Goal: Information Seeking & Learning: Learn about a topic

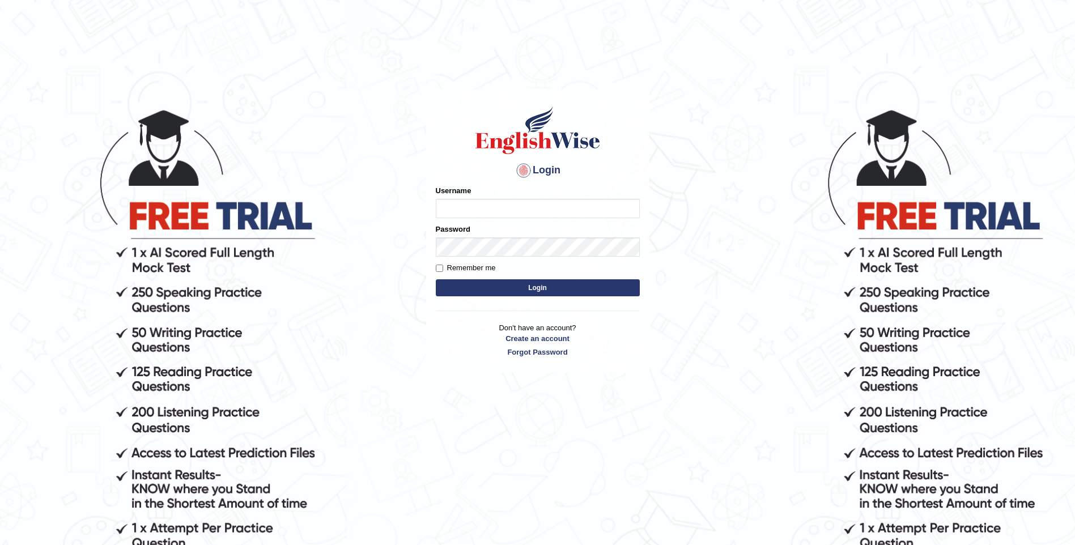
click at [467, 214] on input "Username" at bounding box center [538, 208] width 204 height 19
type input "lamasherapmoktan8"
click at [494, 257] on form "Please fix the following errors: Username lamasherapmoktan8 Password Remember m…" at bounding box center [538, 242] width 204 height 114
click at [440, 268] on input "Remember me" at bounding box center [439, 268] width 7 height 7
checkbox input "true"
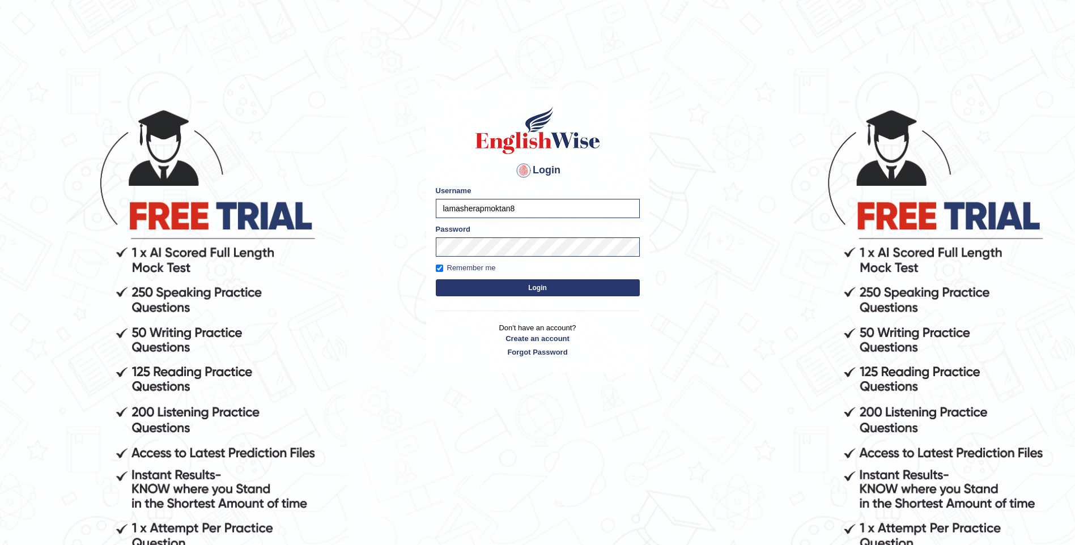
click at [543, 288] on button "Login" at bounding box center [538, 287] width 204 height 17
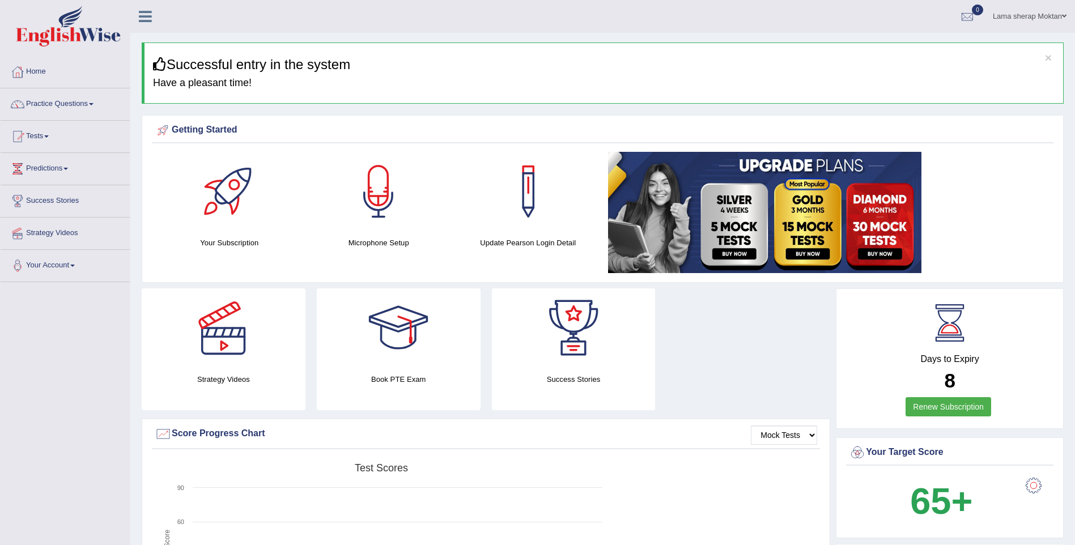
scroll to position [57, 0]
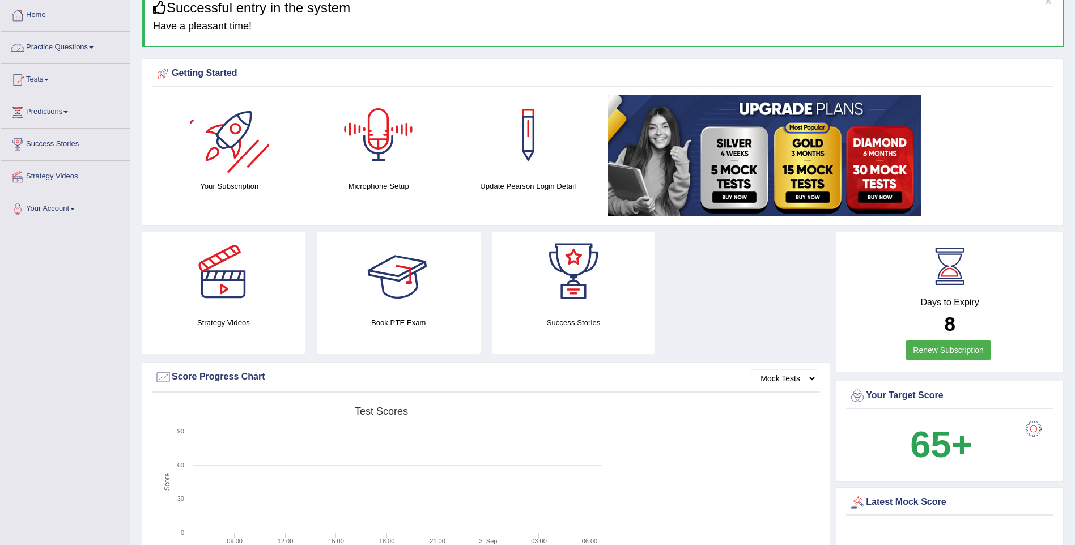
click at [86, 46] on link "Practice Questions" at bounding box center [65, 46] width 129 height 28
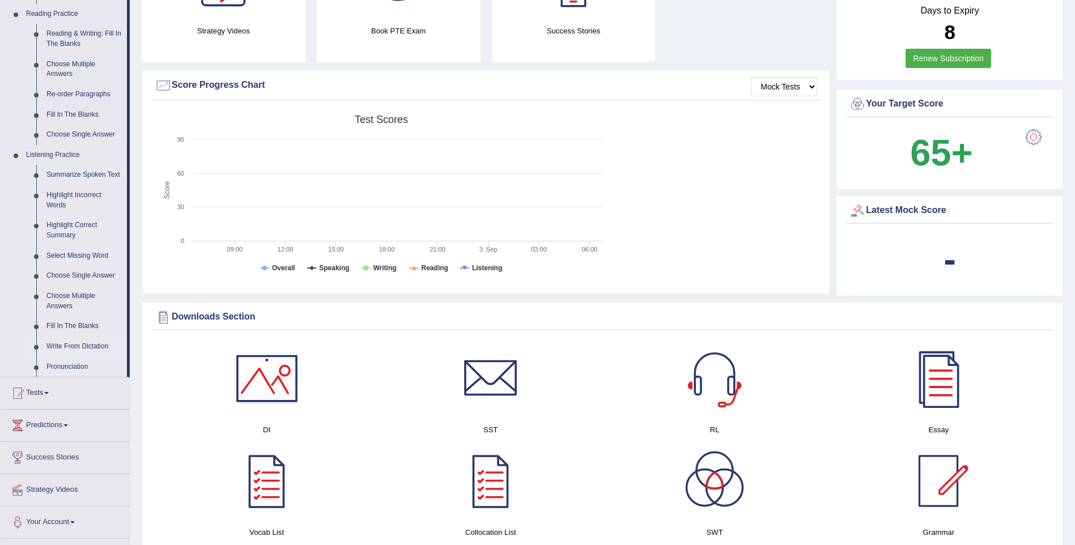
scroll to position [283, 0]
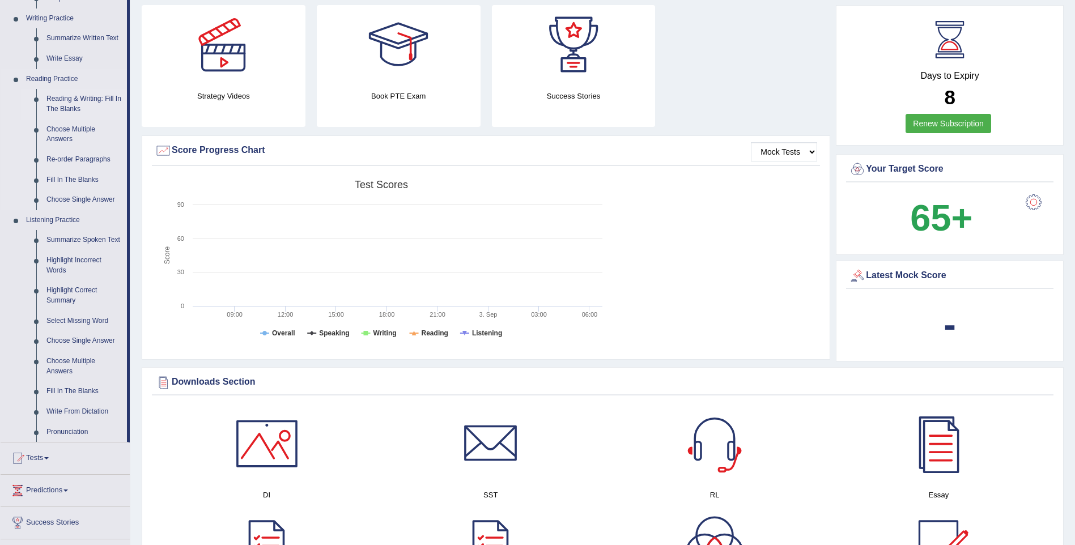
click at [69, 100] on link "Reading & Writing: Fill In The Blanks" at bounding box center [84, 104] width 86 height 30
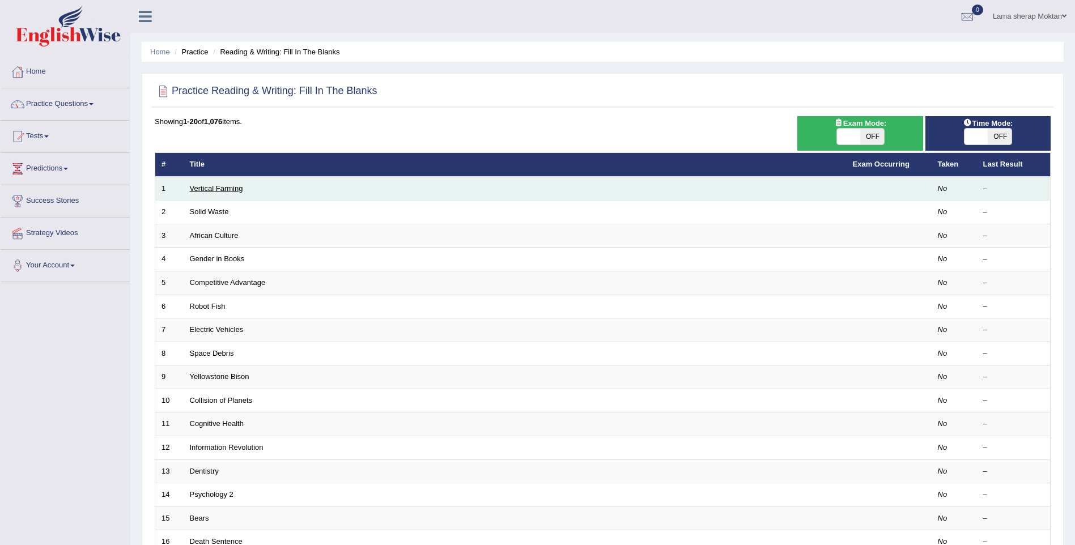
click at [227, 187] on link "Vertical Farming" at bounding box center [216, 188] width 53 height 8
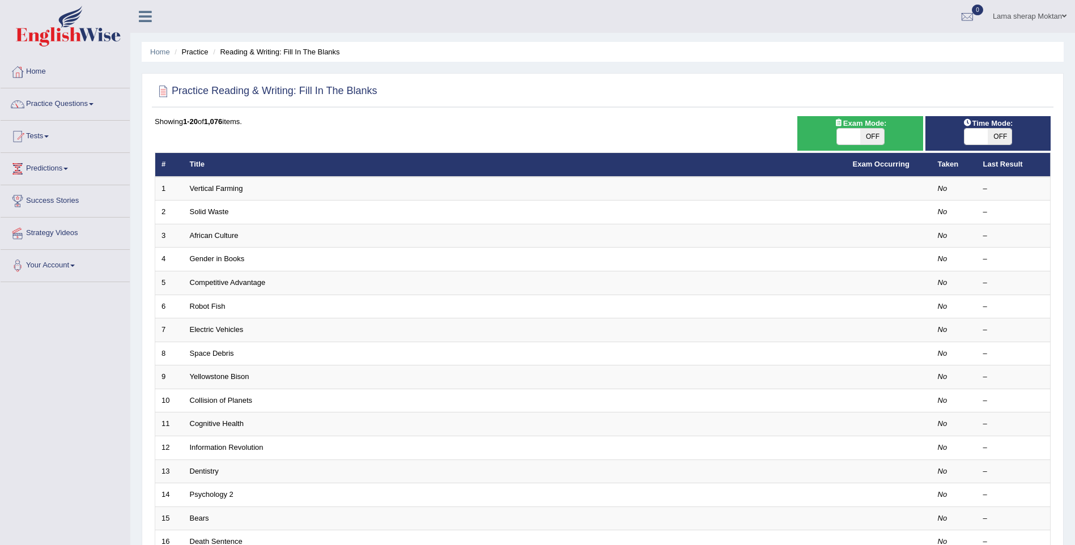
click at [999, 132] on span "OFF" at bounding box center [999, 137] width 24 height 16
checkbox input "true"
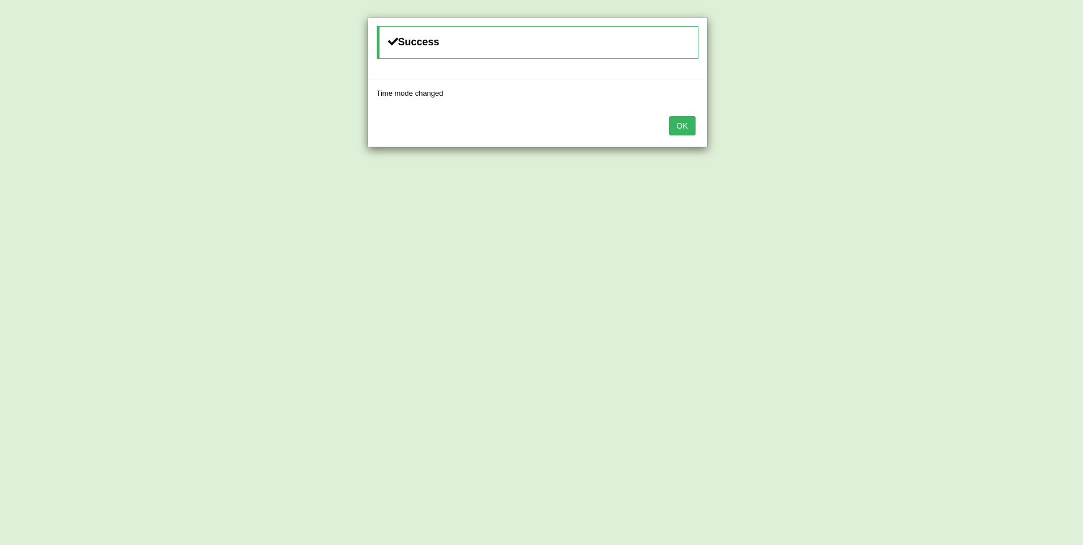
click at [678, 127] on button "OK" at bounding box center [682, 125] width 26 height 19
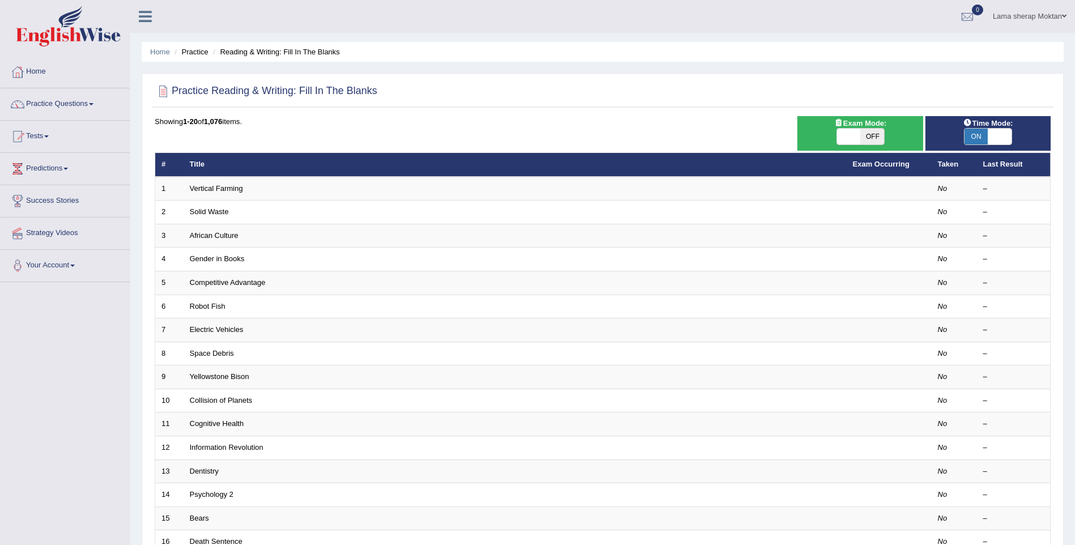
click at [878, 137] on span "OFF" at bounding box center [872, 137] width 24 height 16
checkbox input "true"
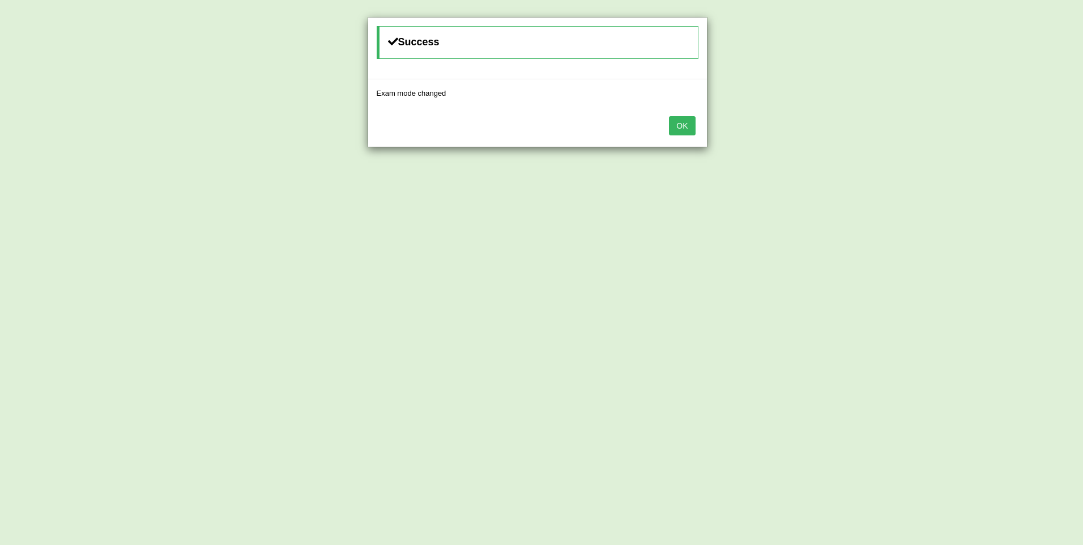
click at [688, 127] on button "OK" at bounding box center [682, 125] width 26 height 19
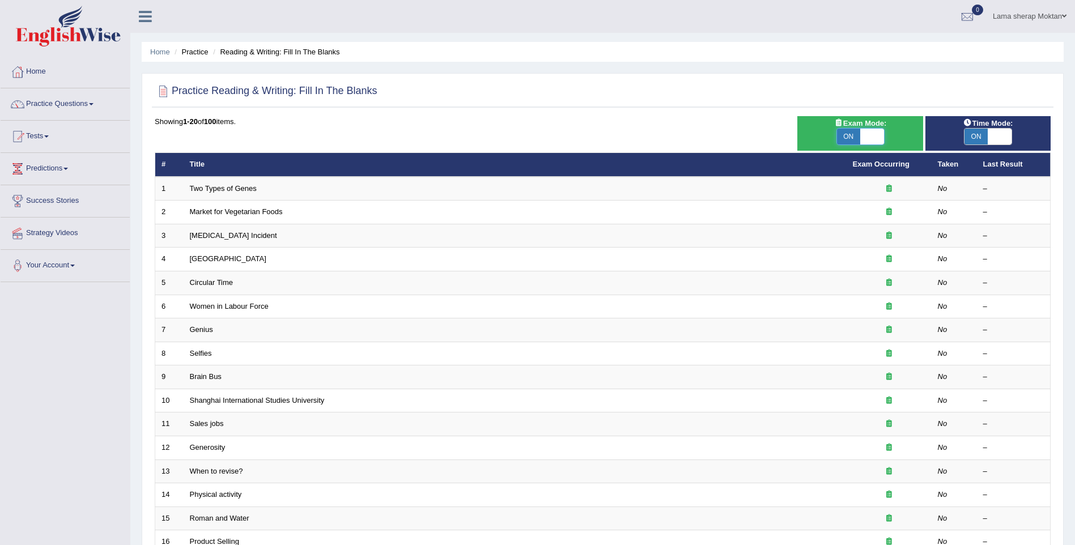
click at [862, 137] on span at bounding box center [872, 137] width 24 height 16
checkbox input "false"
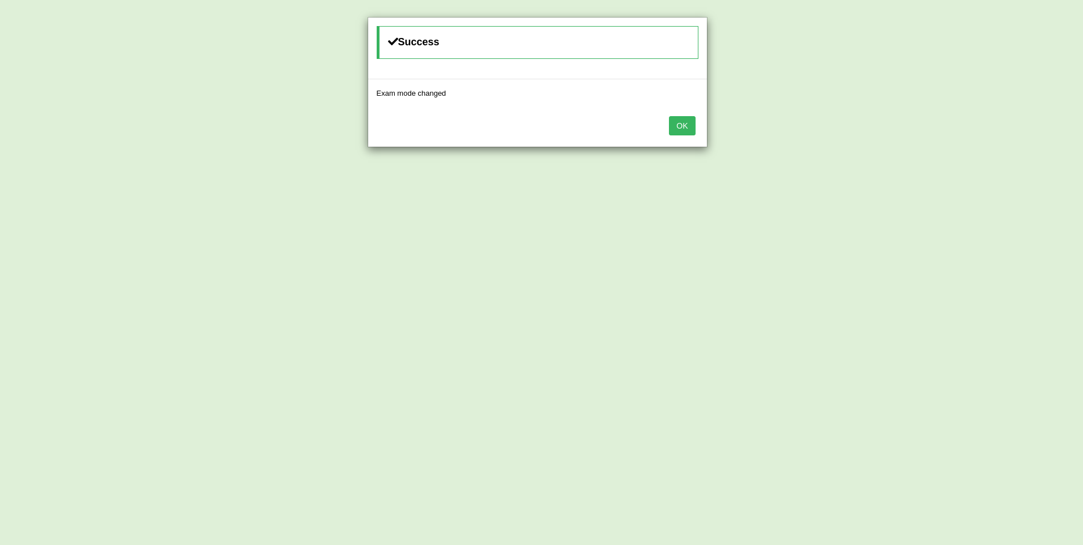
click at [681, 130] on button "OK" at bounding box center [682, 125] width 26 height 19
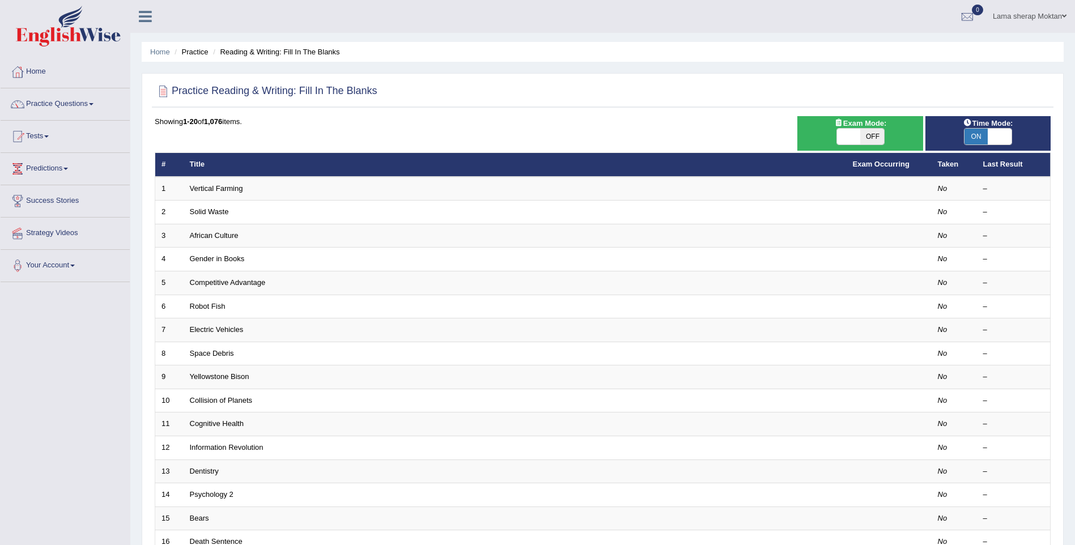
click at [871, 132] on span "OFF" at bounding box center [872, 137] width 24 height 16
checkbox input "true"
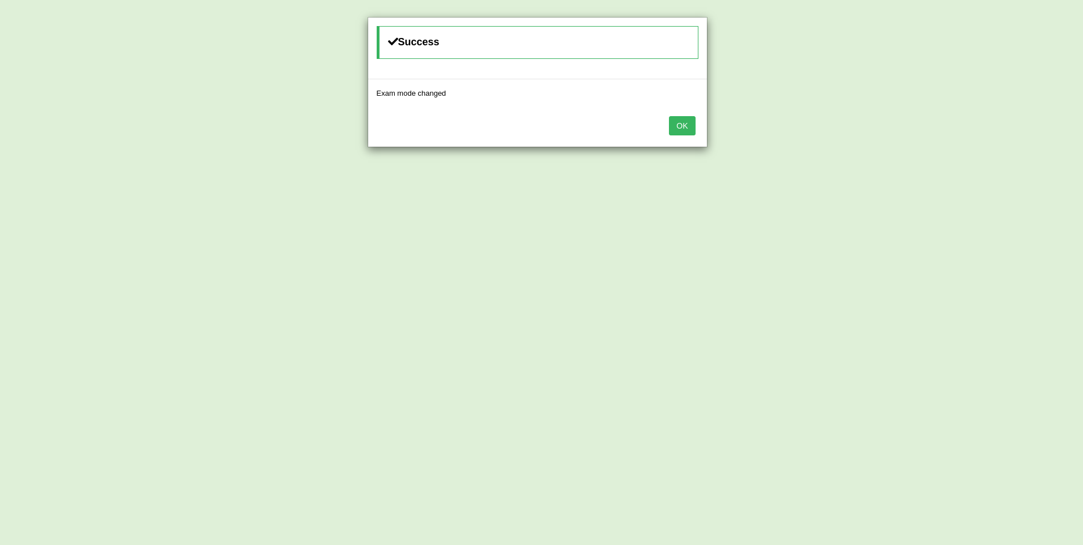
click at [680, 126] on button "OK" at bounding box center [682, 125] width 26 height 19
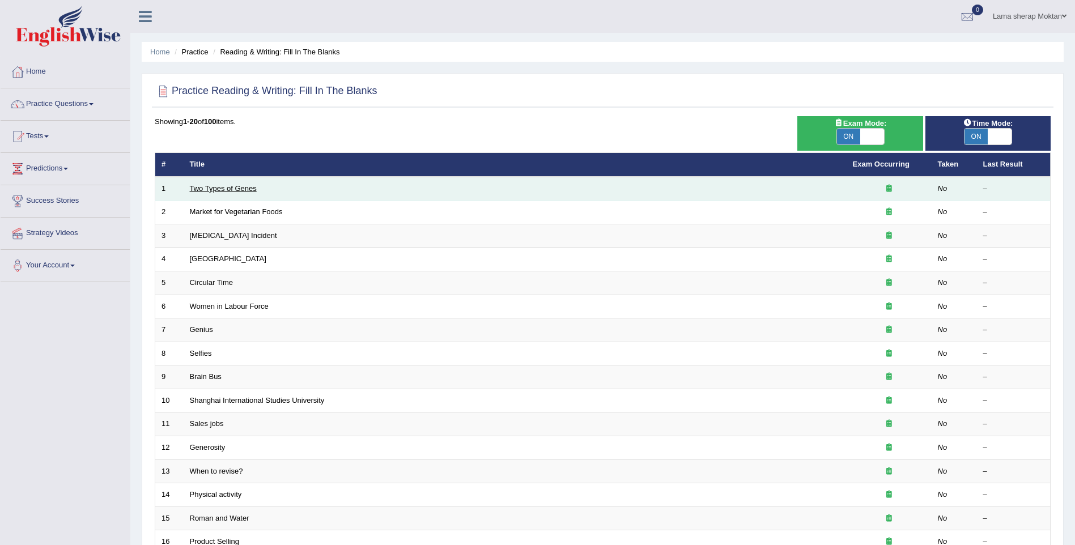
click at [237, 189] on link "Two Types of Genes" at bounding box center [223, 188] width 67 height 8
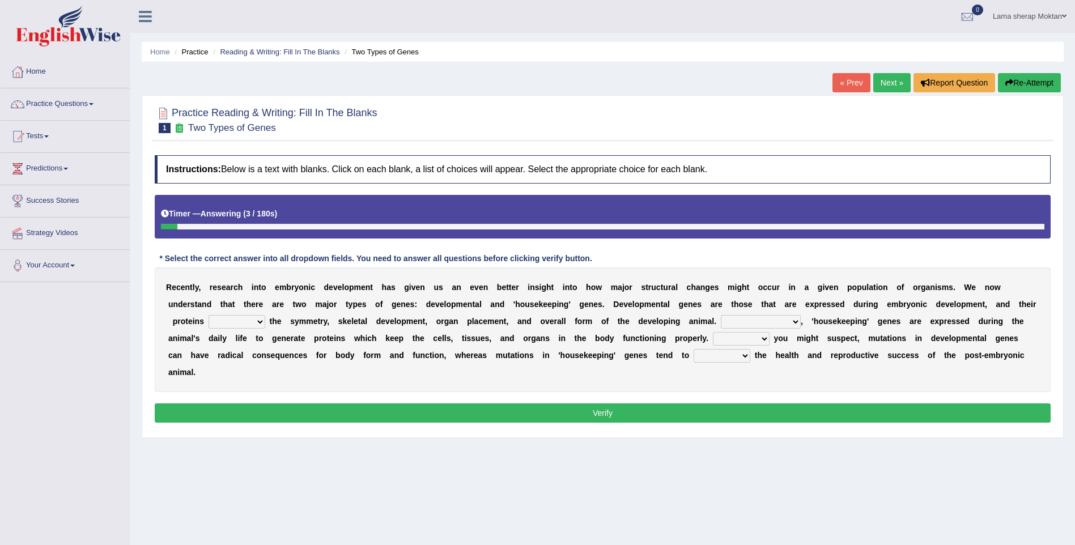
scroll to position [50, 0]
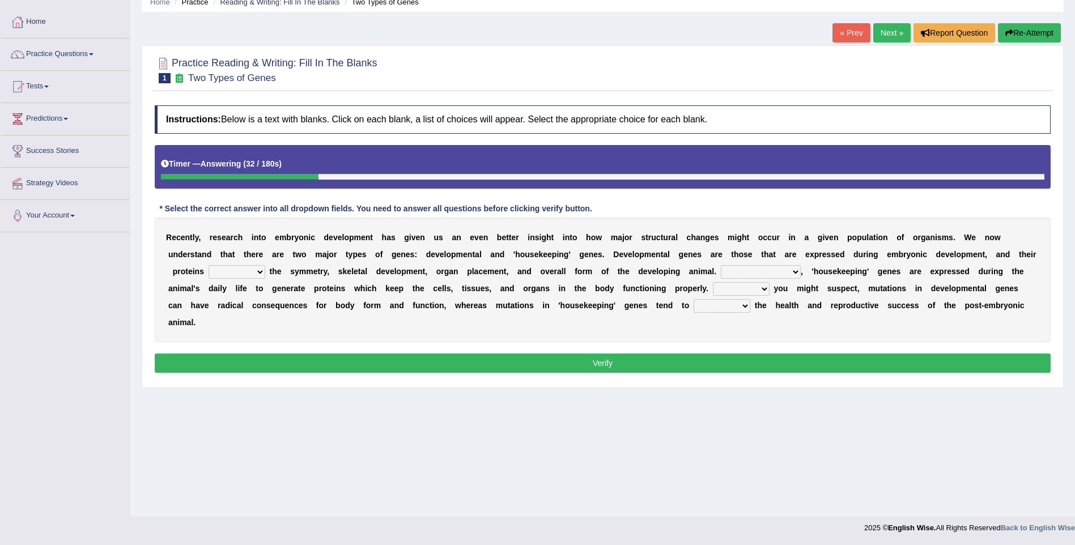
click at [265, 265] on select "push control hold elevate" at bounding box center [236, 272] width 57 height 14
select select "control"
click at [265, 265] on select "push control hold elevate" at bounding box center [236, 272] width 57 height 14
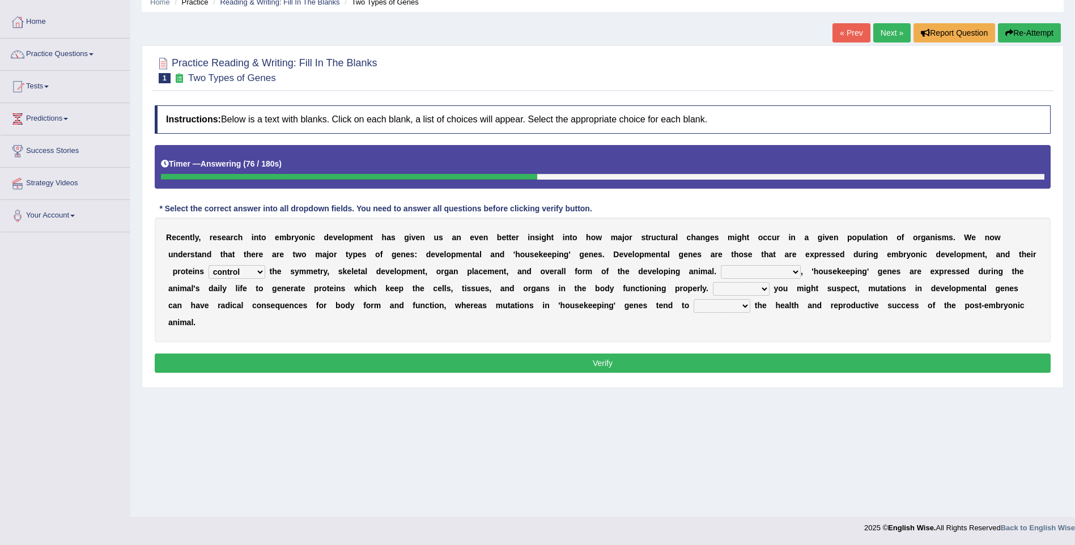
click at [265, 265] on select "push control hold elevate" at bounding box center [236, 272] width 57 height 14
click at [721, 270] on select "Correspondingly Inclusively Conversely In contrast" at bounding box center [761, 272] width 80 height 14
select select "In contrast"
click at [721, 265] on select "Correspondingly Inclusively Conversely In contrast" at bounding box center [761, 272] width 80 height 14
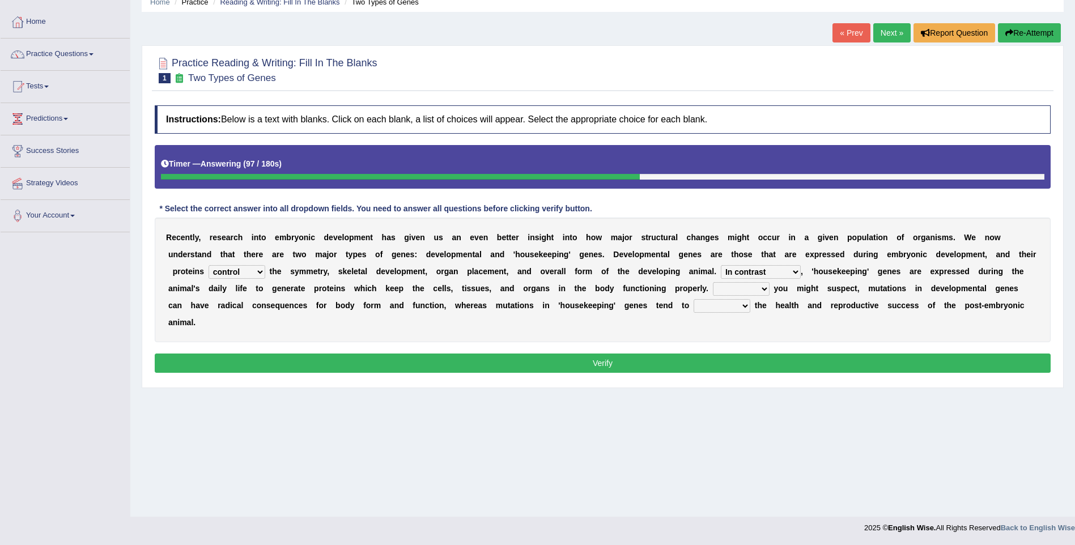
click at [721, 271] on select "Correspondingly Inclusively Conversely In contrast" at bounding box center [761, 272] width 80 height 14
click at [701, 384] on div "Home Practice Reading & Writing: Fill In The Blanks Two Types of Genes « Prev N…" at bounding box center [602, 233] width 944 height 567
click at [713, 285] on select "For As With Within" at bounding box center [741, 289] width 57 height 14
select select "As"
click at [713, 282] on select "For As With Within" at bounding box center [741, 289] width 57 height 14
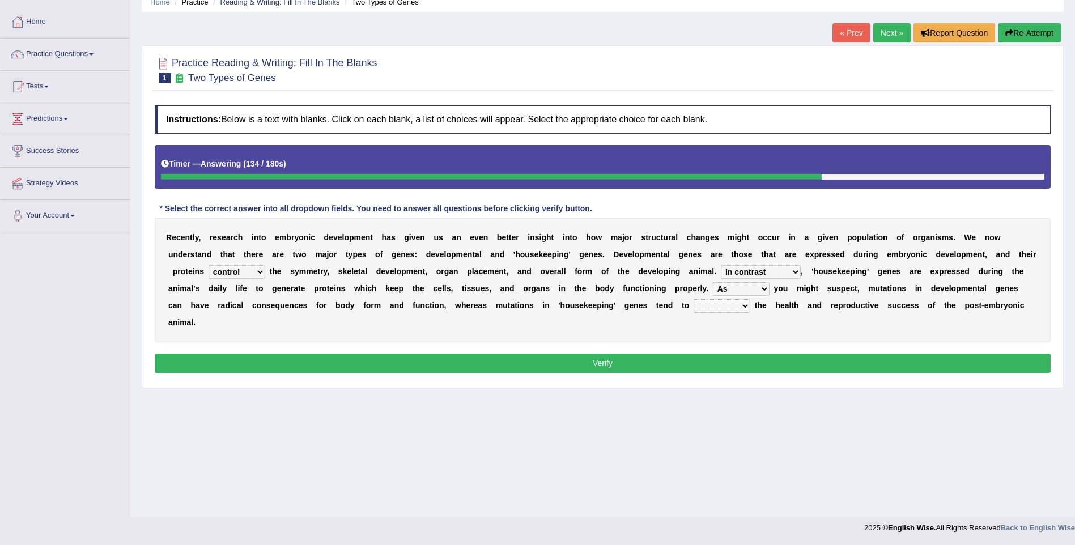
click at [693, 308] on select "affect effect interrupt defect" at bounding box center [721, 306] width 57 height 14
click at [693, 299] on select "affect effect interrupt defect" at bounding box center [721, 306] width 57 height 14
click at [693, 309] on select "affect effect interrupt defect" at bounding box center [721, 306] width 57 height 14
select select "effect"
click at [693, 299] on select "affect effect interrupt defect" at bounding box center [721, 306] width 57 height 14
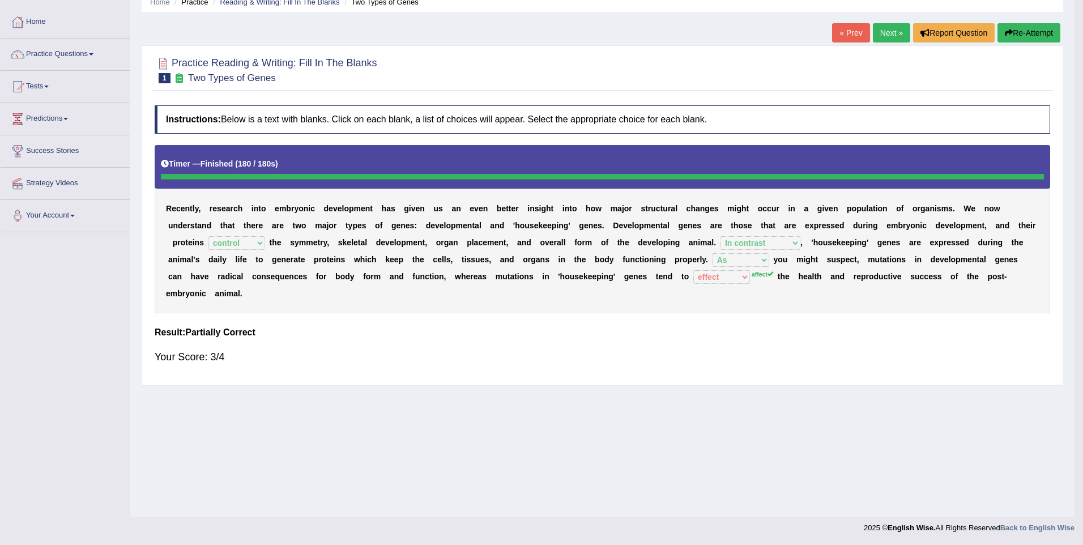
click at [0, 0] on div "Saving your answer..." at bounding box center [0, 0] width 0 height 0
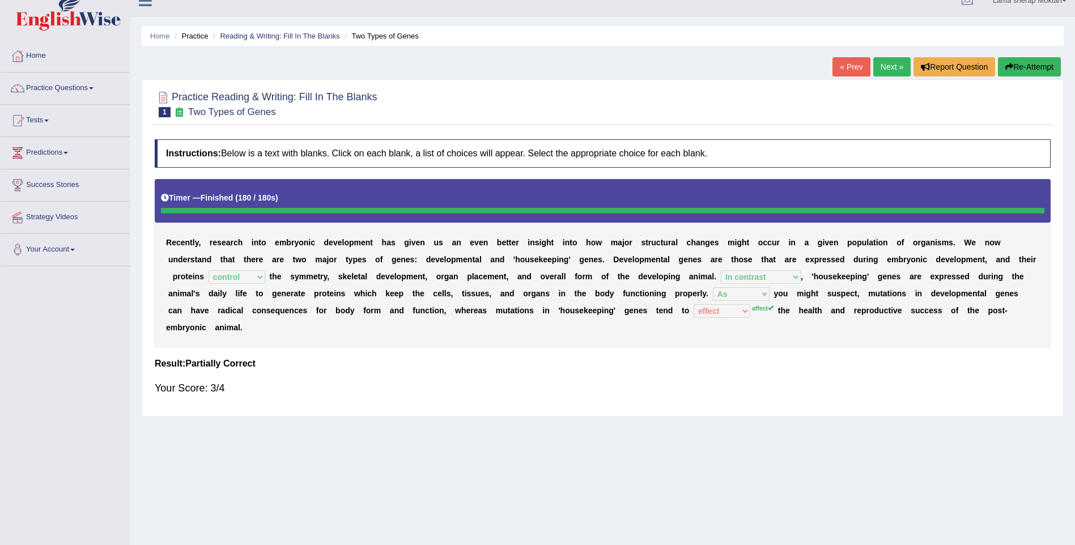
scroll to position [0, 0]
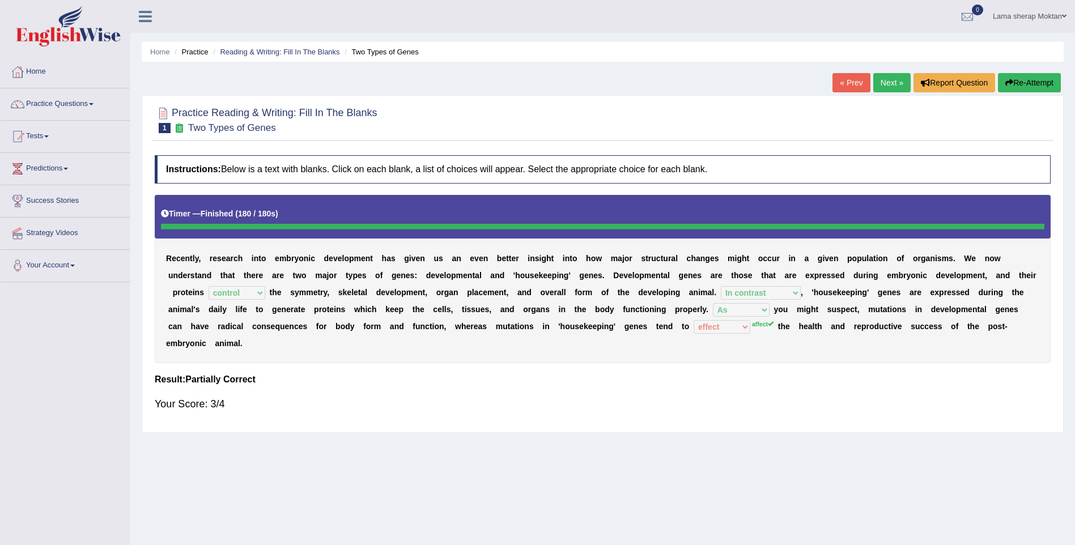
click at [885, 76] on link "Next »" at bounding box center [891, 82] width 37 height 19
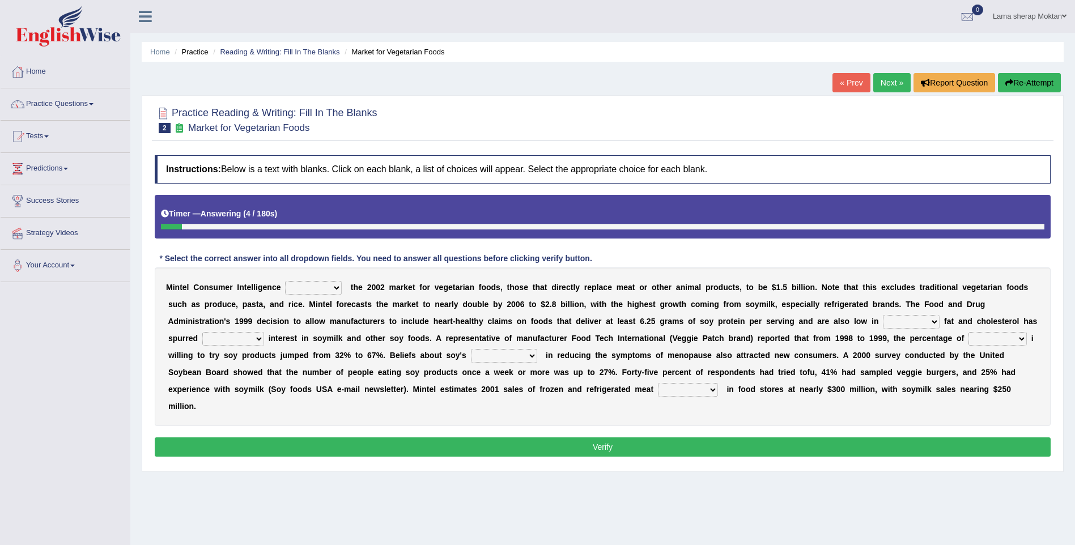
click at [330, 290] on select "deals fulfills creates estimates" at bounding box center [313, 288] width 57 height 14
select select "estimates"
click at [285, 281] on select "deals fulfills creates estimates" at bounding box center [313, 288] width 57 height 14
click at [883, 321] on select "saturated solid acid liquid" at bounding box center [911, 322] width 57 height 14
select select "saturated"
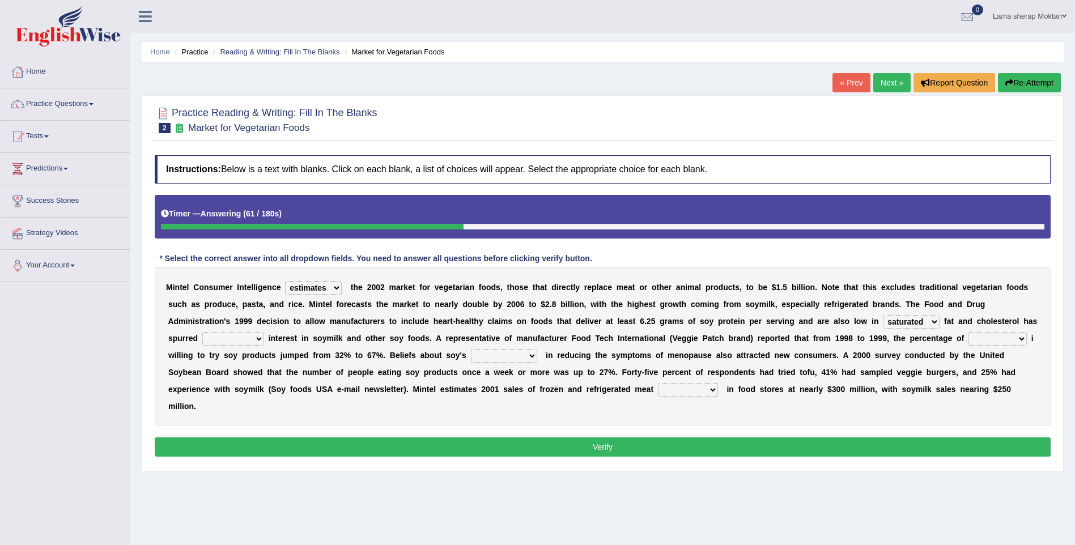
click at [883, 315] on select "saturated solid acid liquid" at bounding box center [911, 322] width 57 height 14
click at [883, 320] on select "saturated solid acid liquid" at bounding box center [911, 322] width 57 height 14
click at [883, 319] on select "saturated solid acid liquid" at bounding box center [911, 322] width 57 height 14
click at [264, 332] on select "good big tremendous extreme" at bounding box center [233, 339] width 62 height 14
click at [842, 385] on div "M i n t e l C o n s u m e r I n t e l l i g e n c e deals fulfills creates esti…" at bounding box center [603, 346] width 896 height 159
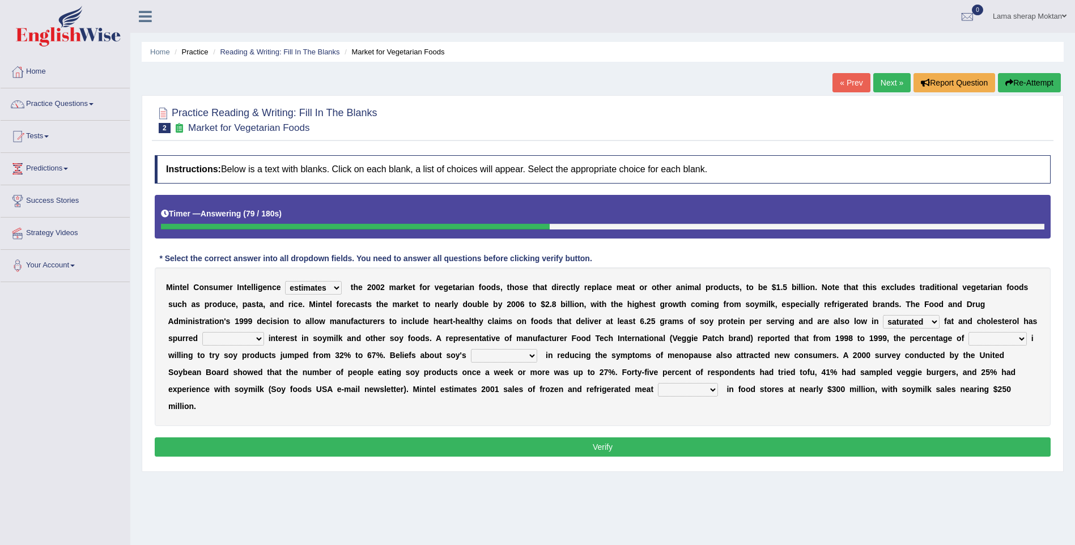
click at [264, 332] on select "good big tremendous extreme" at bounding box center [233, 339] width 62 height 14
select select "tremendous"
click at [264, 332] on select "good big tremendous extreme" at bounding box center [233, 339] width 62 height 14
click at [968, 339] on select "guests consumers customers clients" at bounding box center [997, 339] width 58 height 14
select select "consumers"
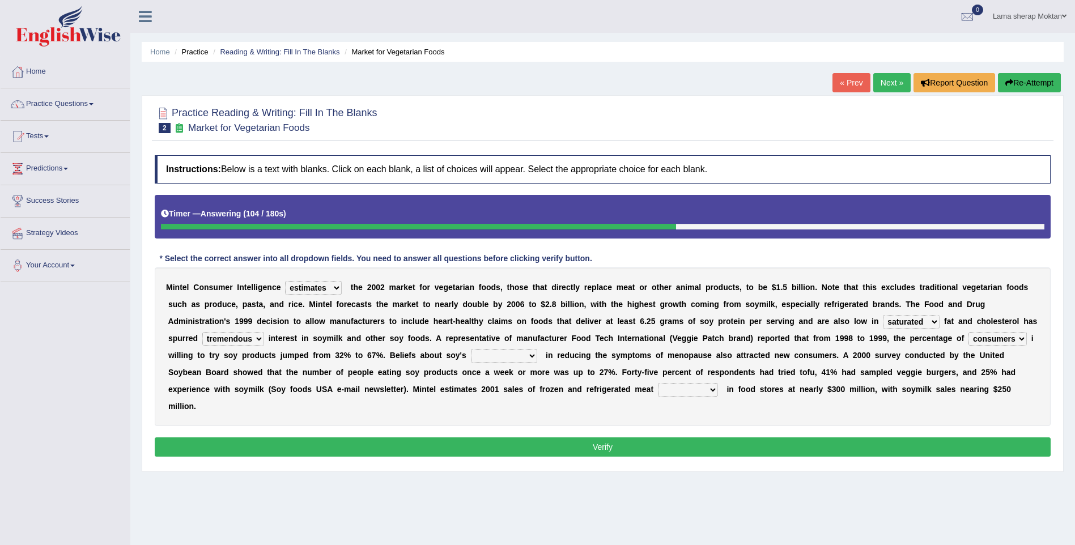
click at [968, 332] on select "guests consumers customers clients" at bounding box center [997, 339] width 58 height 14
click at [968, 337] on select "guests consumers customers clients" at bounding box center [997, 339] width 58 height 14
click at [859, 398] on div "M i n t e l C o n s u m e r I n t e l l i g e n c e deals fulfills creates esti…" at bounding box center [603, 346] width 896 height 159
click at [471, 355] on select "effectiveness timeliness efficiency goodness" at bounding box center [504, 356] width 66 height 14
select select "effectiveness"
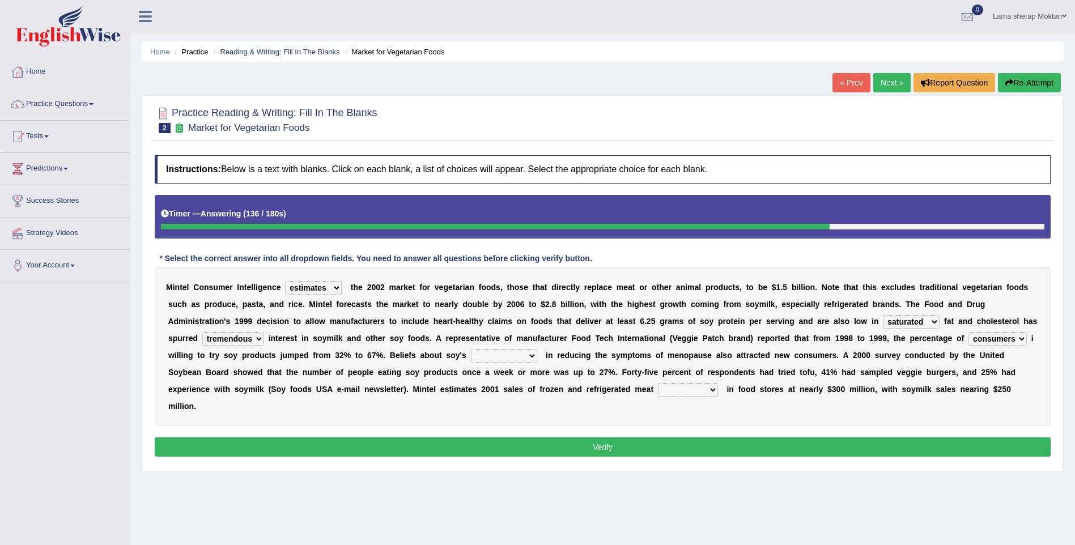
click at [471, 349] on select "effectiveness timeliness efficiency goodness" at bounding box center [504, 356] width 66 height 14
click at [658, 391] on select "foods choices staffs alternatives" at bounding box center [688, 390] width 60 height 14
select select "alternatives"
click at [658, 383] on select "foods choices staffs alternatives" at bounding box center [688, 390] width 60 height 14
click at [658, 389] on select "foods choices staffs alternatives" at bounding box center [688, 390] width 60 height 14
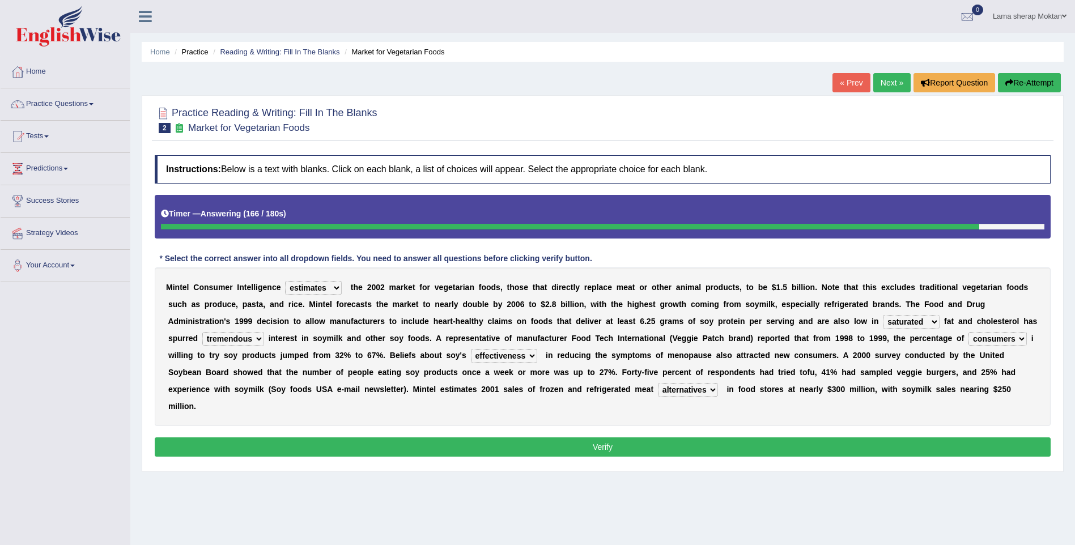
click at [414, 459] on div "Home Practice Reading & Writing: Fill In The Blanks Market for Vegetarian Foods…" at bounding box center [602, 283] width 944 height 567
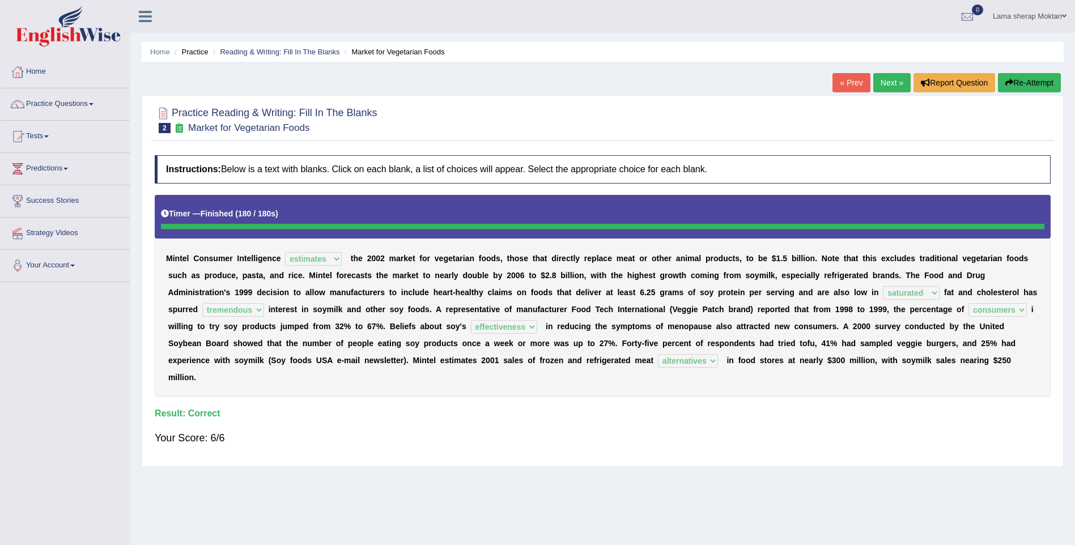
click at [883, 84] on link "Next »" at bounding box center [891, 82] width 37 height 19
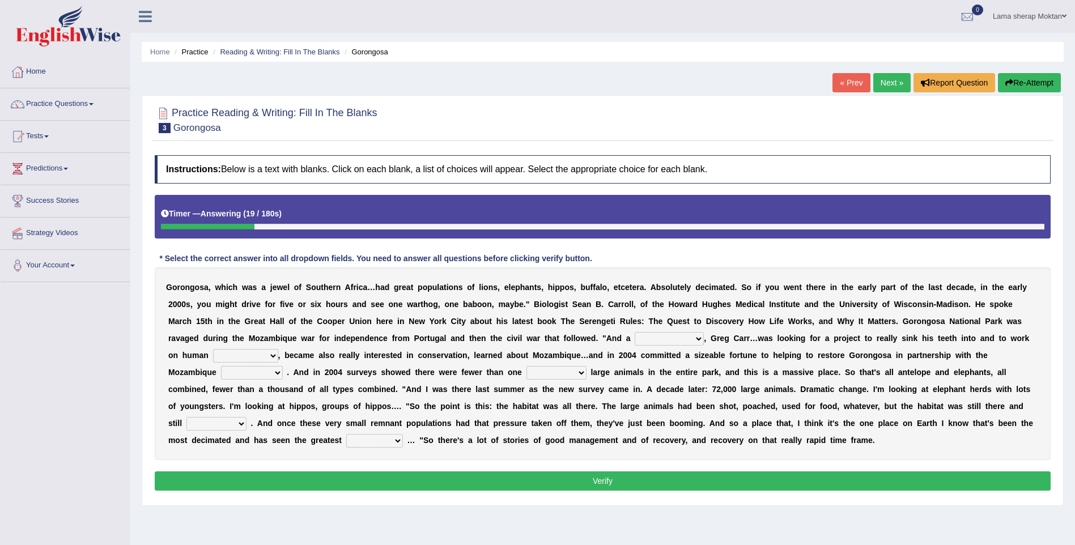
click at [635, 335] on select "passion solstice ballast philanthropist" at bounding box center [669, 339] width 69 height 14
select select "philanthropist"
click at [635, 332] on select "passion solstice ballast philanthropist" at bounding box center [669, 339] width 69 height 14
click at [278, 349] on select "negligence prevalence development malevolence" at bounding box center [245, 356] width 65 height 14
select select "development"
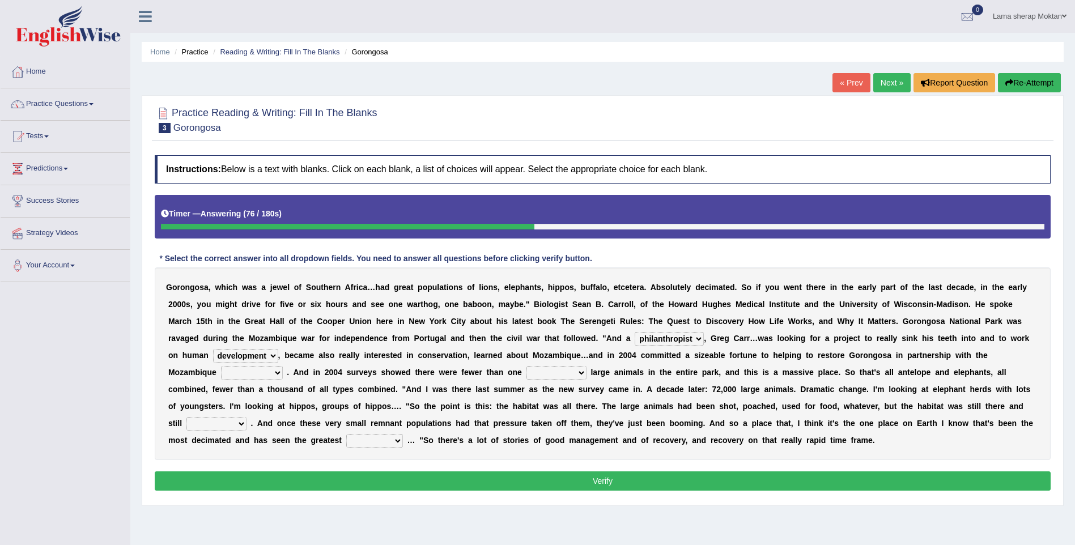
click at [278, 349] on select "negligence prevalence development malevolence" at bounding box center [245, 356] width 65 height 14
click at [283, 366] on select "parliament semanticist government journalist" at bounding box center [252, 373] width 62 height 14
select select "government"
click at [283, 366] on select "parliament semanticist government journalist" at bounding box center [252, 373] width 62 height 14
click at [526, 372] on select "deflowered embowered roundest thousand" at bounding box center [556, 373] width 60 height 14
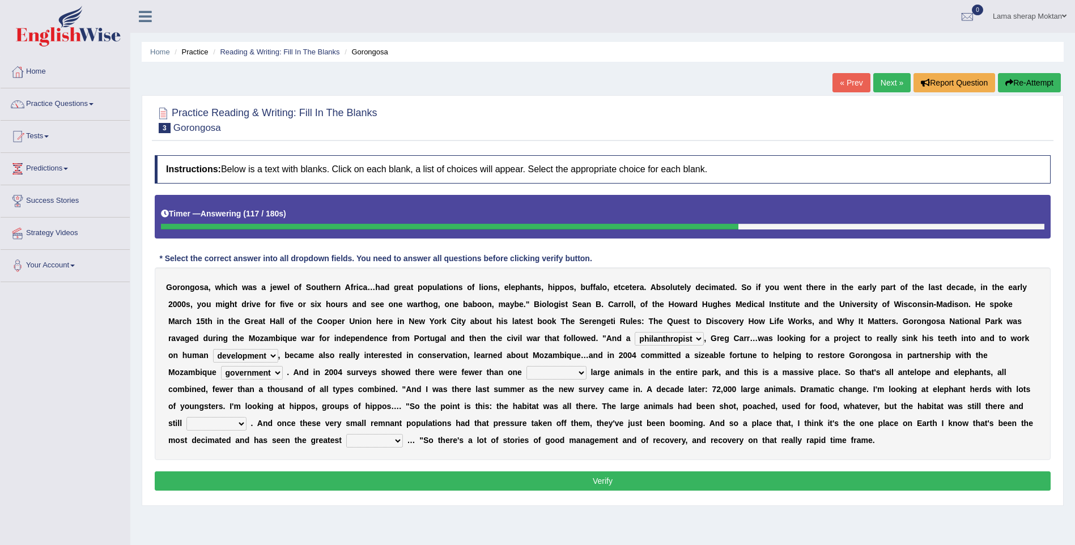
select select "thousand"
click at [526, 366] on select "deflowered embowered roundest thousand" at bounding box center [556, 373] width 60 height 14
click at [526, 375] on select "deflowered embowered roundest thousand" at bounding box center [556, 373] width 60 height 14
click at [393, 448] on div "G o r o n g o s a , w h i c h w a s a j e w e l o f S o u t h e r n A f r i c a…" at bounding box center [603, 363] width 896 height 193
click at [246, 417] on select "assertive incidental compulsive productive" at bounding box center [216, 424] width 60 height 14
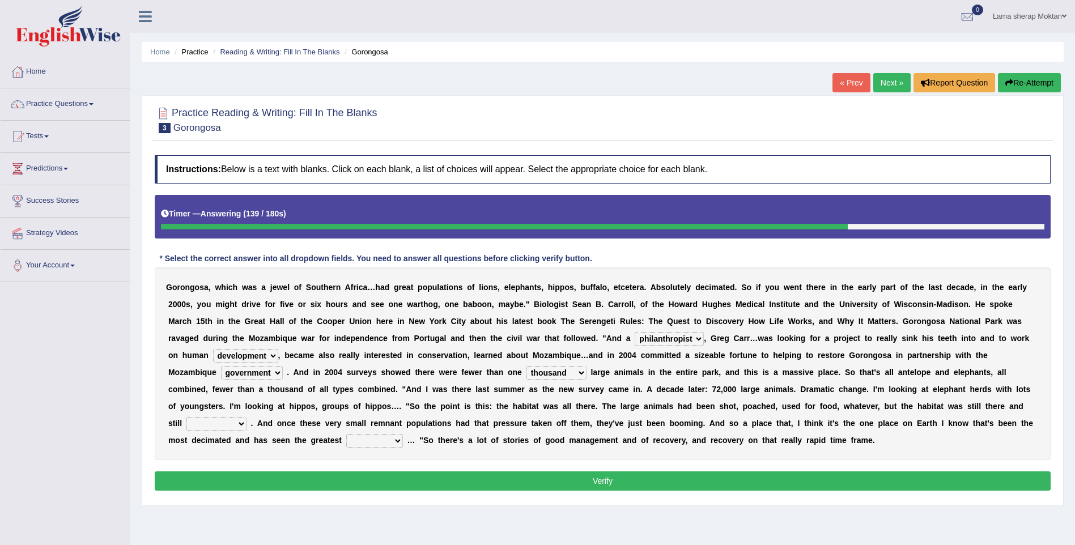
select select "productive"
click at [246, 417] on select "assertive incidental compulsive productive" at bounding box center [216, 424] width 60 height 14
click at [403, 434] on select "recovery efficacy golly stumpy" at bounding box center [374, 441] width 57 height 14
select select "recovery"
click at [403, 434] on select "recovery efficacy golly stumpy" at bounding box center [374, 441] width 57 height 14
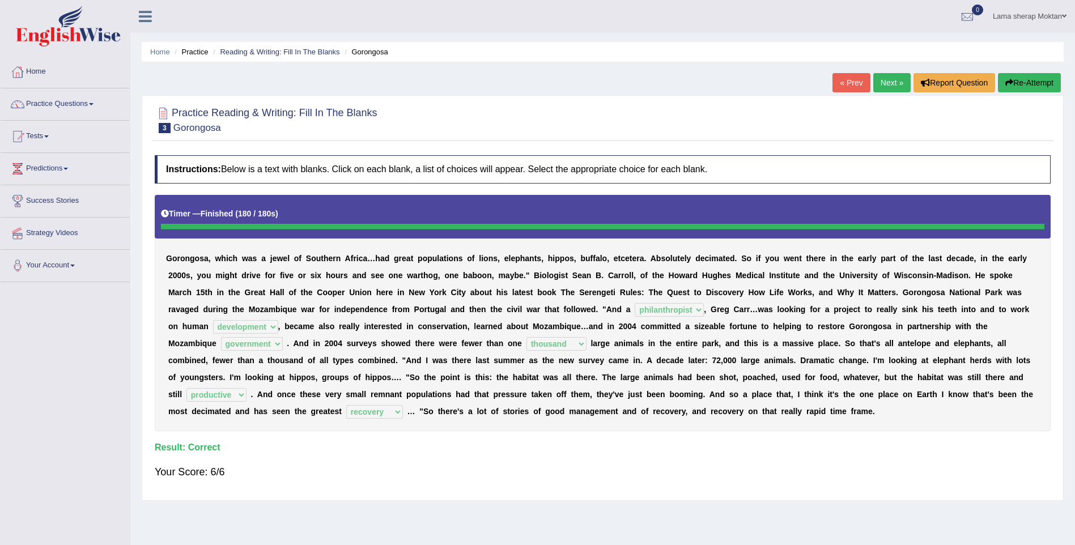
click at [892, 85] on link "Next »" at bounding box center [891, 82] width 37 height 19
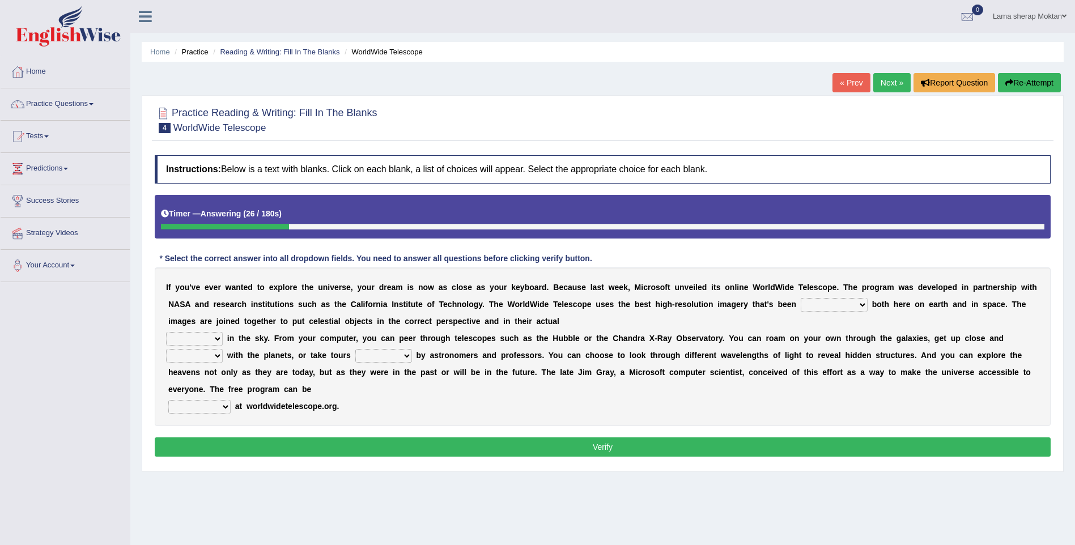
click at [800, 304] on select "degraded ascended remonstrated generated" at bounding box center [833, 305] width 67 height 14
select select "generated"
click at [800, 298] on select "degraded ascended remonstrated generated" at bounding box center [833, 305] width 67 height 14
click at [800, 305] on select "degraded ascended remonstrated generated" at bounding box center [833, 305] width 67 height 14
click at [831, 324] on div "I f y o u ' v e e v e r w a n t e d t o e x p l o r e t h e u n i v e r s e , y…" at bounding box center [603, 346] width 896 height 159
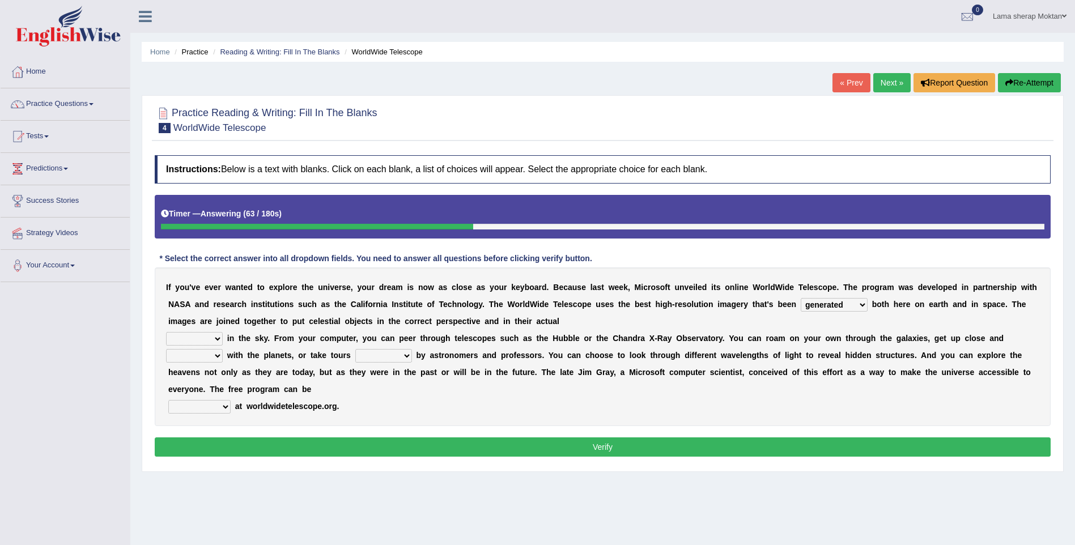
click at [800, 306] on select "degraded ascended remonstrated generated" at bounding box center [833, 305] width 67 height 14
click at [774, 419] on div "I f y o u ' v e e v e r w a n t e d t o e x p l o r e t h e u n i v e r s e , y…" at bounding box center [603, 346] width 896 height 159
click at [800, 309] on select "degraded ascended remonstrated generated" at bounding box center [833, 305] width 67 height 14
click at [215, 336] on select "aspects parts conditions positions" at bounding box center [194, 339] width 57 height 14
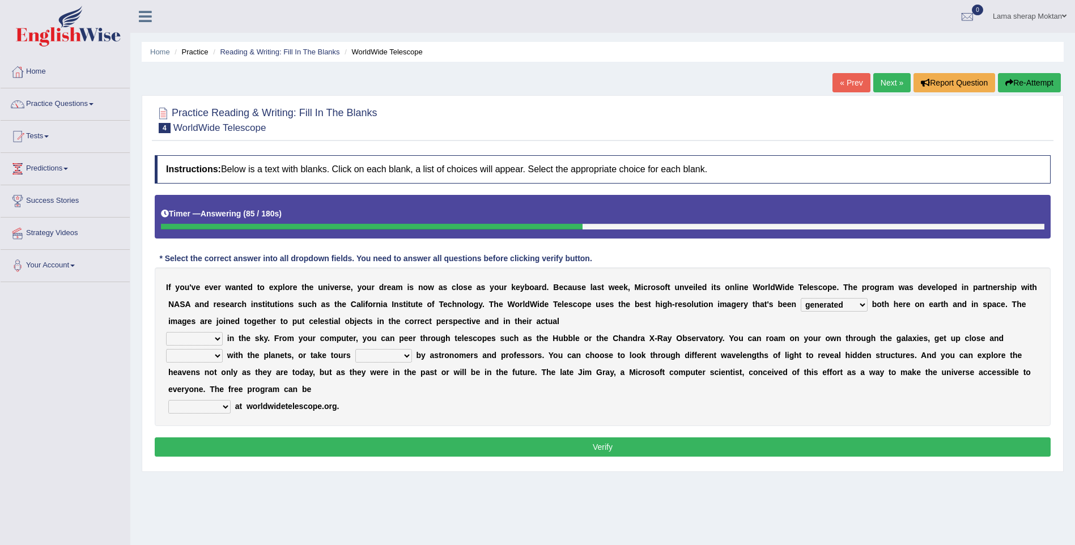
select select "positions"
click at [166, 332] on select "aspects parts conditions positions" at bounding box center [194, 339] width 57 height 14
click at [216, 359] on select "personal individual apart polite" at bounding box center [194, 356] width 57 height 14
select select "personal"
click at [166, 349] on select "personal individual apart polite" at bounding box center [194, 356] width 57 height 14
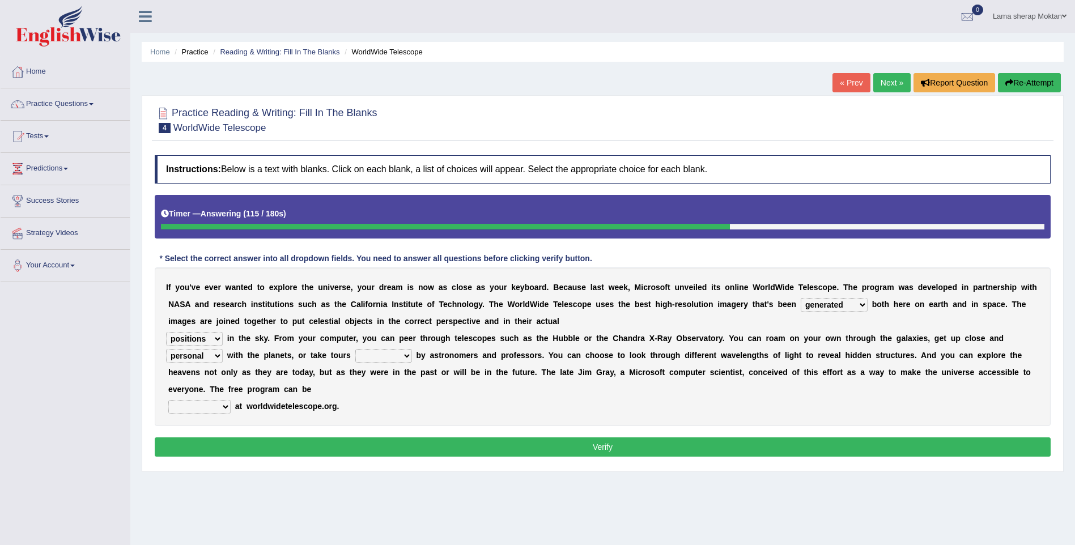
click at [395, 357] on select "guide guided guiding to guide" at bounding box center [383, 356] width 57 height 14
select select "guided"
click at [355, 349] on select "guide guided guiding to guide" at bounding box center [383, 356] width 57 height 14
click at [220, 406] on select "upheld downloaded loaded posted" at bounding box center [199, 407] width 62 height 14
select select "posted"
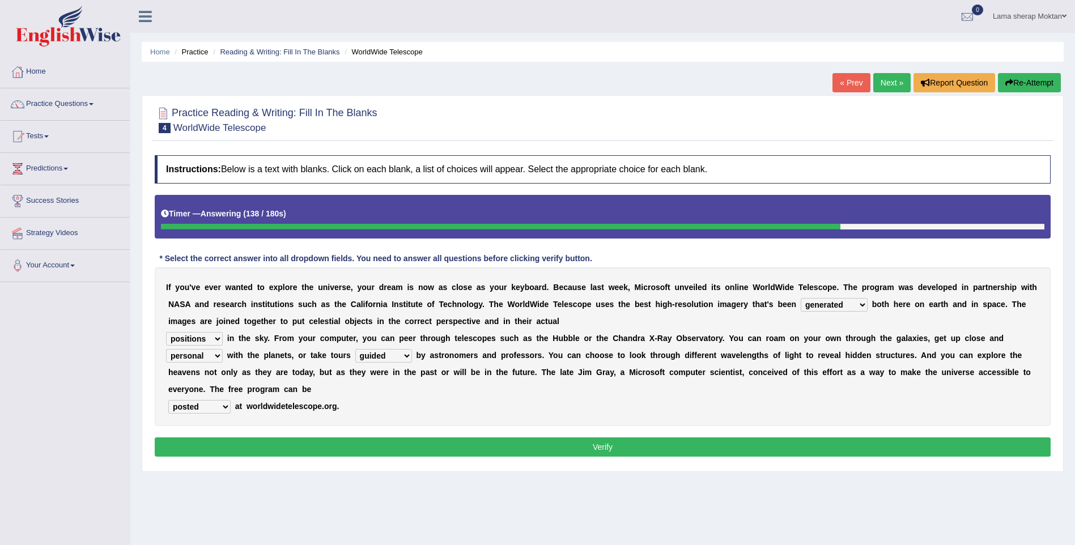
click at [168, 400] on select "upheld downloaded loaded posted" at bounding box center [199, 407] width 62 height 14
click at [224, 407] on select "upheld downloaded loaded posted" at bounding box center [199, 407] width 62 height 14
click at [168, 400] on select "upheld downloaded loaded posted" at bounding box center [199, 407] width 62 height 14
click at [215, 352] on select "personal individual apart polite" at bounding box center [194, 356] width 57 height 14
click at [215, 354] on select "personal individual apart polite" at bounding box center [194, 356] width 57 height 14
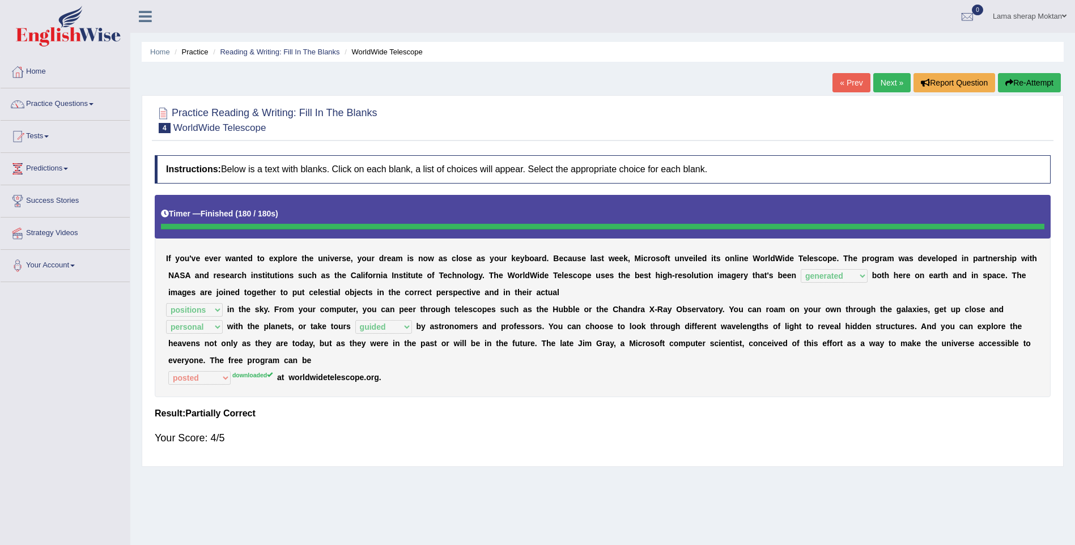
click at [892, 81] on link "Next »" at bounding box center [891, 82] width 37 height 19
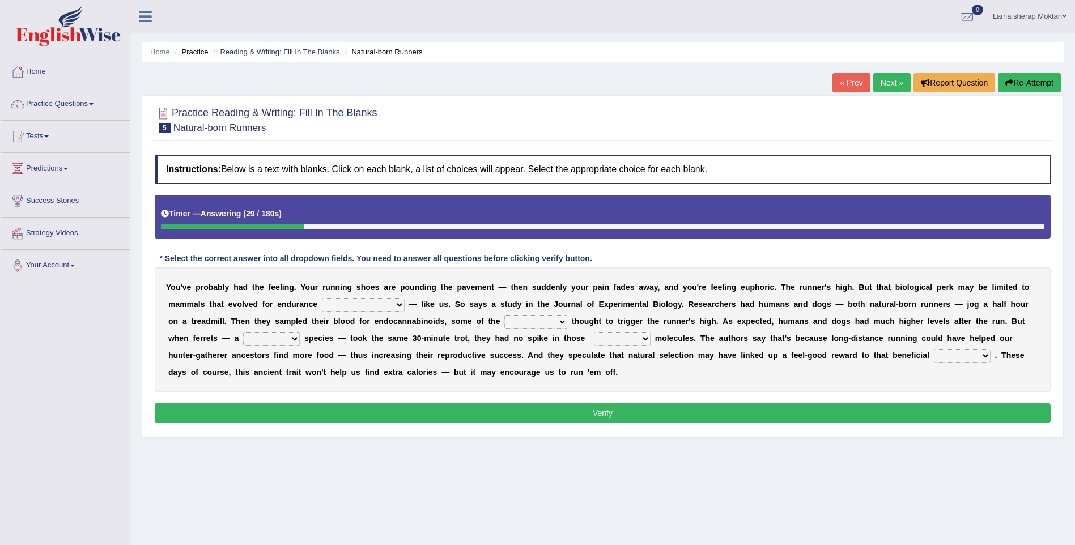
click at [322, 304] on select "[PERSON_NAME] personalize classifies exercise" at bounding box center [363, 305] width 83 height 14
select select "exercise"
click at [322, 298] on select "dykes personalize classifies exercise" at bounding box center [363, 305] width 83 height 14
click at [322, 303] on select "dykes personalize classifies exercise" at bounding box center [363, 305] width 83 height 14
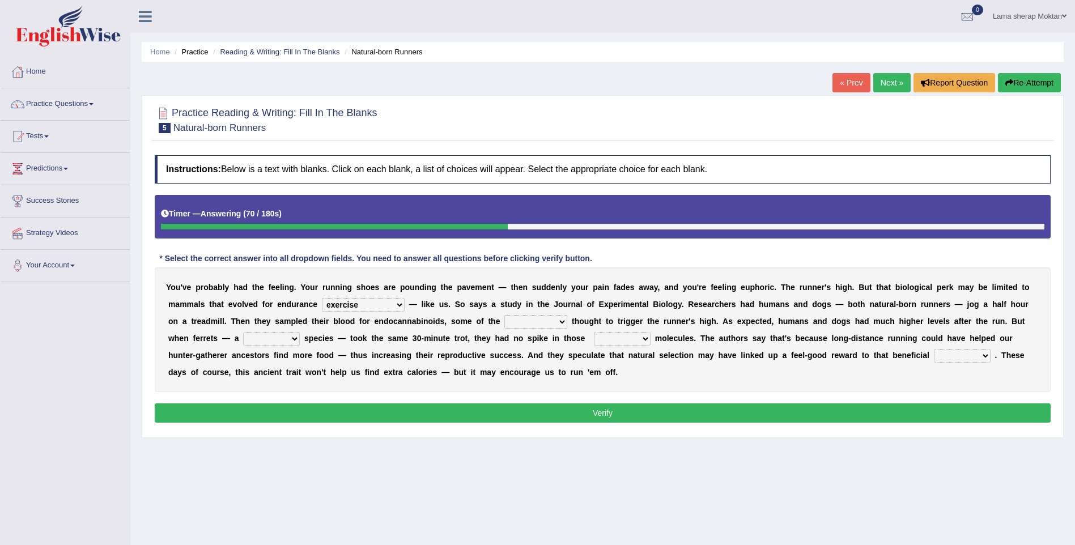
click at [504, 322] on select "almshouse turnarounds compounds foxhounds" at bounding box center [535, 322] width 63 height 14
select select "compounds"
click at [504, 315] on select "almshouse turnarounds compounds foxhounds" at bounding box center [535, 322] width 63 height 14
click at [504, 319] on select "almshouse turnarounds compounds foxhounds" at bounding box center [535, 322] width 63 height 14
click at [504, 315] on select "almshouse turnarounds compounds foxhounds" at bounding box center [535, 322] width 63 height 14
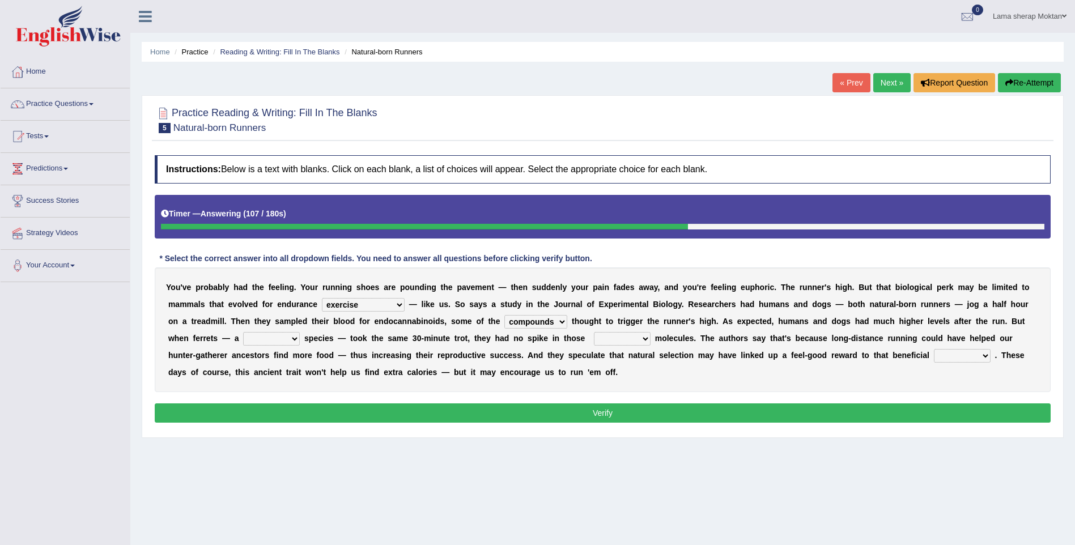
click at [300, 332] on select "excellency merely faerie sedentary" at bounding box center [271, 339] width 57 height 14
select select "faerie"
click at [300, 332] on select "excellency merely faerie sedentary" at bounding box center [271, 339] width 57 height 14
click at [594, 338] on select "groaned feel-good inchoate loaned" at bounding box center [622, 339] width 57 height 14
select select "loaned"
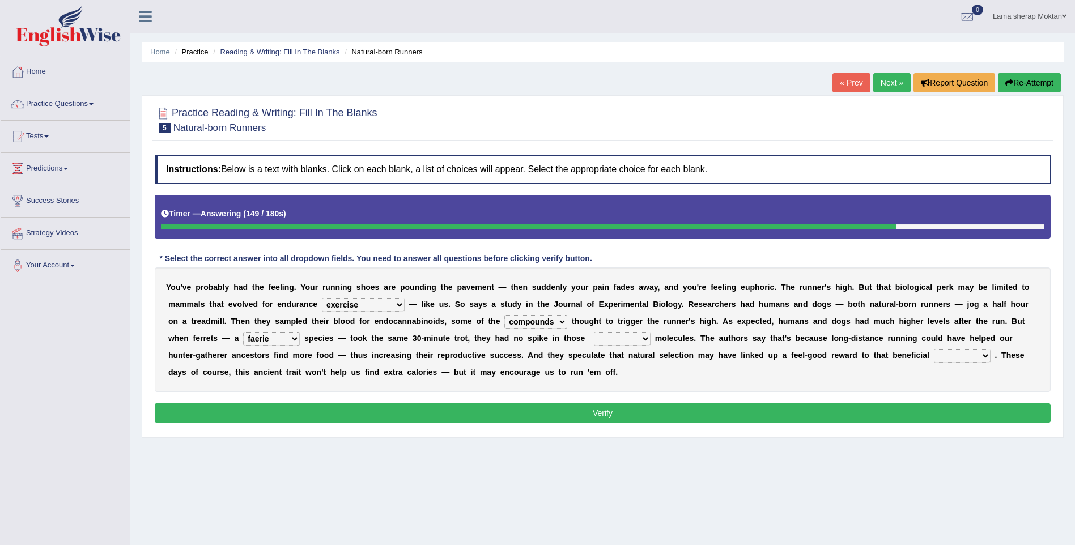
click at [594, 332] on select "groaned feel-good inchoate loaned" at bounding box center [622, 339] width 57 height 14
click at [934, 354] on select "wager exchanger behavior regulator" at bounding box center [962, 356] width 57 height 14
select select "behavior"
click at [934, 349] on select "wager exchanger behavior regulator" at bounding box center [962, 356] width 57 height 14
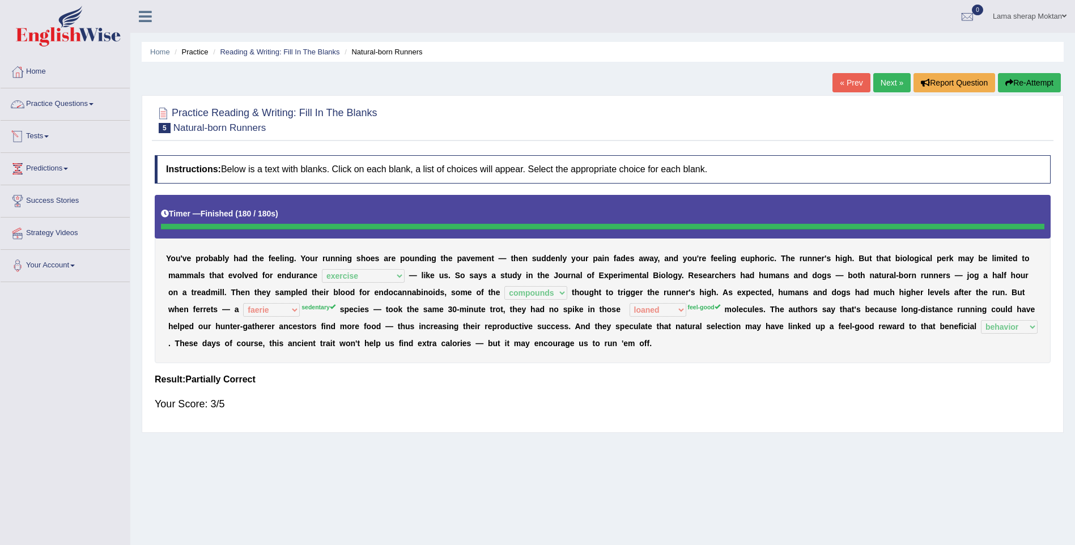
click at [79, 105] on link "Practice Questions" at bounding box center [65, 102] width 129 height 28
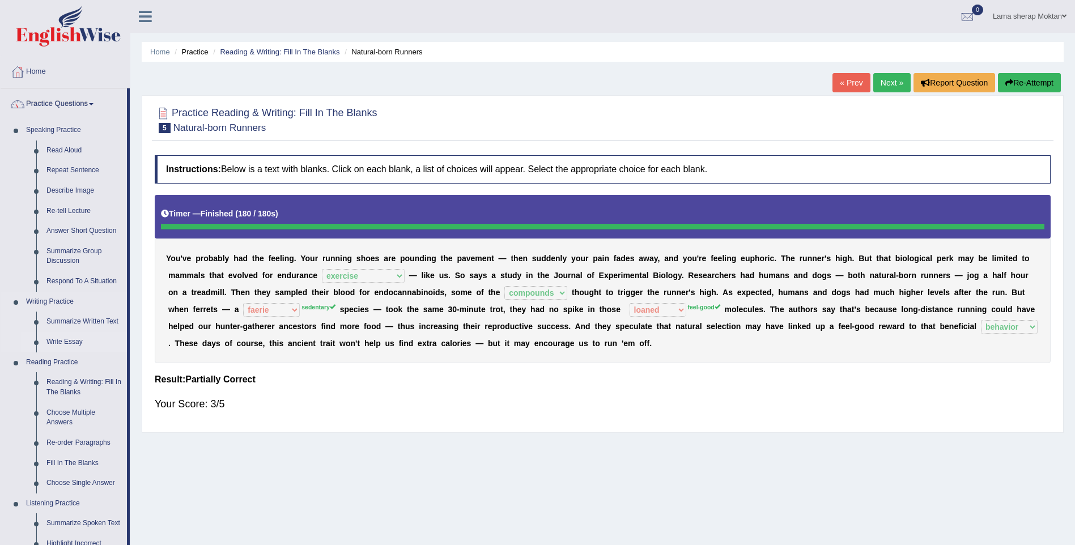
scroll to position [57, 0]
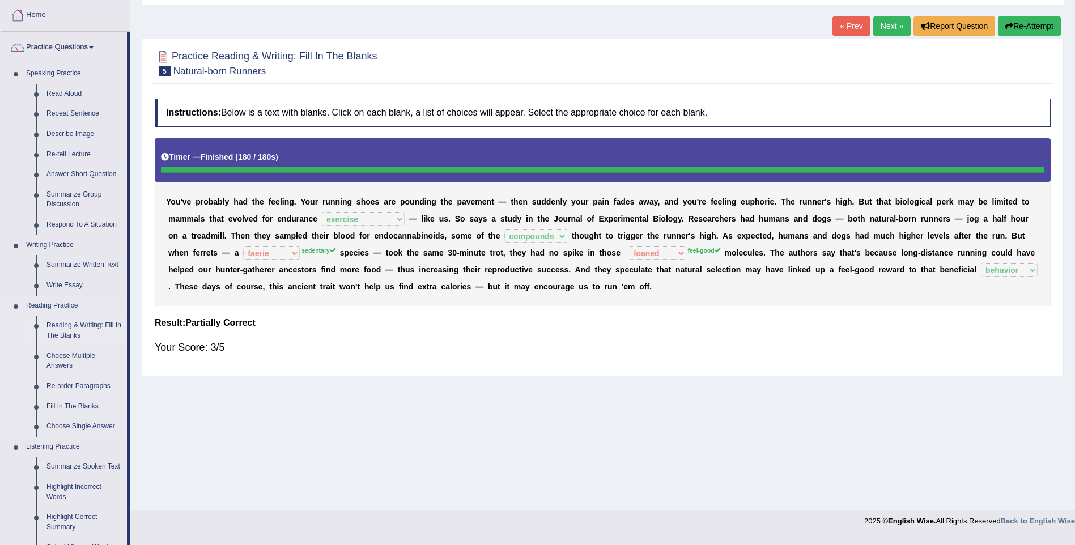
click at [62, 325] on link "Reading & Writing: Fill In The Blanks" at bounding box center [84, 331] width 86 height 30
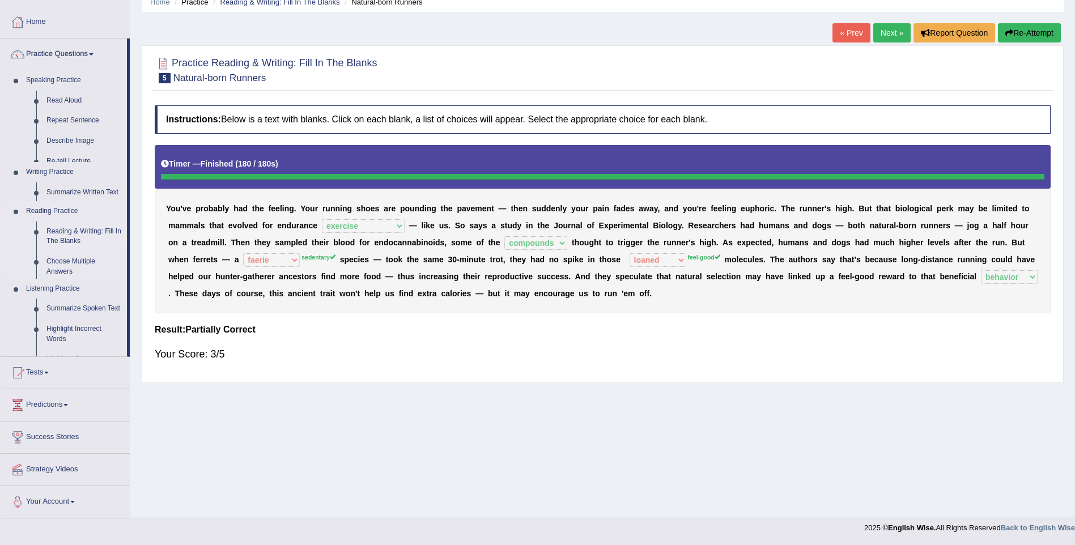
scroll to position [50, 0]
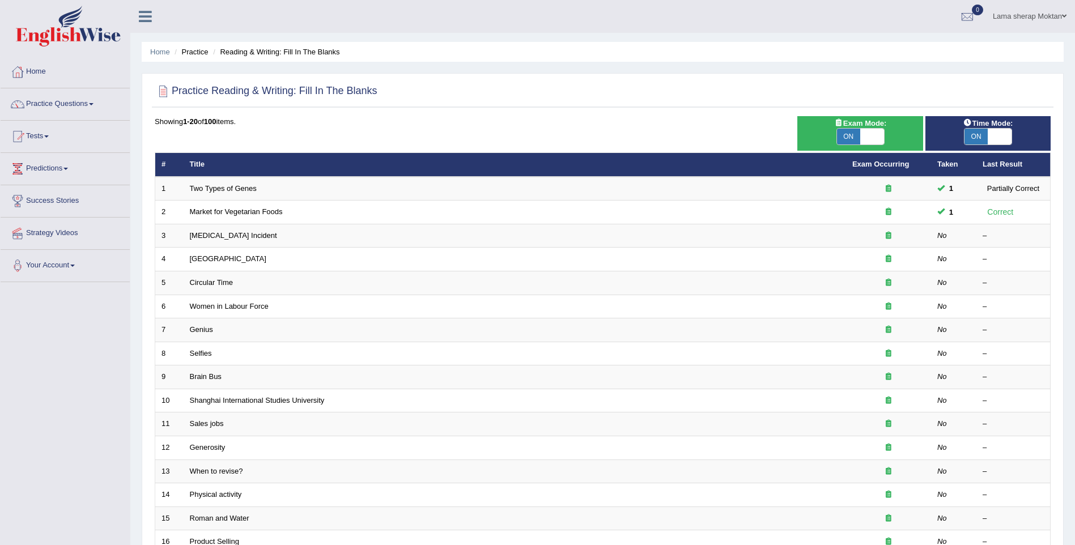
click at [854, 137] on span "ON" at bounding box center [849, 137] width 24 height 16
checkbox input "false"
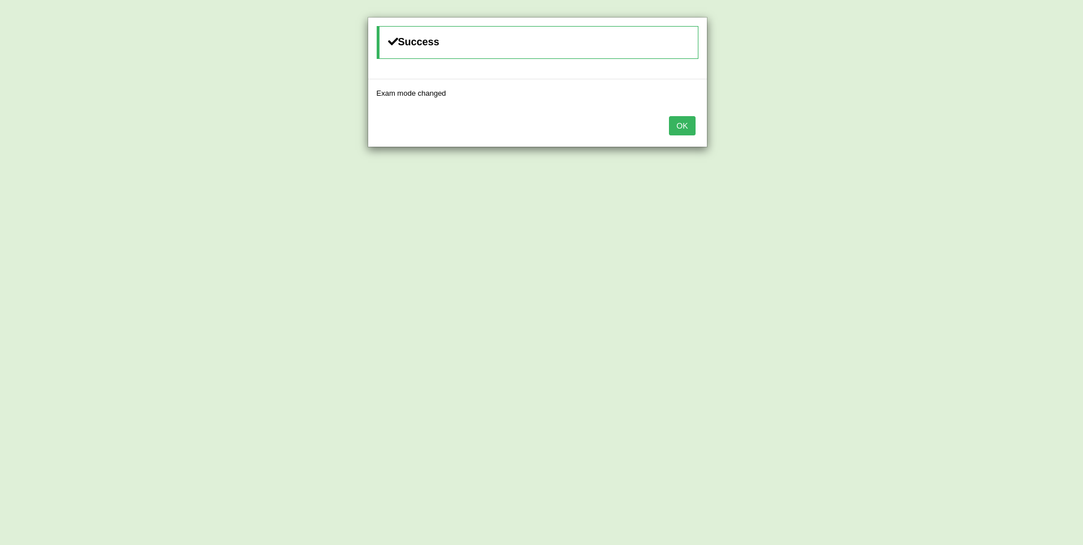
click at [678, 121] on button "OK" at bounding box center [682, 125] width 26 height 19
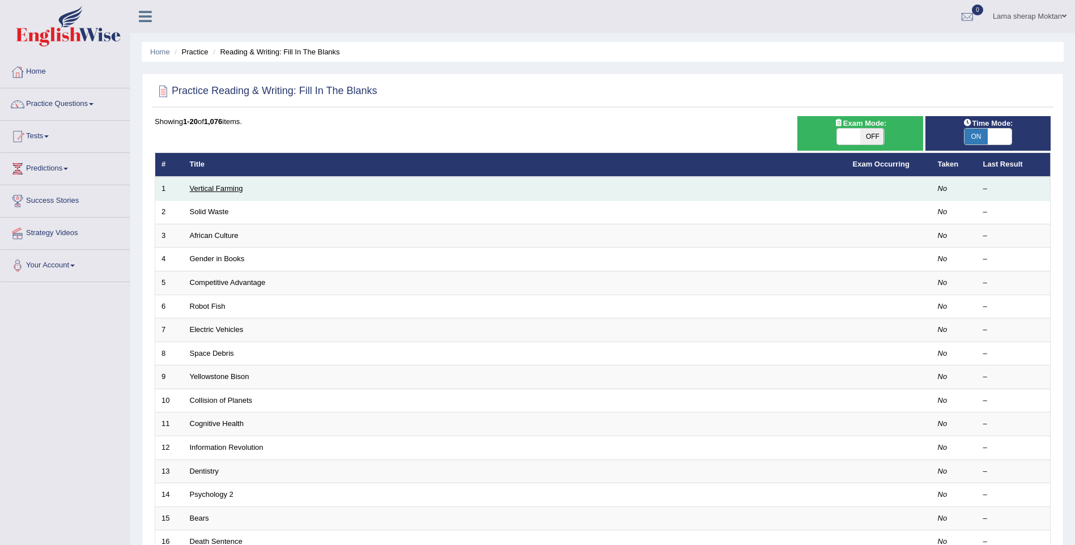
click at [216, 184] on link "Vertical Farming" at bounding box center [216, 188] width 53 height 8
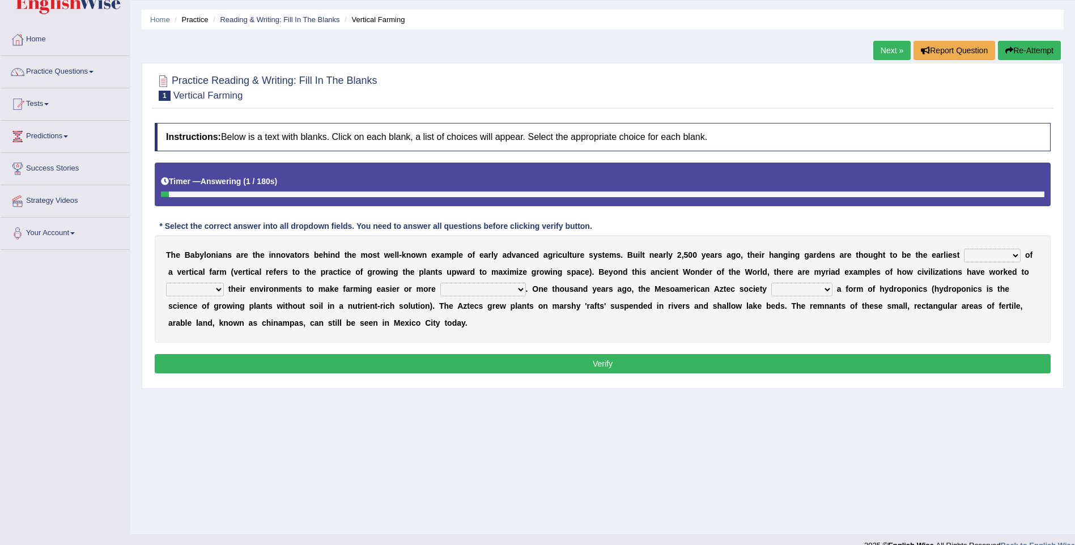
scroll to position [50, 0]
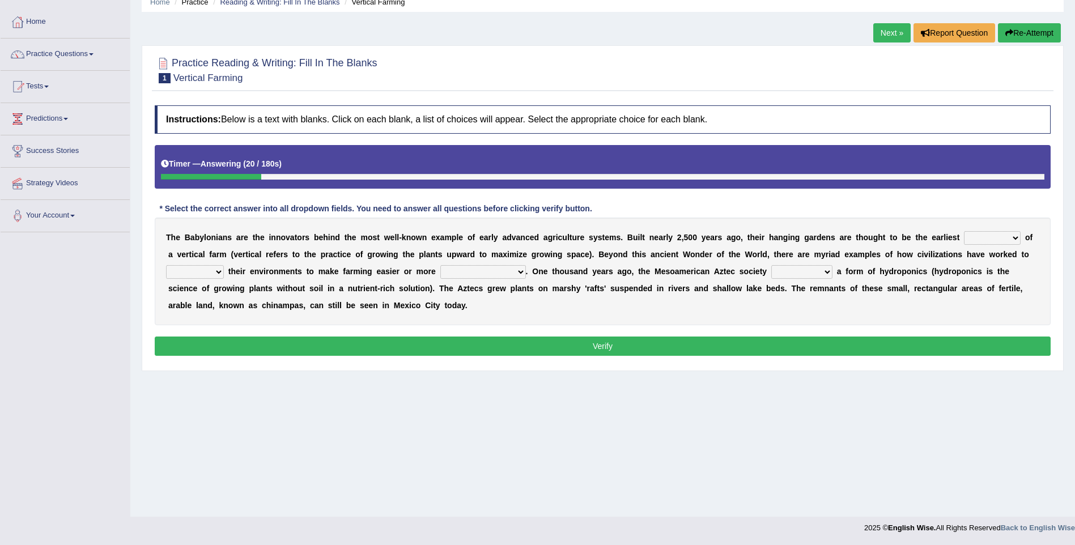
click at [964, 239] on select "prototype failure discredit protocol" at bounding box center [992, 238] width 57 height 14
select select "prototype"
click at [964, 231] on select "prototype failure discredit protocol" at bounding box center [992, 238] width 57 height 14
click at [965, 237] on select "prototype failure discredit protocol" at bounding box center [992, 238] width 57 height 14
click at [866, 320] on div "T h e B a b y l o n i a n s a r e t h e i n n o v a t o r s b e h i n d t h e m…" at bounding box center [603, 272] width 896 height 108
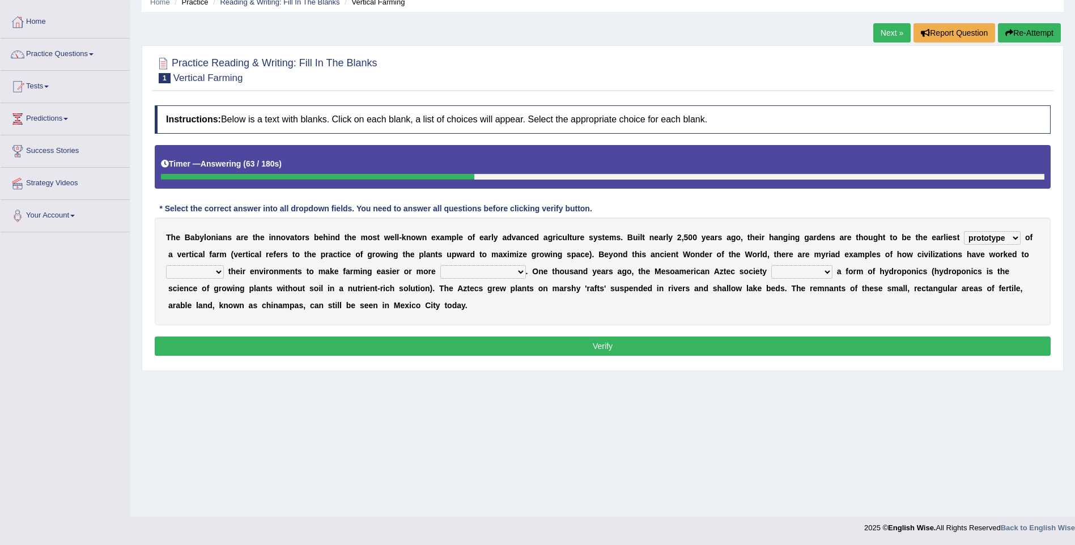
click at [224, 265] on select "manipulate escape respect disarrange" at bounding box center [195, 272] width 58 height 14
select select "escape"
click at [224, 265] on select "manipulate escape respect disarrange" at bounding box center [195, 272] width 58 height 14
click at [440, 271] on select "productive constructive connective counterproductive" at bounding box center [483, 272] width 86 height 14
select select "productive"
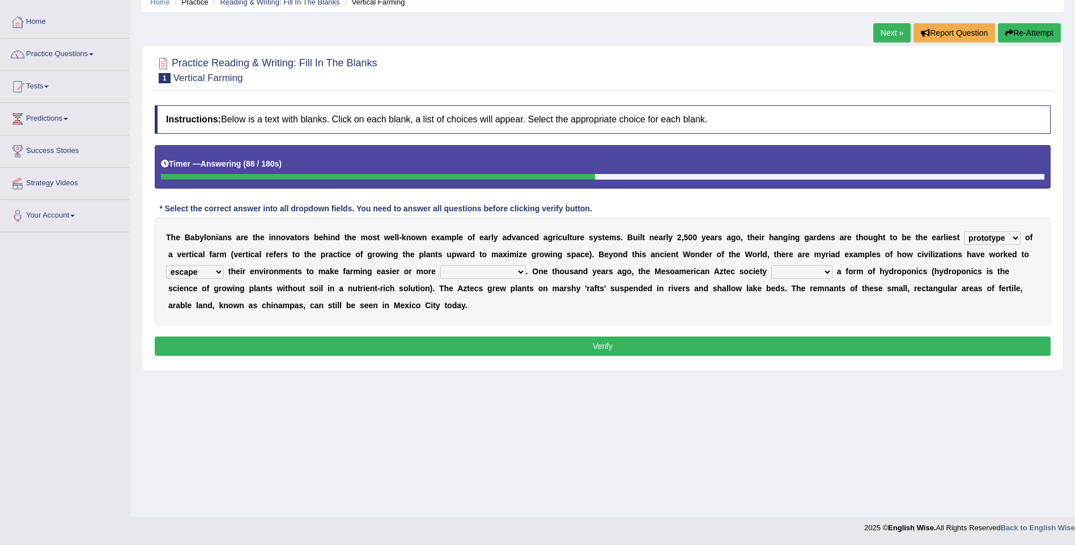
click at [440, 265] on select "productive constructive connective counterproductive" at bounding box center [483, 272] width 86 height 14
click at [224, 265] on select "manipulate escape respect disarrange" at bounding box center [195, 272] width 58 height 14
click at [771, 269] on select "domineered volunteered pioneered engineered" at bounding box center [801, 272] width 61 height 14
select select "engineered"
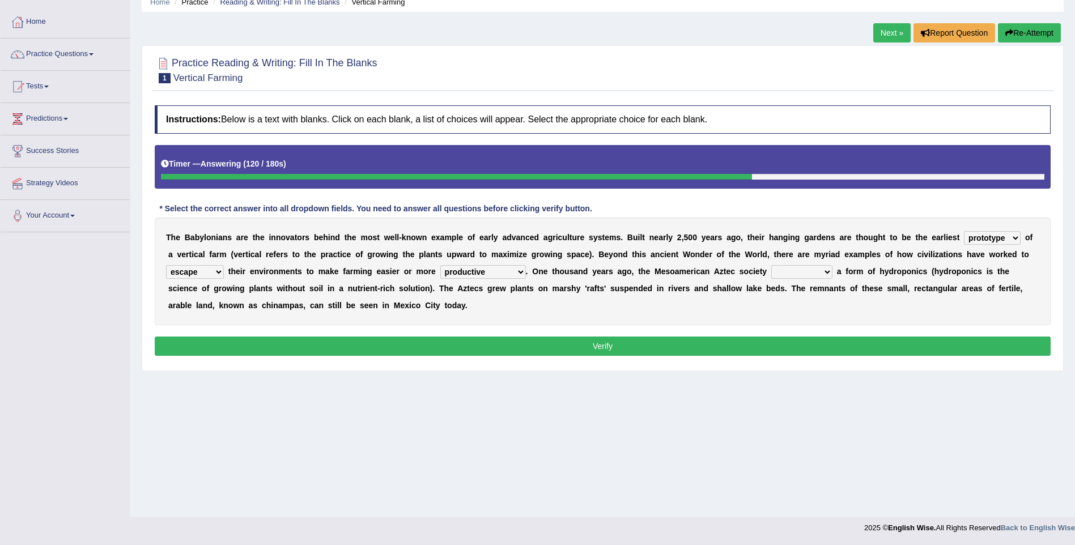
click at [771, 265] on select "domineered volunteered pioneered engineered" at bounding box center [801, 272] width 61 height 14
click at [623, 344] on button "Verify" at bounding box center [603, 346] width 896 height 19
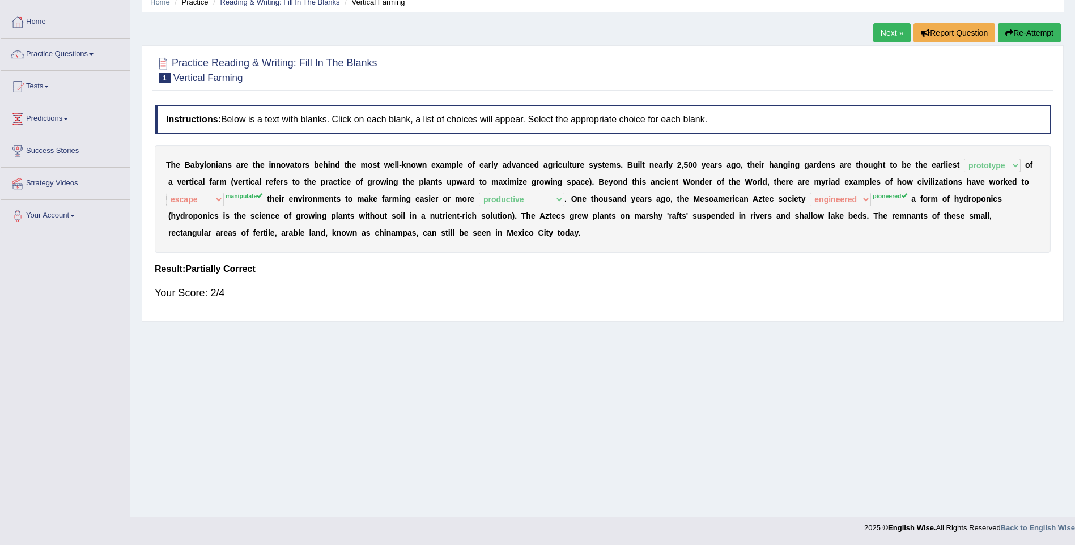
click at [891, 33] on link "Next »" at bounding box center [891, 32] width 37 height 19
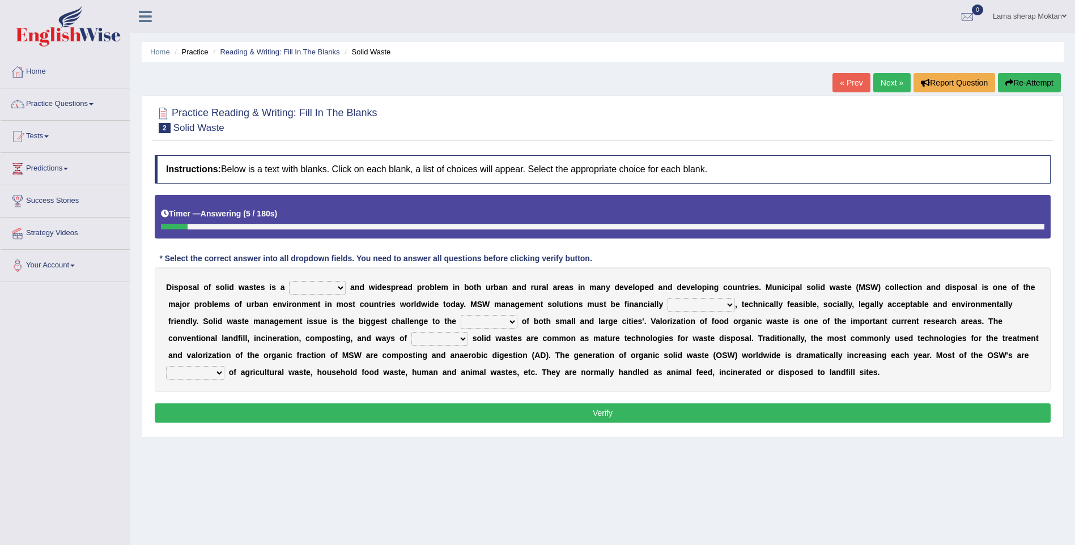
click at [334, 289] on select "slanting stinging stalling shafting" at bounding box center [317, 288] width 57 height 14
select select "stinging"
click at [289, 281] on select "slanting stinging stalling shafting" at bounding box center [317, 288] width 57 height 14
click at [671, 302] on select "unattainable sustainable objectionable treasonable" at bounding box center [700, 305] width 67 height 14
select select "sustainable"
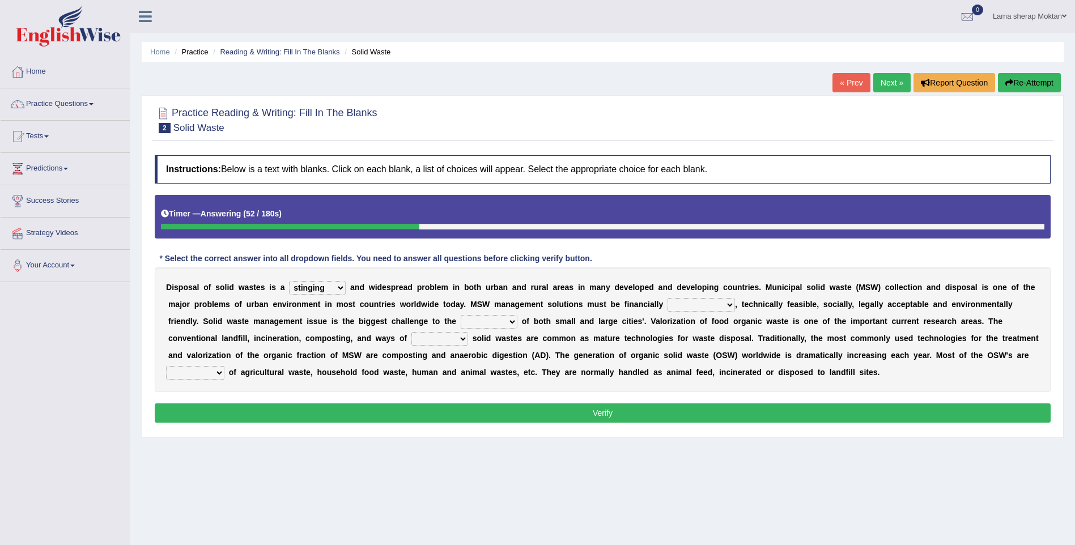
click at [667, 298] on select "unattainable sustainable objectionable treasonable" at bounding box center [700, 305] width 67 height 14
click at [667, 300] on select "unattainable sustainable objectionable treasonable" at bounding box center [700, 305] width 67 height 14
click at [667, 306] on select "unattainable sustainable objectionable treasonable" at bounding box center [700, 305] width 67 height 14
click at [461, 320] on select "plants culture authorities history" at bounding box center [489, 322] width 57 height 14
select select "authorities"
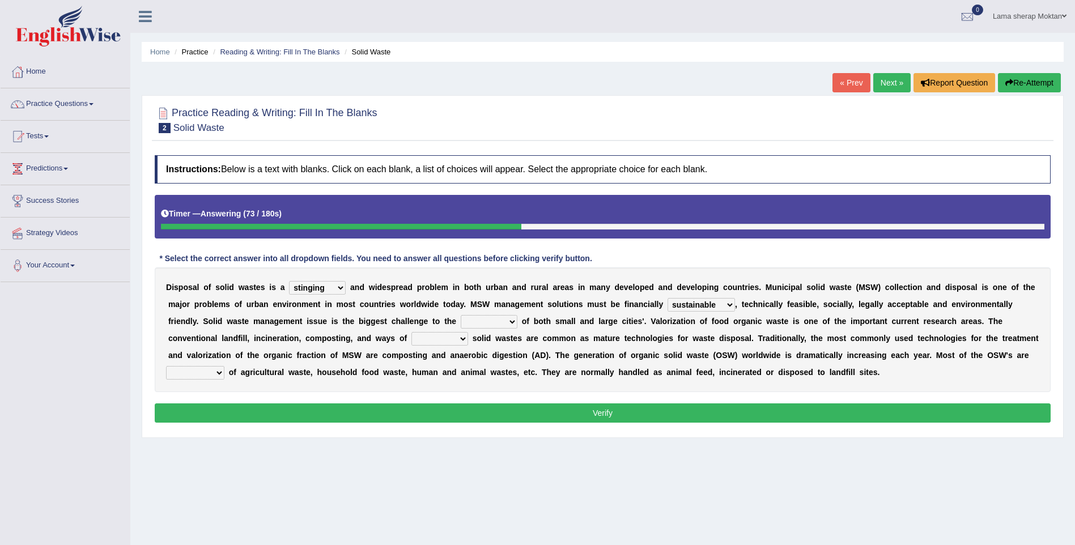
click at [461, 315] on select "plants culture authorities history" at bounding box center [489, 322] width 57 height 14
click at [461, 318] on select "plants culture authorities history" at bounding box center [489, 322] width 57 height 14
click at [493, 393] on div "Instructions: Below is a text with blanks. Click on each blank, a list of choic…" at bounding box center [602, 291] width 901 height 282
click at [411, 337] on select "reserving preserving deserving handling" at bounding box center [439, 339] width 57 height 14
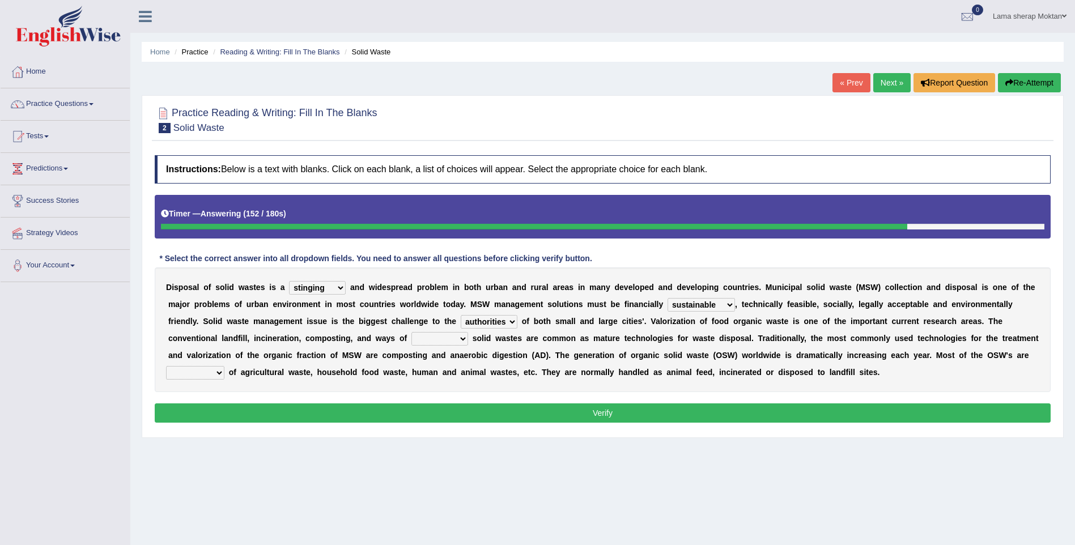
select select "handling"
click at [411, 332] on select "reserving preserving deserving handling" at bounding box center [439, 339] width 57 height 14
click at [411, 334] on select "reserving preserving deserving handling" at bounding box center [439, 339] width 57 height 14
click at [501, 421] on button "Verify" at bounding box center [603, 412] width 896 height 19
click at [224, 366] on select "composed disposed composing disposing" at bounding box center [195, 373] width 58 height 14
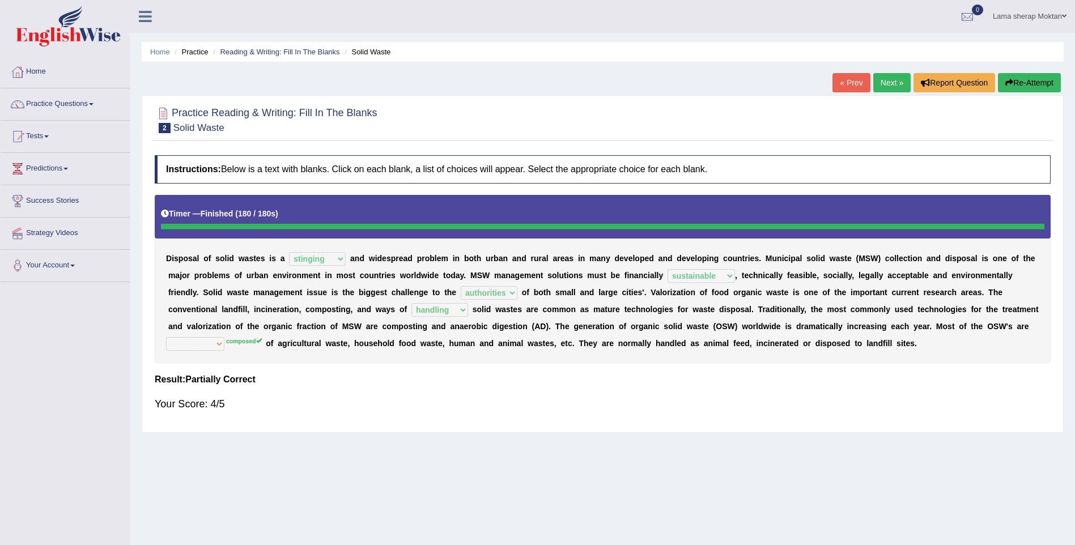
click at [889, 80] on link "Next »" at bounding box center [891, 82] width 37 height 19
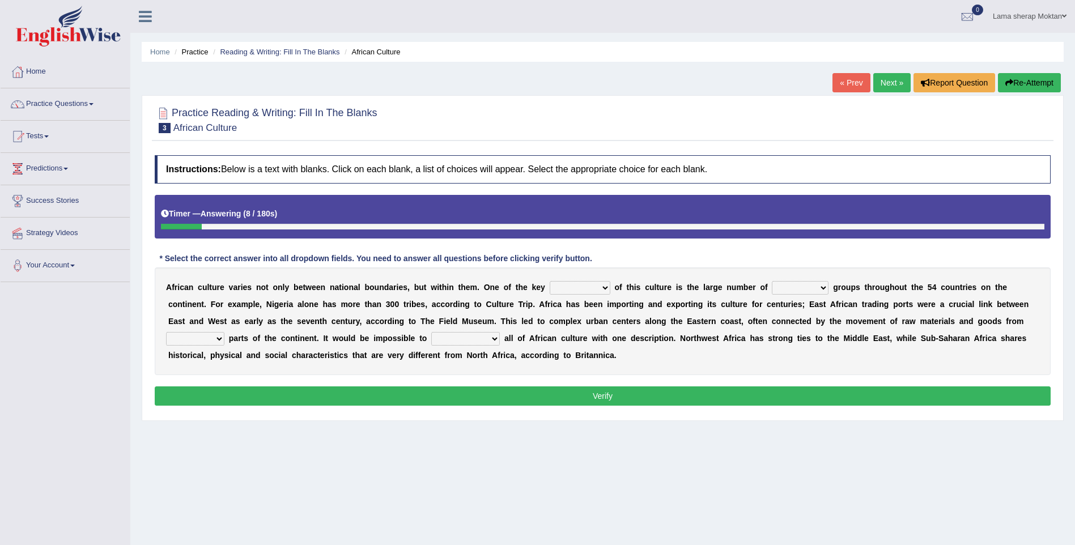
click at [579, 288] on select "conjectures features issues doubts" at bounding box center [580, 288] width 61 height 14
select select "issues"
click at [550, 281] on select "conjectures features issues doubts" at bounding box center [580, 288] width 61 height 14
click at [787, 287] on select "ethic ethnic eugenic epic" at bounding box center [800, 288] width 57 height 14
select select "ethnic"
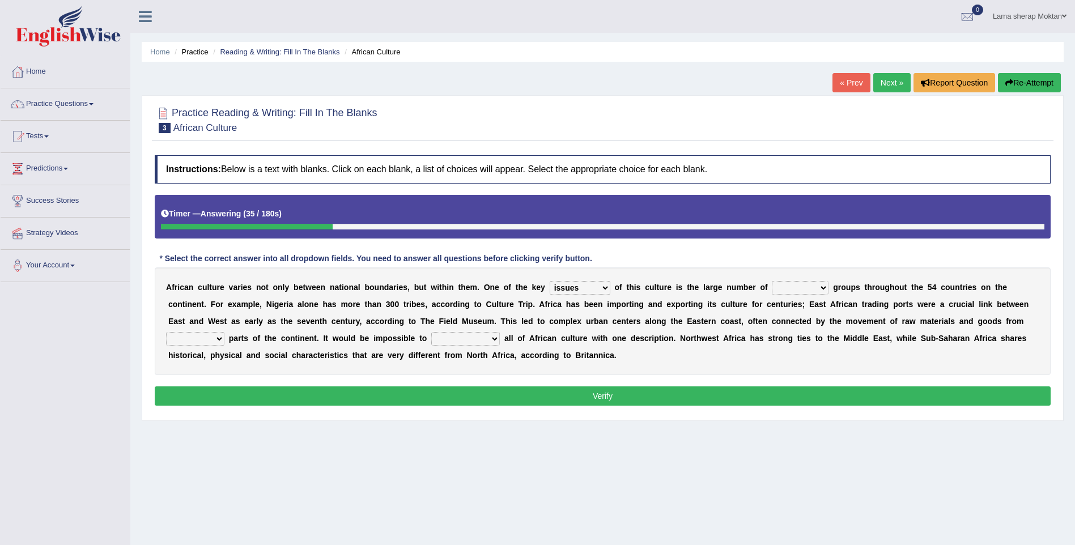
click at [772, 281] on select "ethic ethnic eugenic epic" at bounding box center [800, 288] width 57 height 14
click at [224, 332] on select "forelocked interlocked unlocked landlocked" at bounding box center [195, 339] width 58 height 14
select select "landlocked"
click at [224, 332] on select "forelocked interlocked unlocked landlocked" at bounding box center [195, 339] width 58 height 14
click at [431, 342] on select "characterize conceptualize symbolize synthesize" at bounding box center [465, 339] width 69 height 14
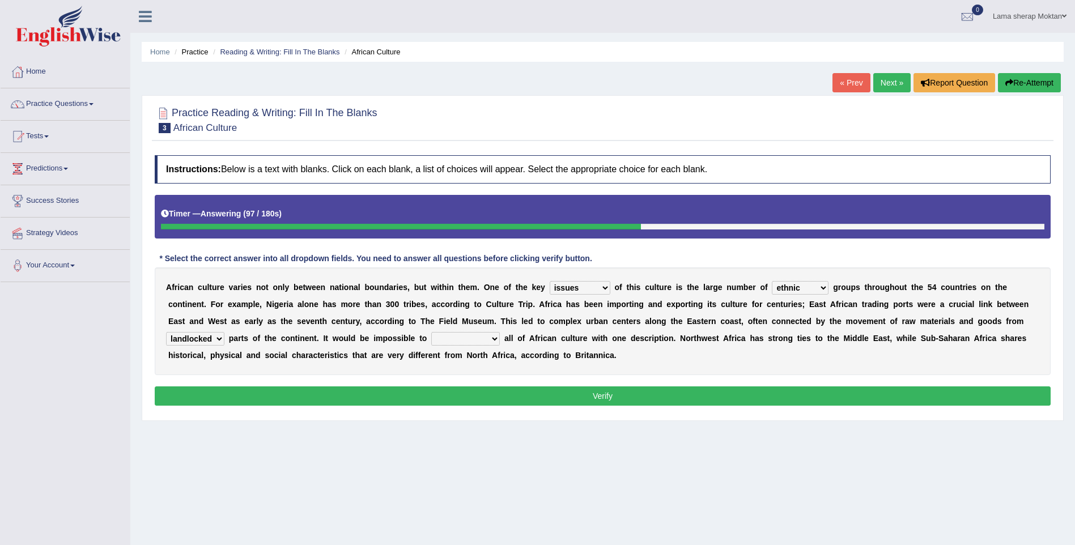
select select "symbolize"
click at [431, 332] on select "characterize conceptualize symbolize synthesize" at bounding box center [465, 339] width 69 height 14
click at [431, 339] on select "characterize conceptualize symbolize synthesize" at bounding box center [465, 339] width 69 height 14
click at [386, 376] on div "Instructions: Below is a text with blanks. Click on each blank, a list of choic…" at bounding box center [602, 282] width 901 height 265
click at [505, 399] on button "Verify" at bounding box center [603, 395] width 896 height 19
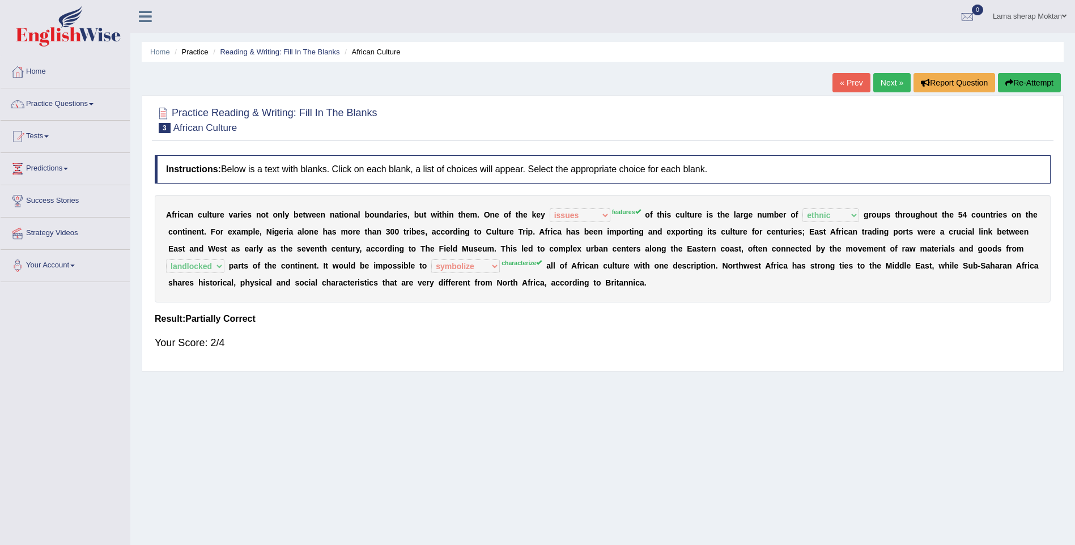
click at [1037, 81] on button "Re-Attempt" at bounding box center [1029, 82] width 63 height 19
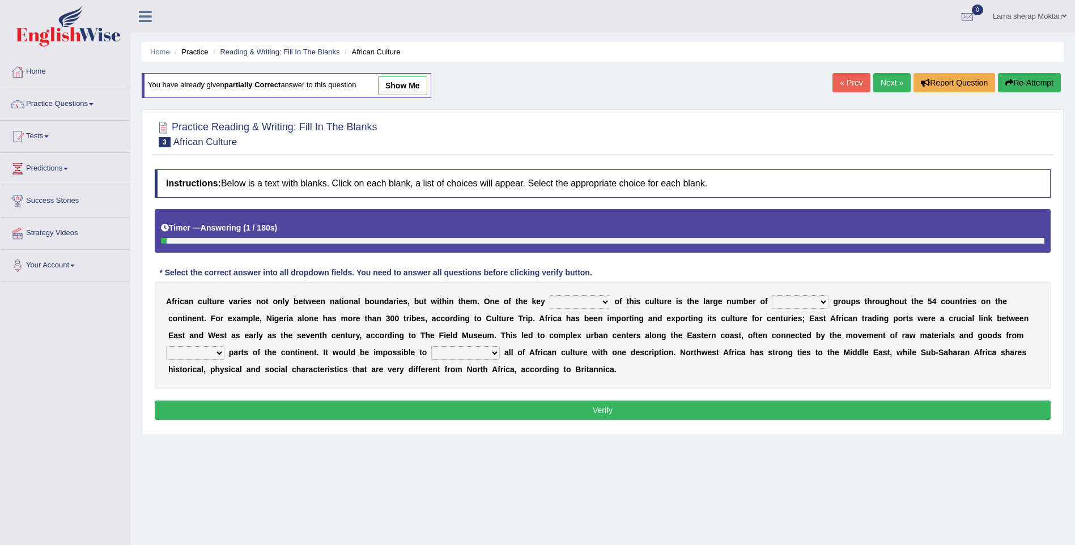
click at [580, 301] on select "conjectures features issues doubts" at bounding box center [580, 302] width 61 height 14
select select "features"
click at [550, 295] on select "conjectures features issues doubts" at bounding box center [580, 302] width 61 height 14
click at [786, 301] on select "ethic ethnic eugenic epic" at bounding box center [800, 302] width 57 height 14
select select "ethnic"
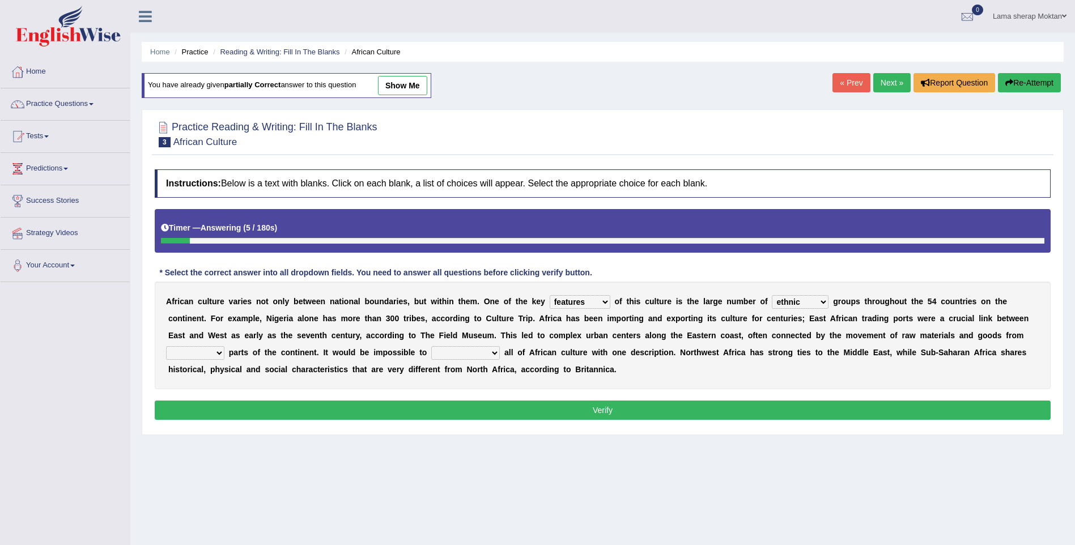
click at [772, 295] on select "ethic ethnic eugenic epic" at bounding box center [800, 302] width 57 height 14
click at [224, 346] on select "forelocked interlocked unlocked landlocked" at bounding box center [195, 353] width 58 height 14
select select "landlocked"
click at [224, 346] on select "forelocked interlocked unlocked landlocked" at bounding box center [195, 353] width 58 height 14
click at [431, 353] on select "characterize conceptualize symbolize synthesize" at bounding box center [465, 353] width 69 height 14
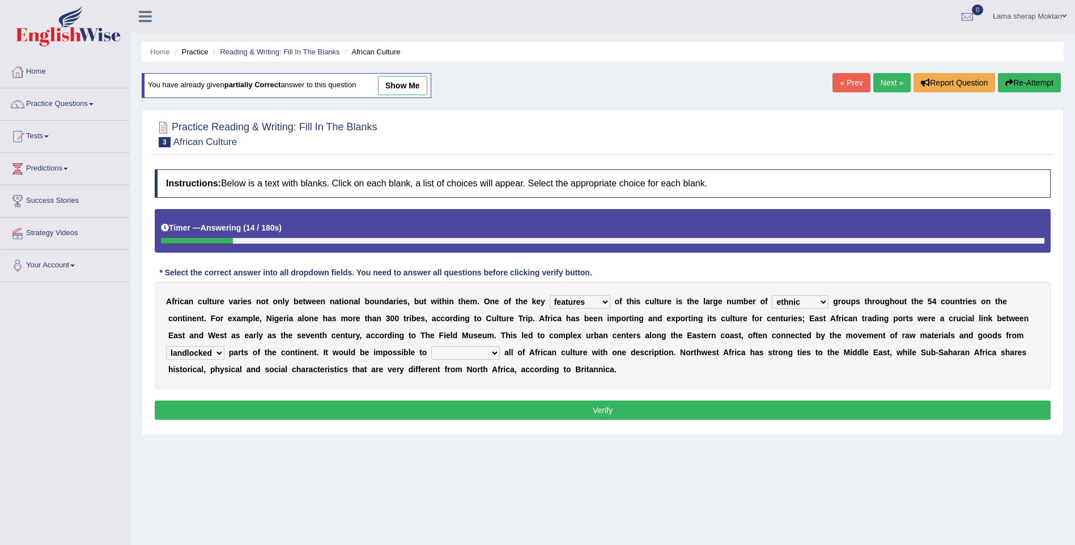
select select "characterize"
click at [431, 346] on select "characterize conceptualize symbolize synthesize" at bounding box center [465, 353] width 69 height 14
click at [655, 408] on button "Verify" at bounding box center [603, 410] width 896 height 19
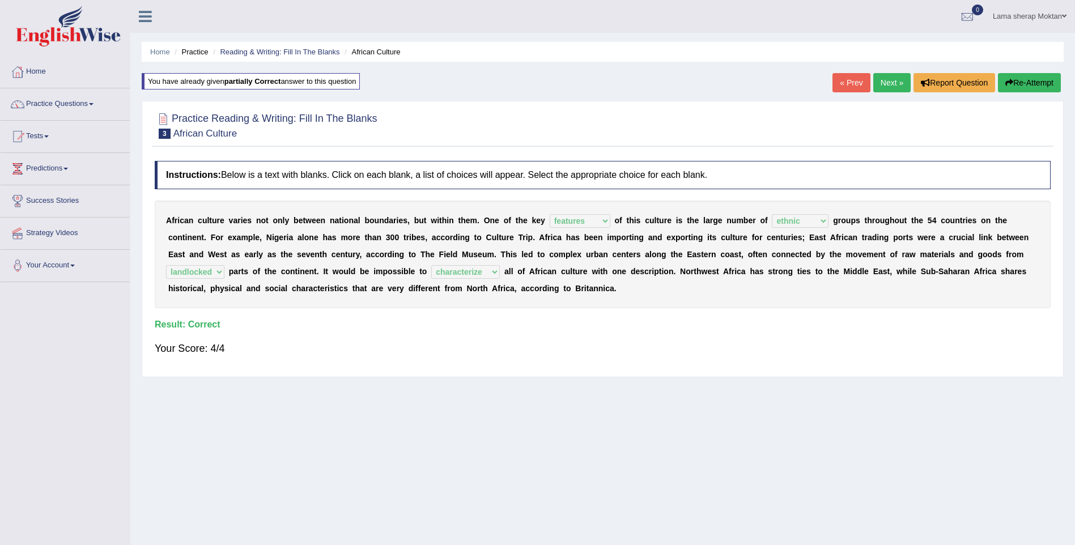
click at [887, 87] on link "Next »" at bounding box center [891, 82] width 37 height 19
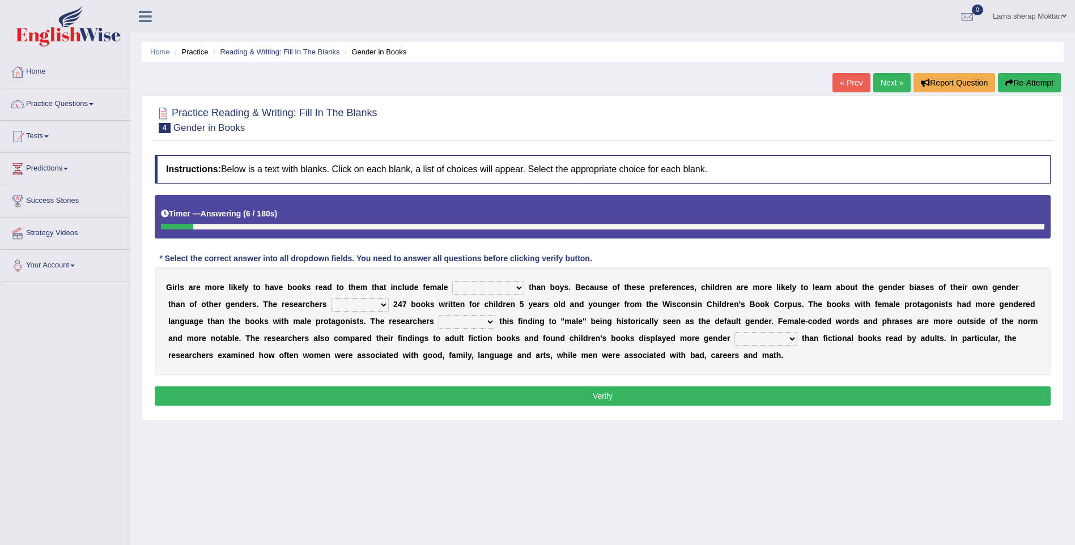
click at [493, 289] on select "protagonists cosmogonists agonists expressionists" at bounding box center [488, 288] width 72 height 14
select select "protagonists"
click at [452, 281] on select "protagonists cosmogonists agonists expressionists" at bounding box center [488, 288] width 72 height 14
click at [331, 304] on select "hydrolyzed paralyzed catalyzed analyzed" at bounding box center [360, 305] width 58 height 14
select select "analyzed"
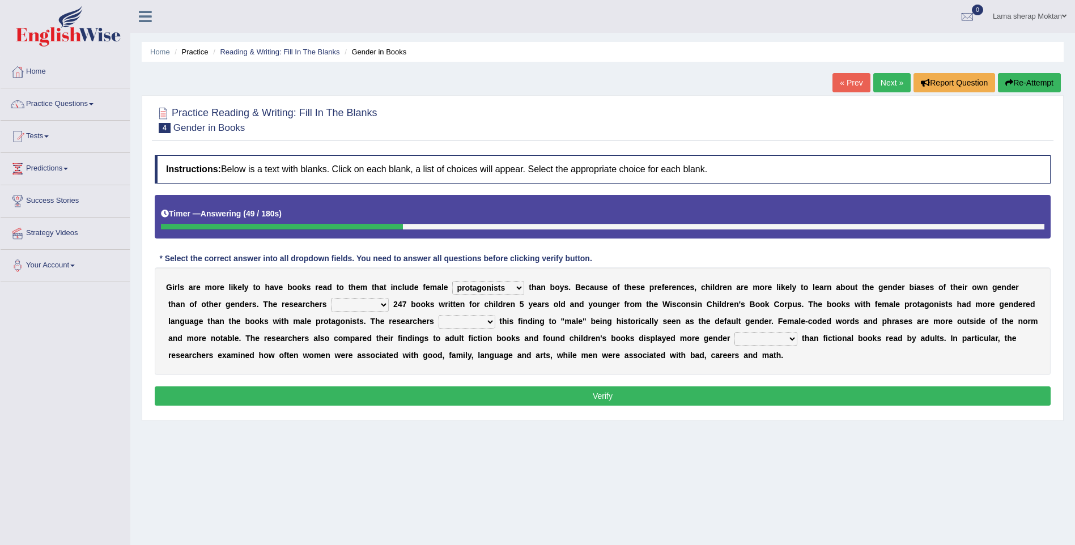
click at [331, 298] on select "hydrolyzed paralyzed catalyzed analyzed" at bounding box center [360, 305] width 58 height 14
click at [438, 321] on select "contribute tribute distribute attribute" at bounding box center [466, 322] width 57 height 14
click at [442, 425] on div "Home Practice Reading & Writing: Fill In The Blanks Gender in Books « Prev Next…" at bounding box center [602, 283] width 944 height 567
click at [438, 323] on select "contribute tribute distribute attribute" at bounding box center [466, 322] width 57 height 14
select select "contribute"
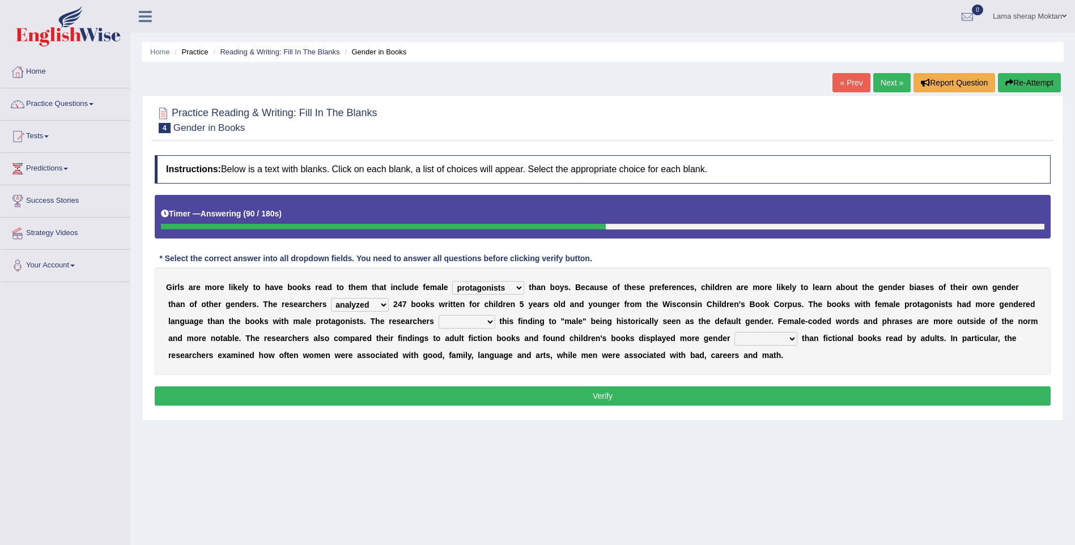
click at [438, 315] on select "contribute tribute distribute attribute" at bounding box center [466, 322] width 57 height 14
click at [734, 342] on select "stereotypes teletypes prototypes electrotypes" at bounding box center [765, 339] width 63 height 14
select select "stereotypes"
click at [734, 332] on select "stereotypes teletypes prototypes electrotypes" at bounding box center [765, 339] width 63 height 14
click at [734, 341] on select "stereotypes teletypes prototypes electrotypes" at bounding box center [765, 339] width 63 height 14
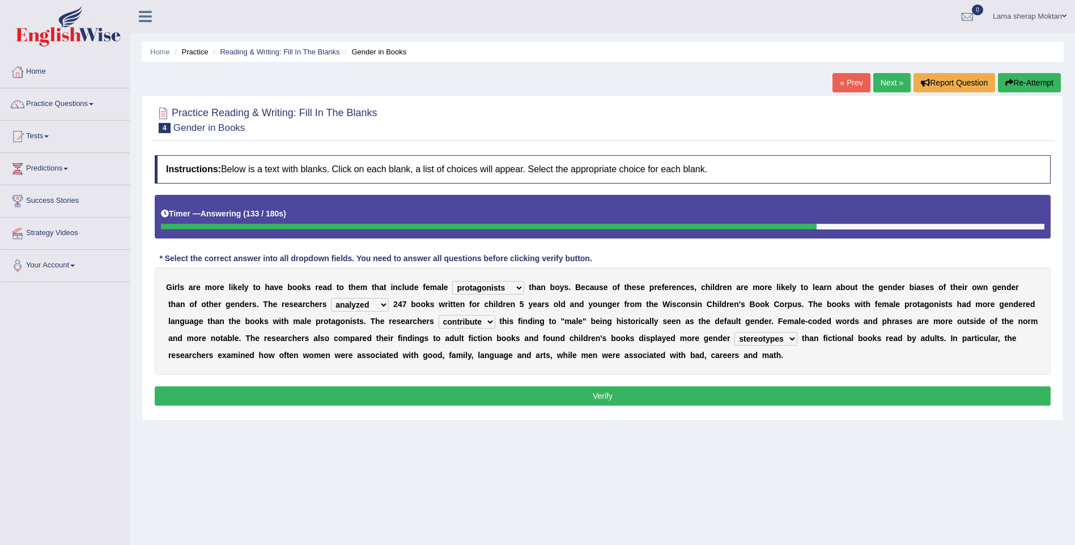
click at [677, 382] on div "Instructions: Below is a text with blanks. Click on each blank, a list of choic…" at bounding box center [602, 282] width 901 height 265
click at [599, 393] on button "Verify" at bounding box center [603, 395] width 896 height 19
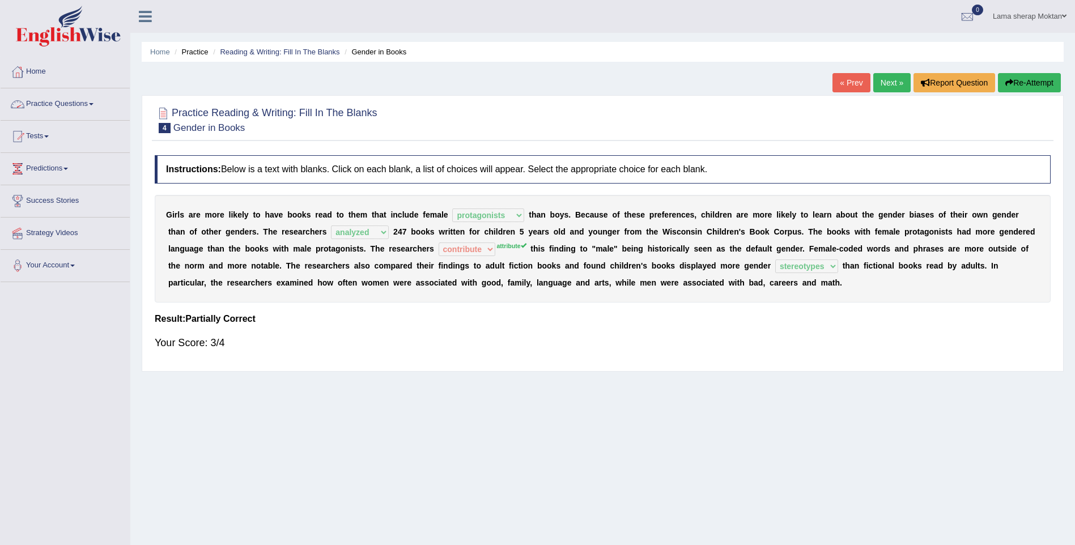
click at [78, 103] on link "Practice Questions" at bounding box center [65, 102] width 129 height 28
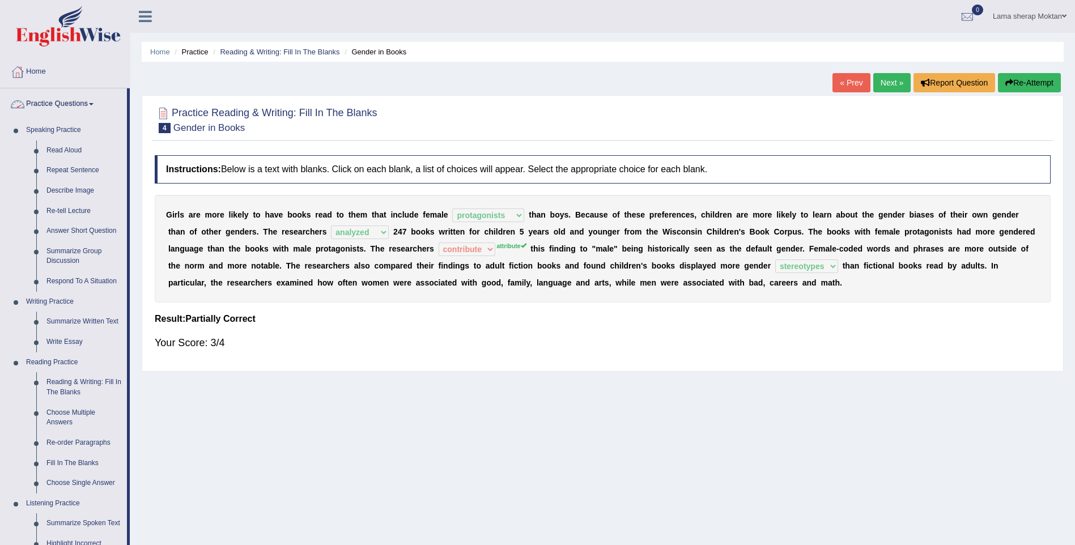
click at [73, 102] on link "Practice Questions" at bounding box center [64, 102] width 126 height 28
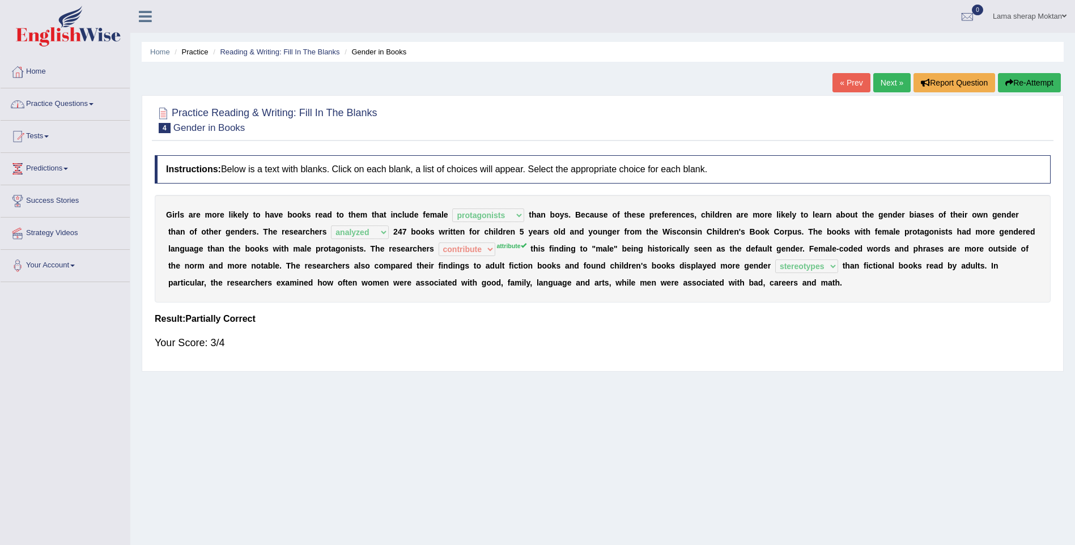
click at [73, 102] on link "Practice Questions" at bounding box center [65, 102] width 129 height 28
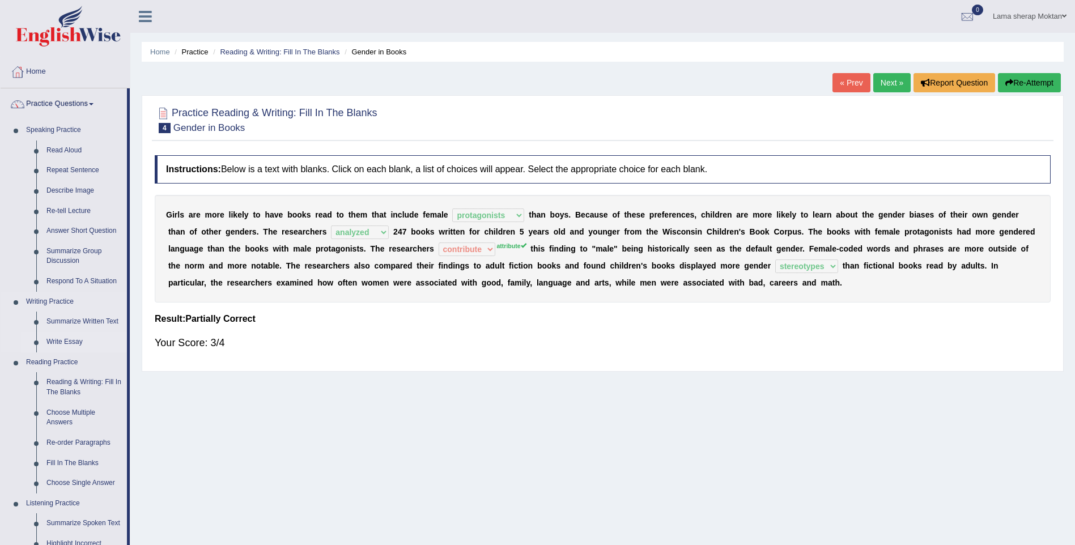
scroll to position [57, 0]
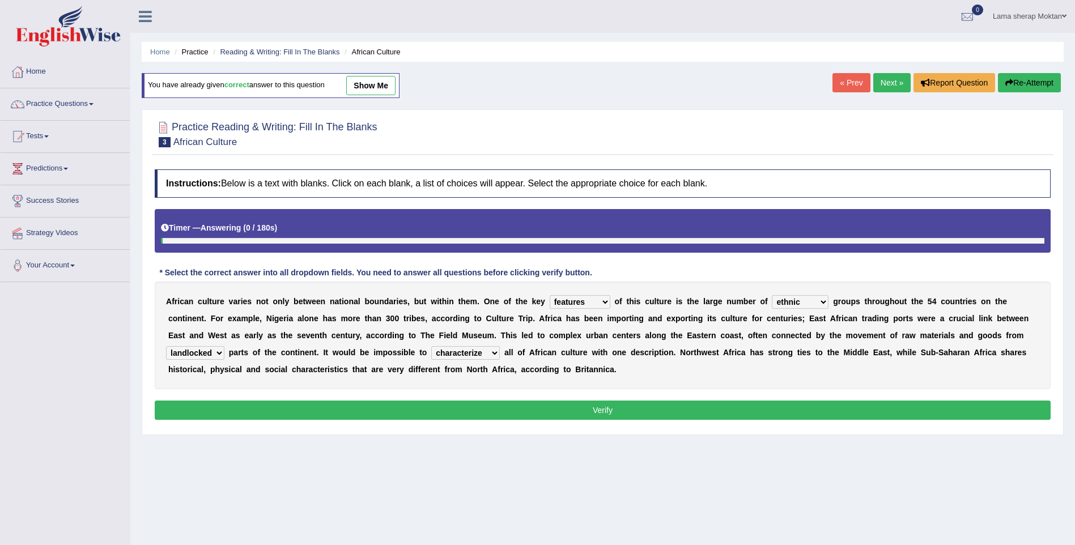
select select "features"
select select "ethnic"
select select "landlocked"
select select "characterize"
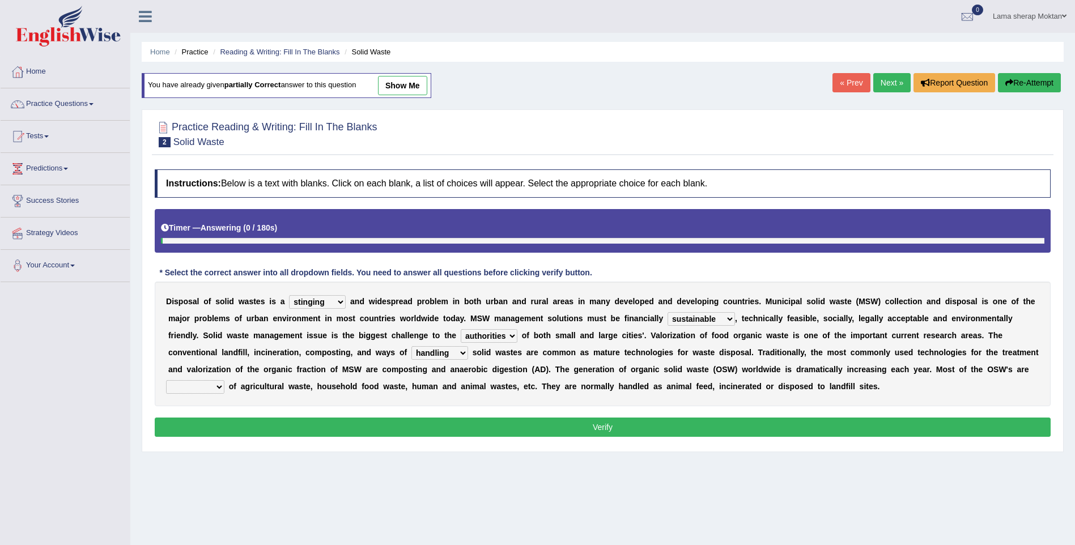
select select "stinging"
select select "sustainable"
select select "authorities"
select select "handling"
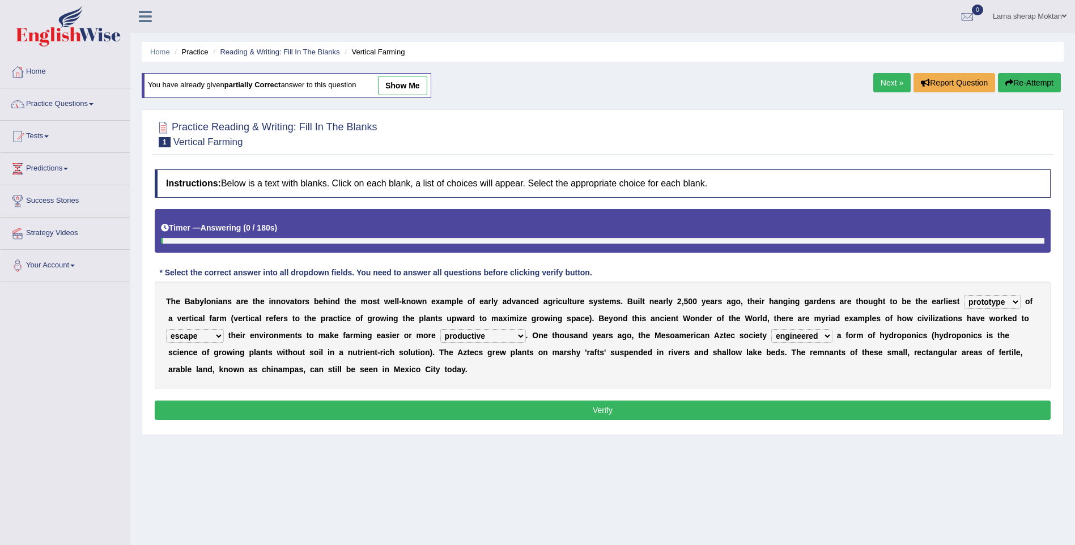
select select "prototype"
select select "escape"
select select "productive"
select select "engineered"
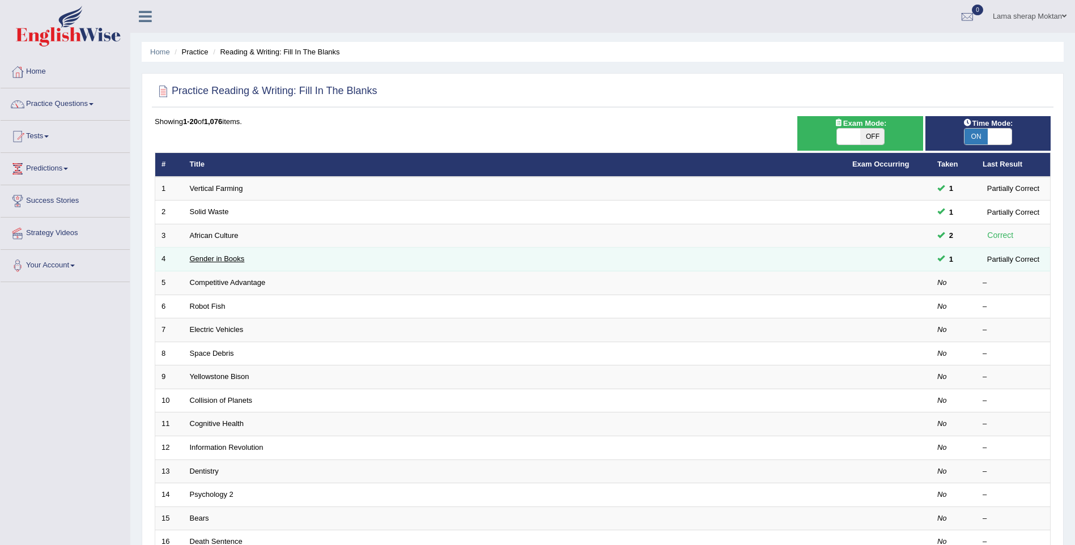
click at [221, 256] on link "Gender in Books" at bounding box center [217, 258] width 55 height 8
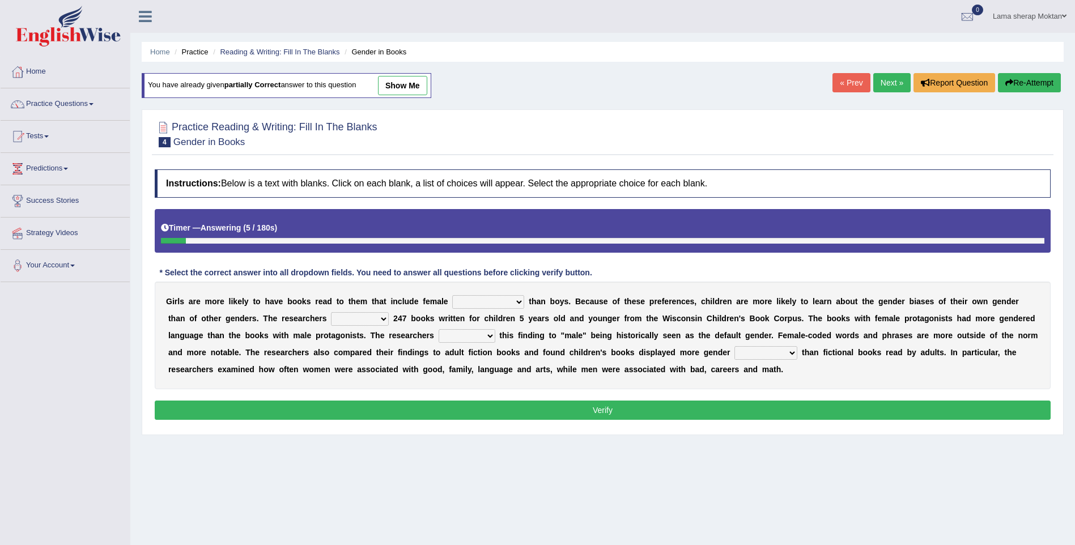
click at [493, 301] on select "protagonists cosmogonists agonists expressionists" at bounding box center [488, 302] width 72 height 14
select select "protagonists"
click at [452, 295] on select "protagonists cosmogonists agonists expressionists" at bounding box center [488, 302] width 72 height 14
click at [331, 318] on select "hydrolyzed paralyzed catalyzed analyzed" at bounding box center [360, 319] width 58 height 14
select select "analyzed"
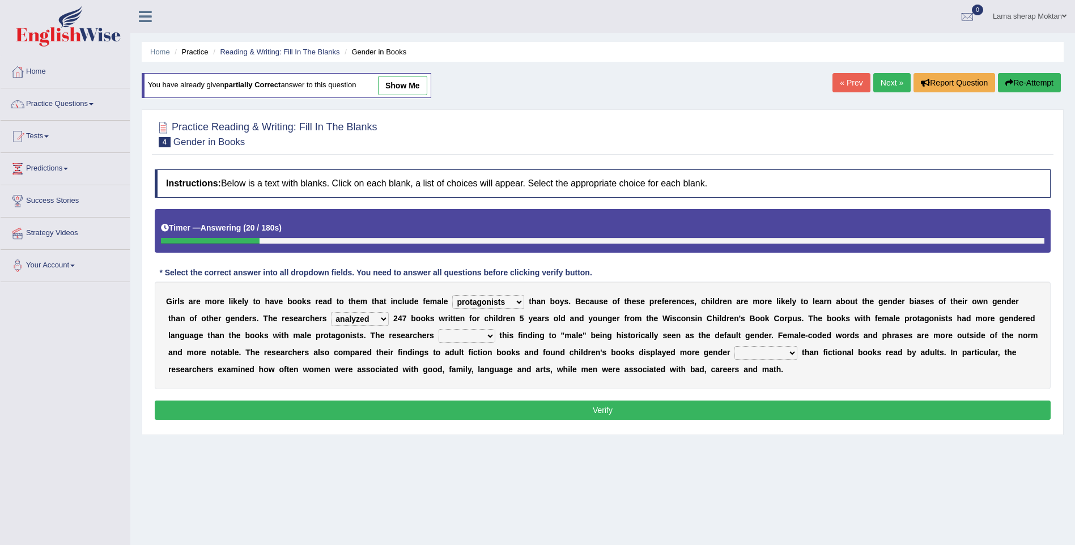
click at [331, 312] on select "hydrolyzed paralyzed catalyzed analyzed" at bounding box center [360, 319] width 58 height 14
click at [438, 335] on select "contribute tribute distribute attribute" at bounding box center [466, 336] width 57 height 14
select select "attribute"
click at [438, 329] on select "contribute tribute distribute attribute" at bounding box center [466, 336] width 57 height 14
click at [734, 347] on select "stereotypes teletypes prototypes electrotypes" at bounding box center [765, 353] width 63 height 14
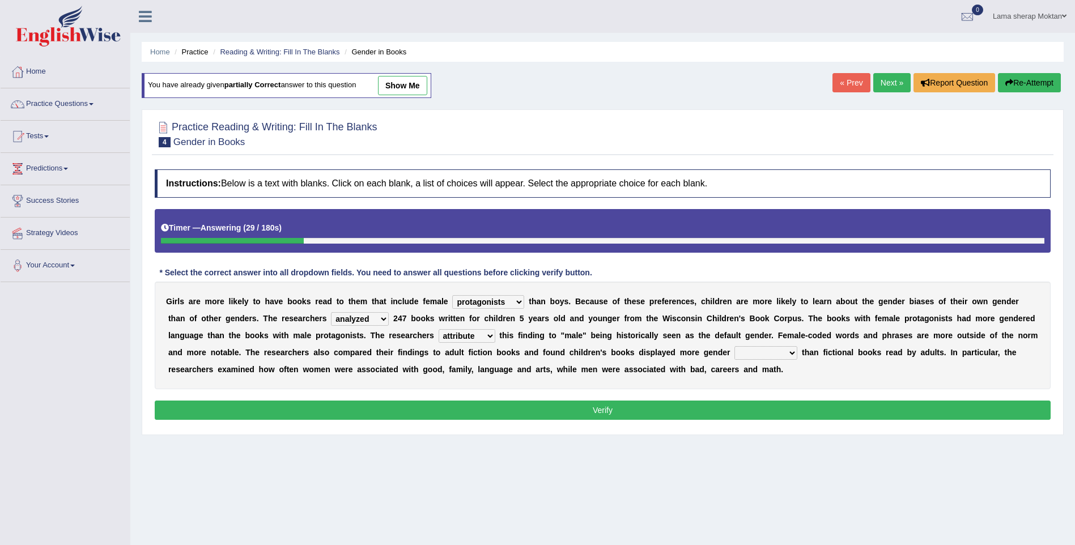
select select "stereotypes"
click at [734, 346] on select "stereotypes teletypes prototypes electrotypes" at bounding box center [765, 353] width 63 height 14
click at [638, 411] on button "Verify" at bounding box center [603, 410] width 896 height 19
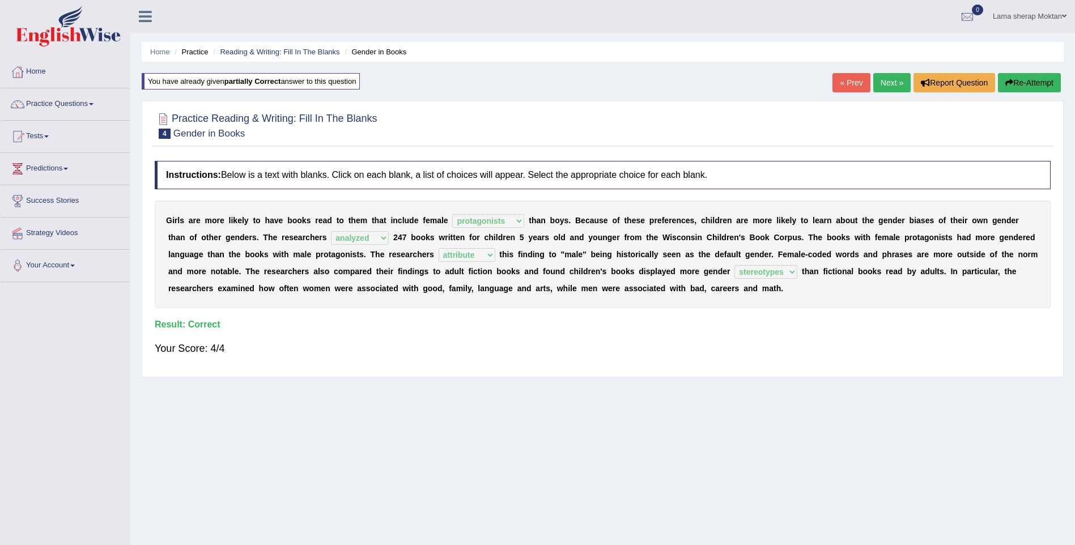
click at [878, 76] on link "Next »" at bounding box center [891, 82] width 37 height 19
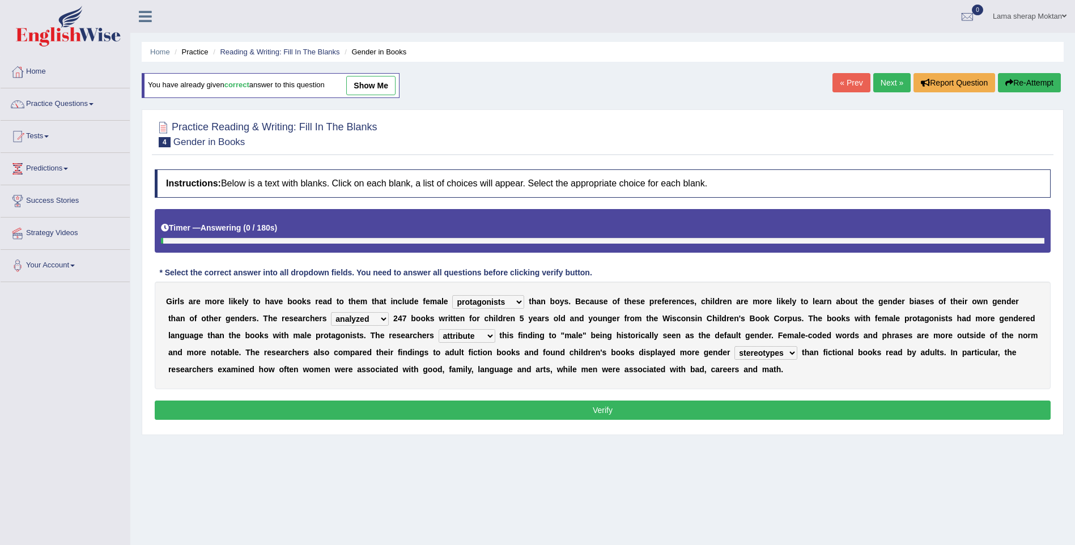
select select "protagonists"
select select "analyzed"
select select "attribute"
select select "stereotypes"
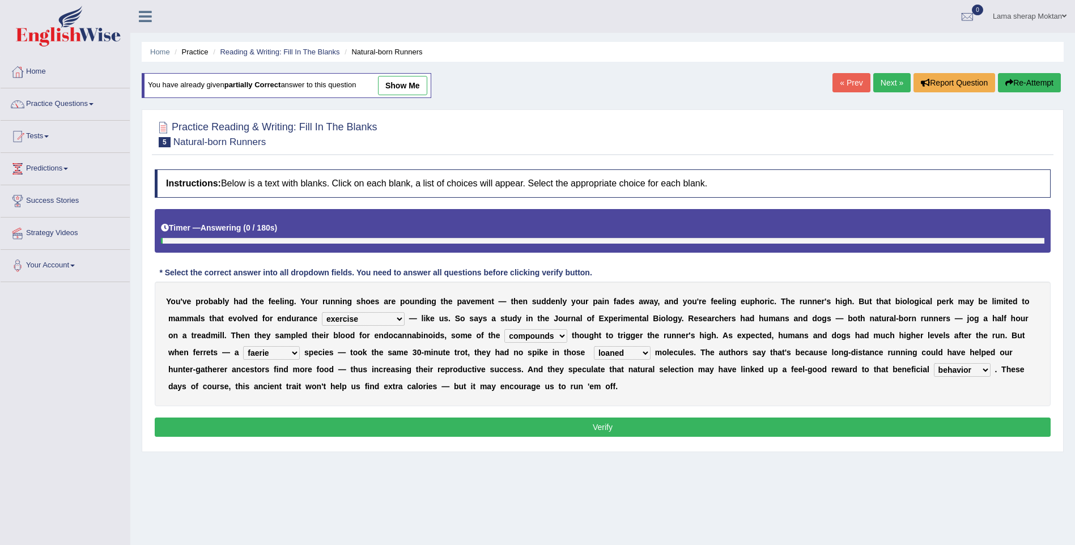
select select "exercise"
select select "compounds"
select select "faerie"
select select "loaned"
select select "behavior"
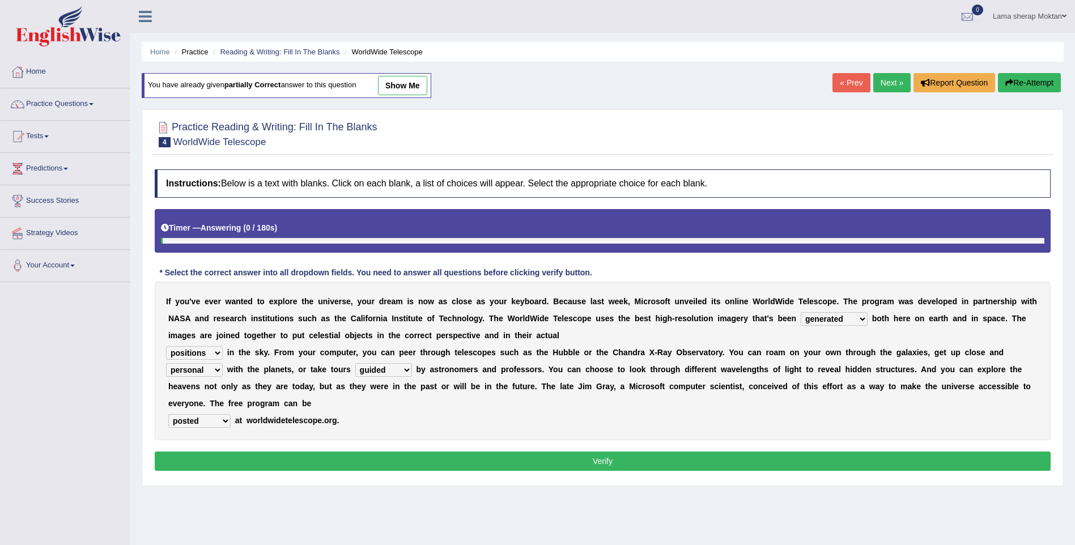
select select "generated"
select select "positions"
select select "personal"
select select "guided"
select select "posted"
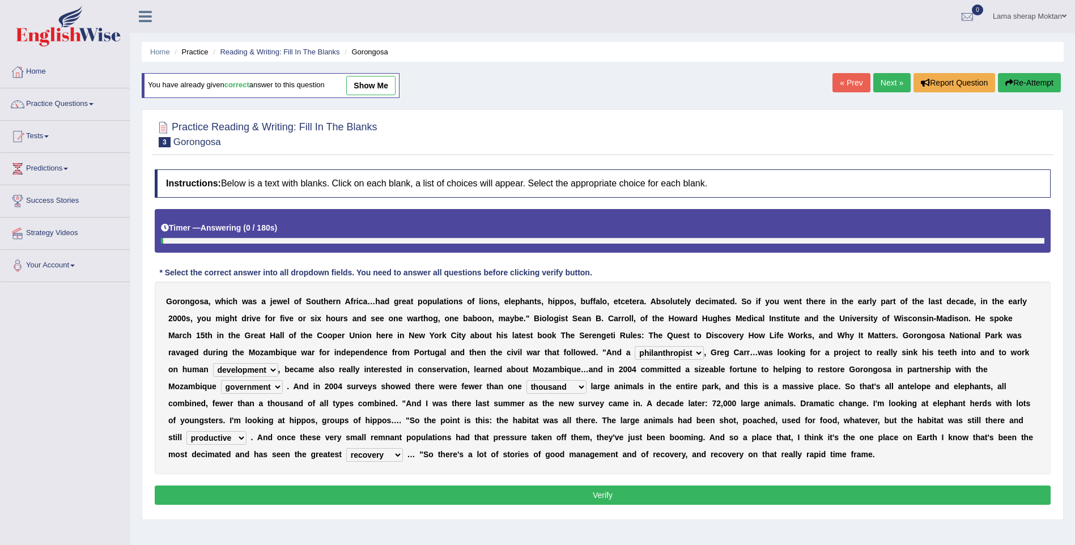
select select "philanthropist"
select select "development"
select select "government"
select select "thousand"
select select "productive"
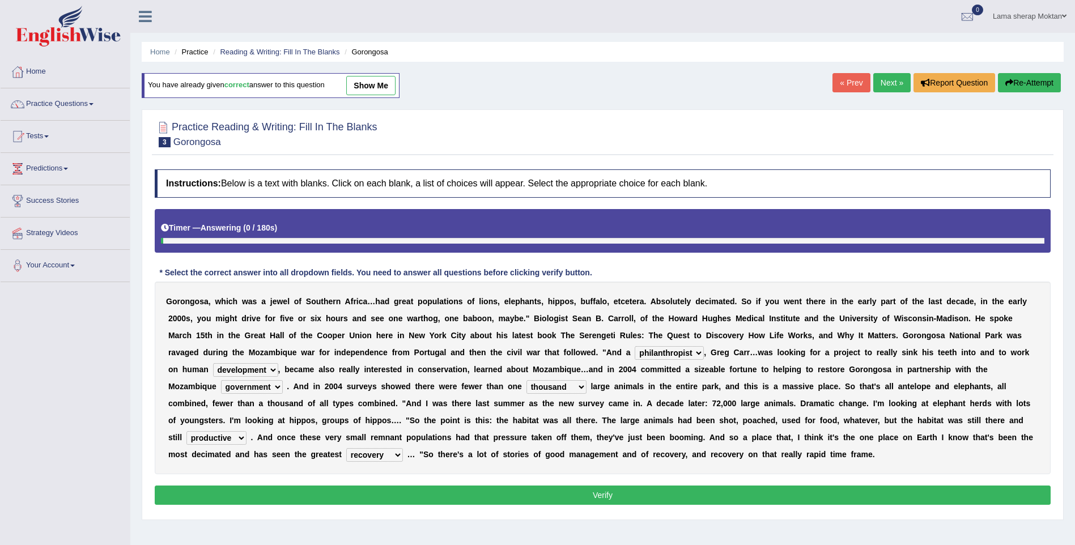
select select "recovery"
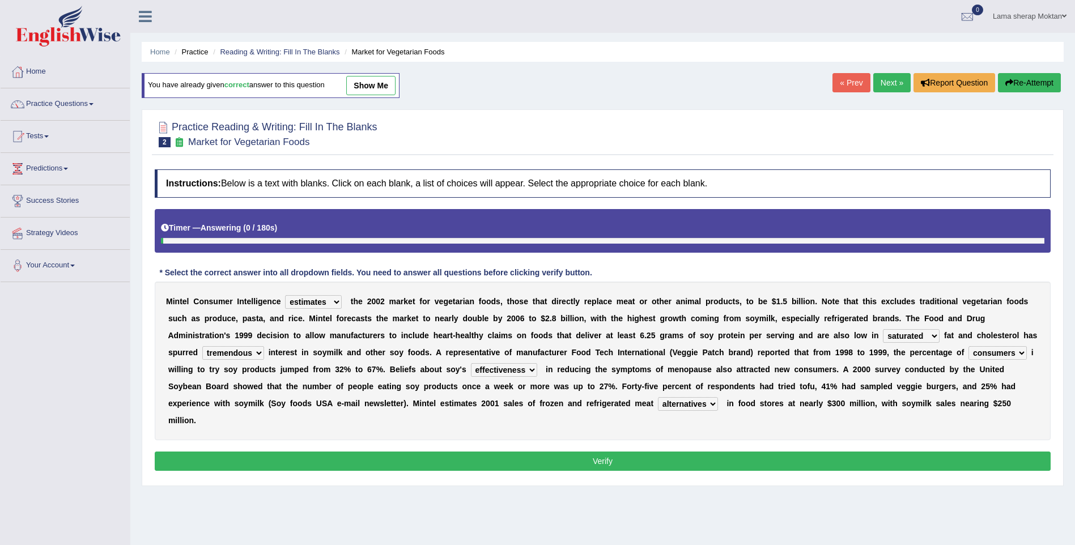
select select "estimates"
select select "saturated"
select select "tremendous"
select select "consumers"
select select "effectiveness"
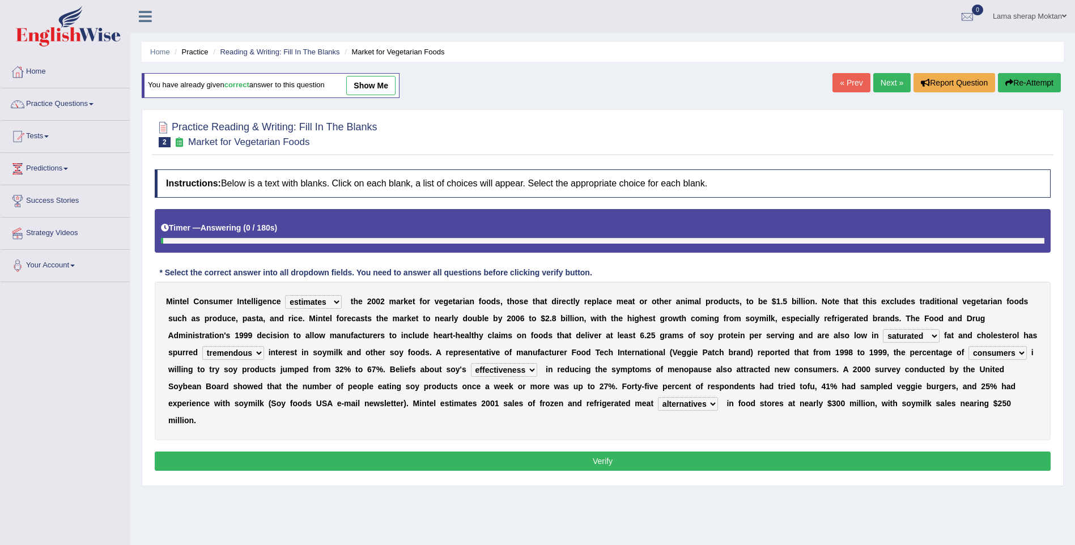
select select "alternatives"
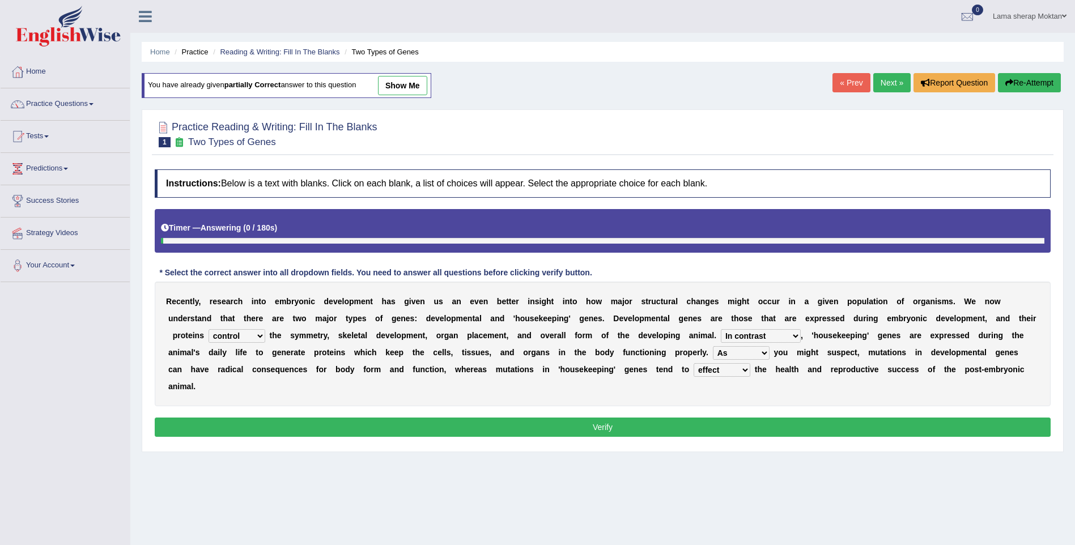
select select "control"
select select "In contrast"
select select "As"
select select "effect"
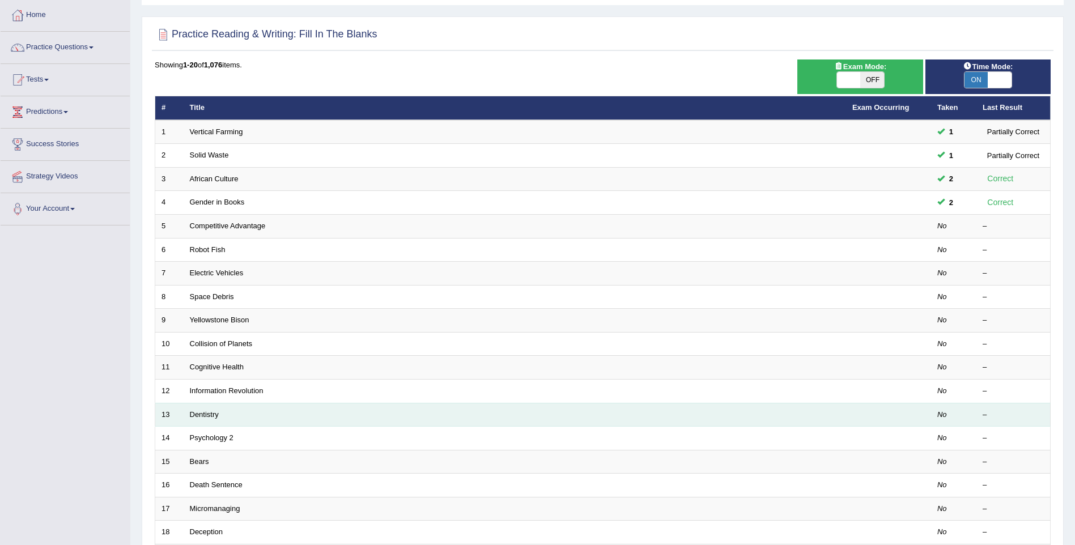
scroll to position [113, 0]
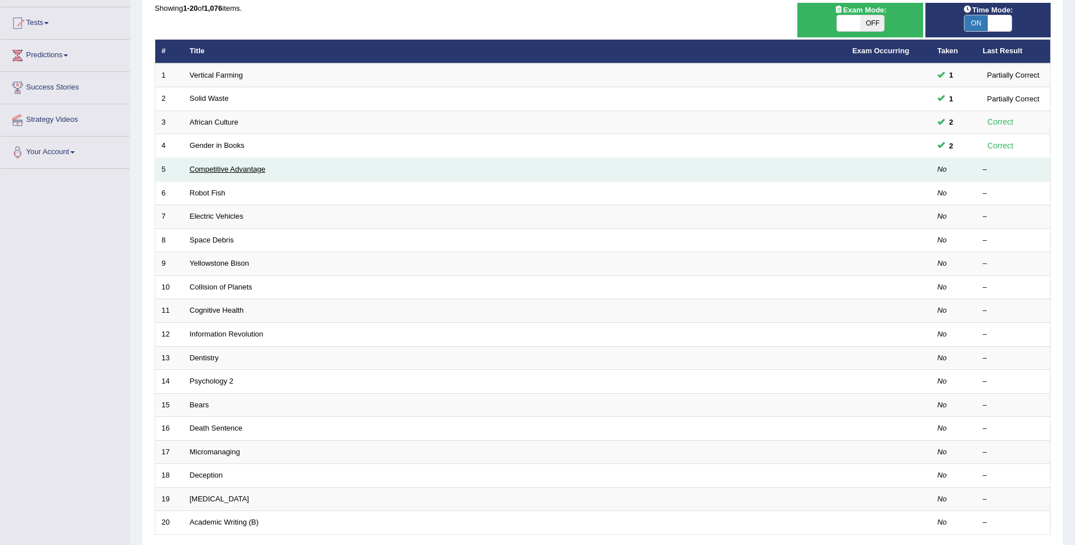
click at [216, 171] on link "Competitive Advantage" at bounding box center [228, 169] width 76 height 8
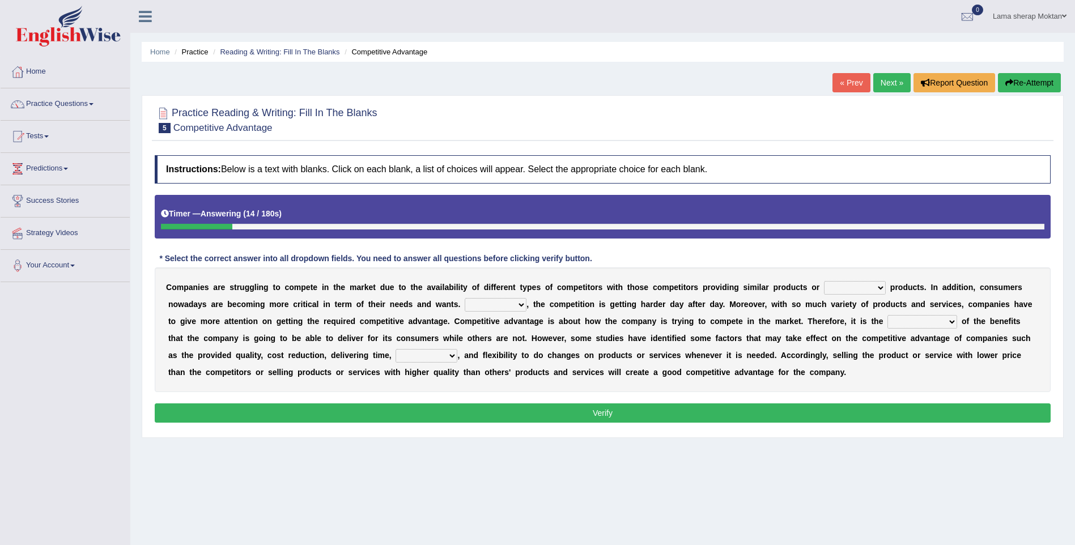
click at [834, 288] on select "constitution restitution substitution institution" at bounding box center [855, 288] width 62 height 14
select select "substitution"
click at [824, 281] on select "constitution restitution substitution institution" at bounding box center [855, 288] width 62 height 14
click at [838, 288] on select "constitution restitution substitution institution" at bounding box center [855, 288] width 62 height 14
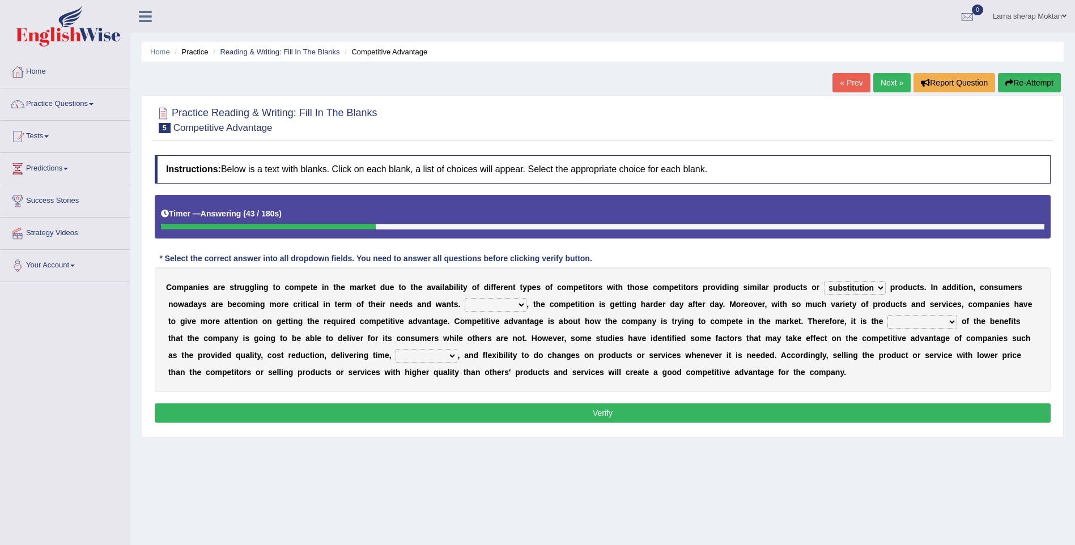
click at [465, 304] on select "However Instead Additionally Therefore" at bounding box center [496, 305] width 62 height 14
click at [481, 317] on b "t" at bounding box center [482, 321] width 3 height 9
click at [465, 303] on select "However Instead Additionally Therefore" at bounding box center [496, 305] width 62 height 14
select select "Therefore"
click at [465, 298] on select "However Instead Additionally Therefore" at bounding box center [496, 305] width 62 height 14
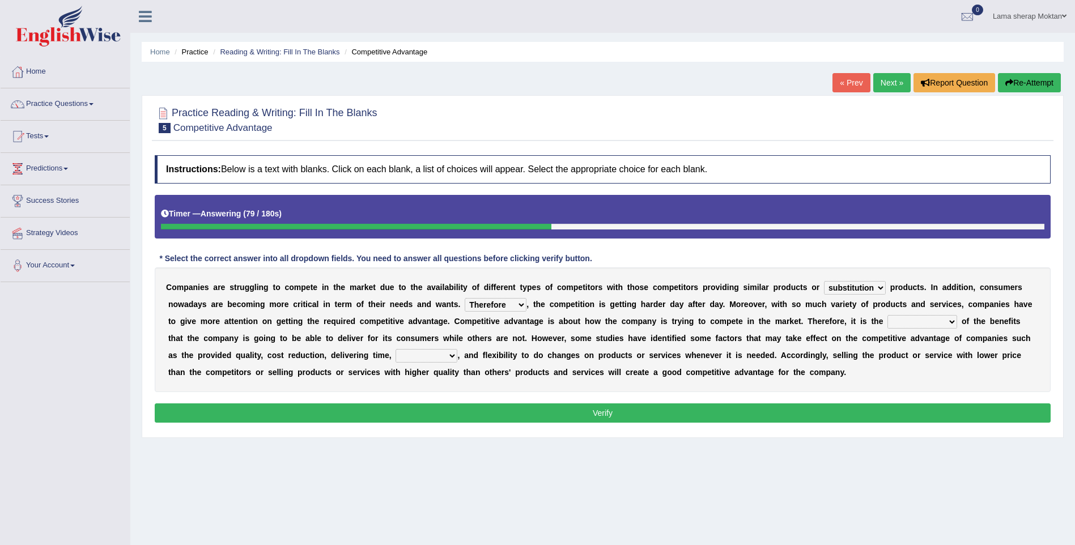
click at [887, 321] on select "dissemination ordination determination incarnation" at bounding box center [922, 322] width 70 height 14
select select "determination"
click at [887, 315] on select "dissemination ordination determination incarnation" at bounding box center [922, 322] width 70 height 14
click at [395, 353] on select "captivation aggregation deprivation innovation" at bounding box center [426, 356] width 62 height 14
select select "innovation"
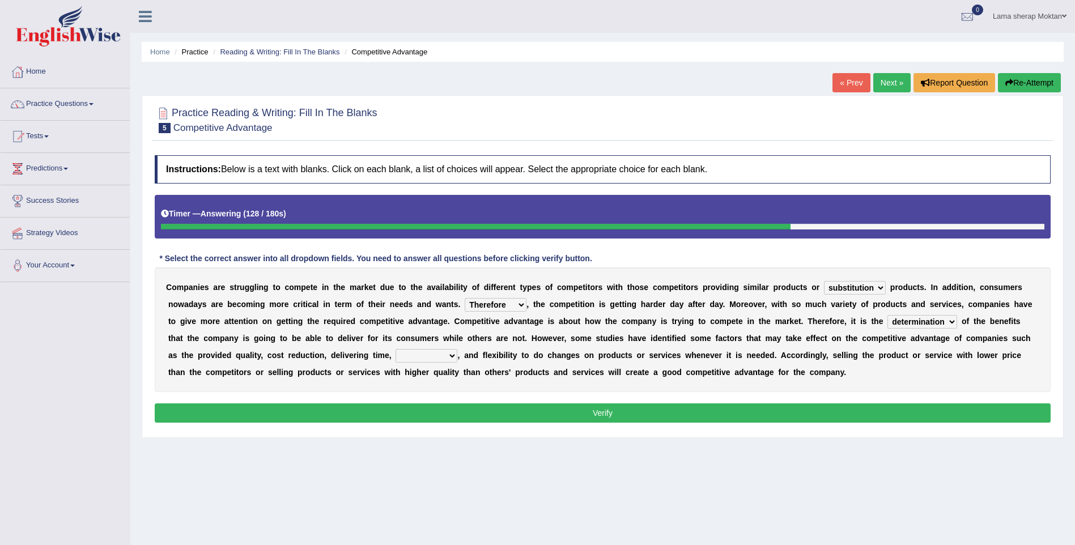
click at [395, 349] on select "captivation aggregation deprivation innovation" at bounding box center [426, 356] width 62 height 14
click at [621, 414] on button "Verify" at bounding box center [603, 412] width 896 height 19
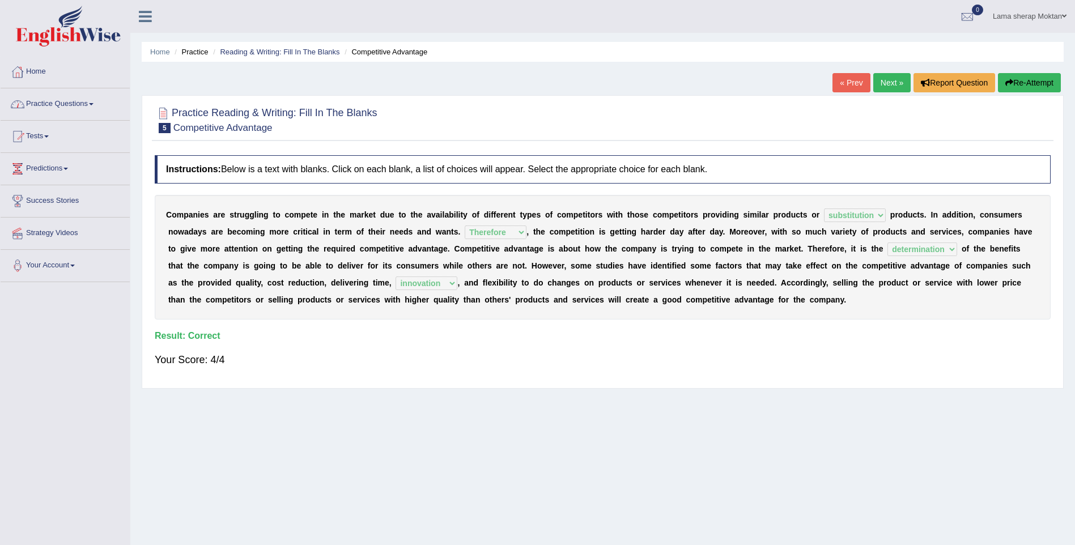
click at [56, 103] on link "Practice Questions" at bounding box center [65, 102] width 129 height 28
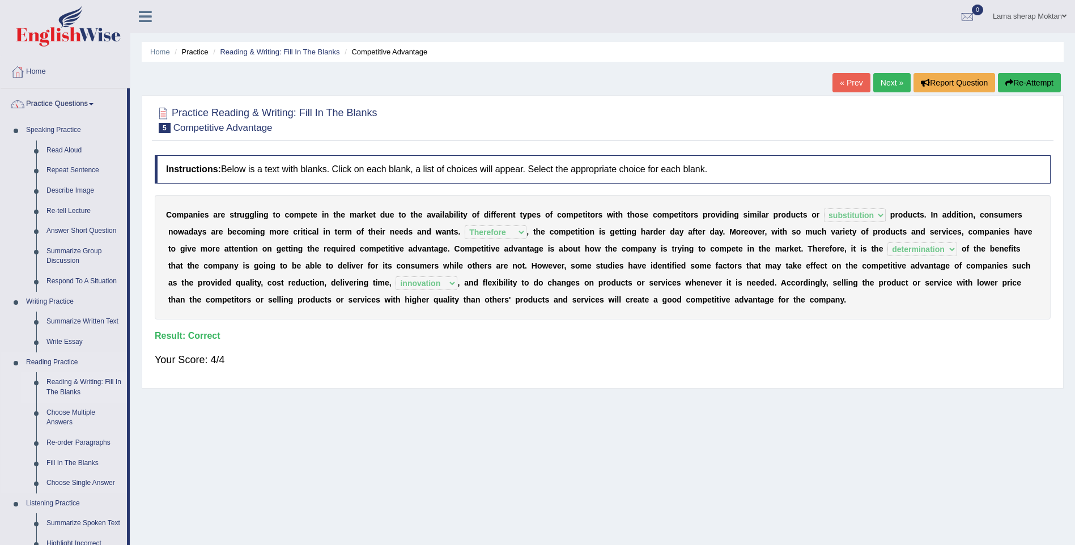
click at [87, 390] on link "Reading & Writing: Fill In The Blanks" at bounding box center [84, 387] width 86 height 30
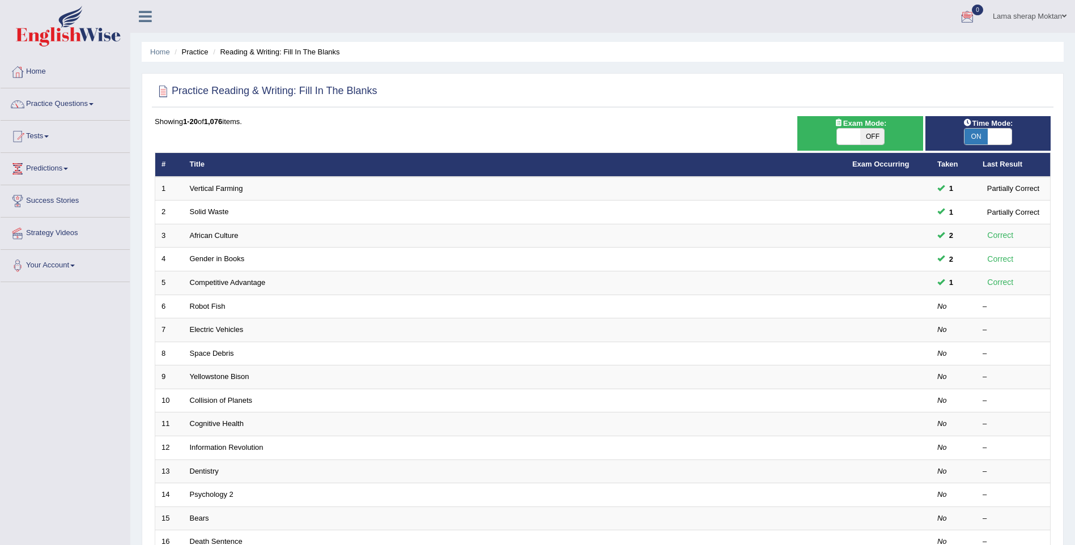
click at [1053, 12] on link "Lama sherap Moktan" at bounding box center [1029, 14] width 91 height 29
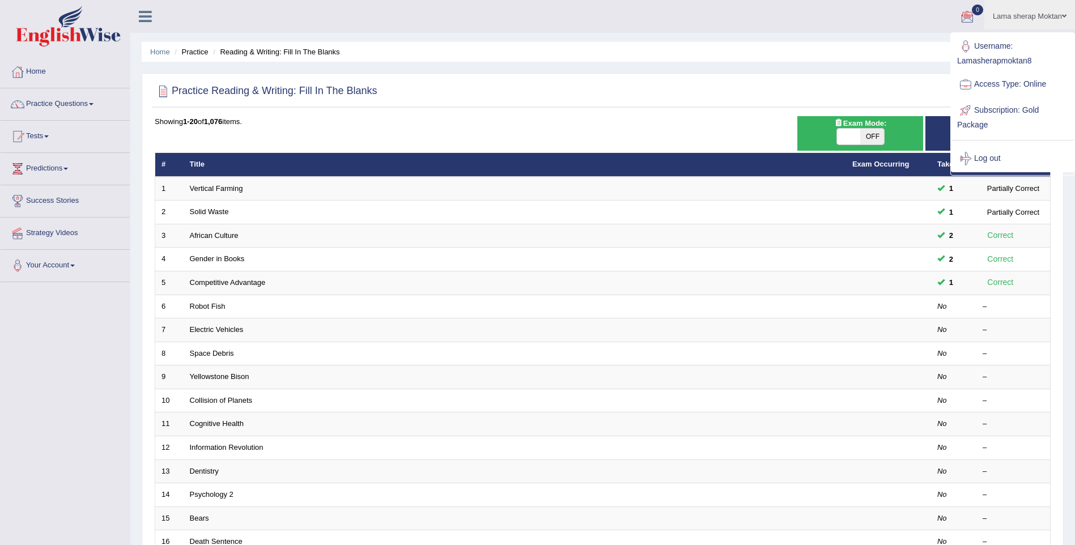
click at [992, 154] on link "Log out" at bounding box center [1012, 159] width 122 height 26
